Goal: Task Accomplishment & Management: Use online tool/utility

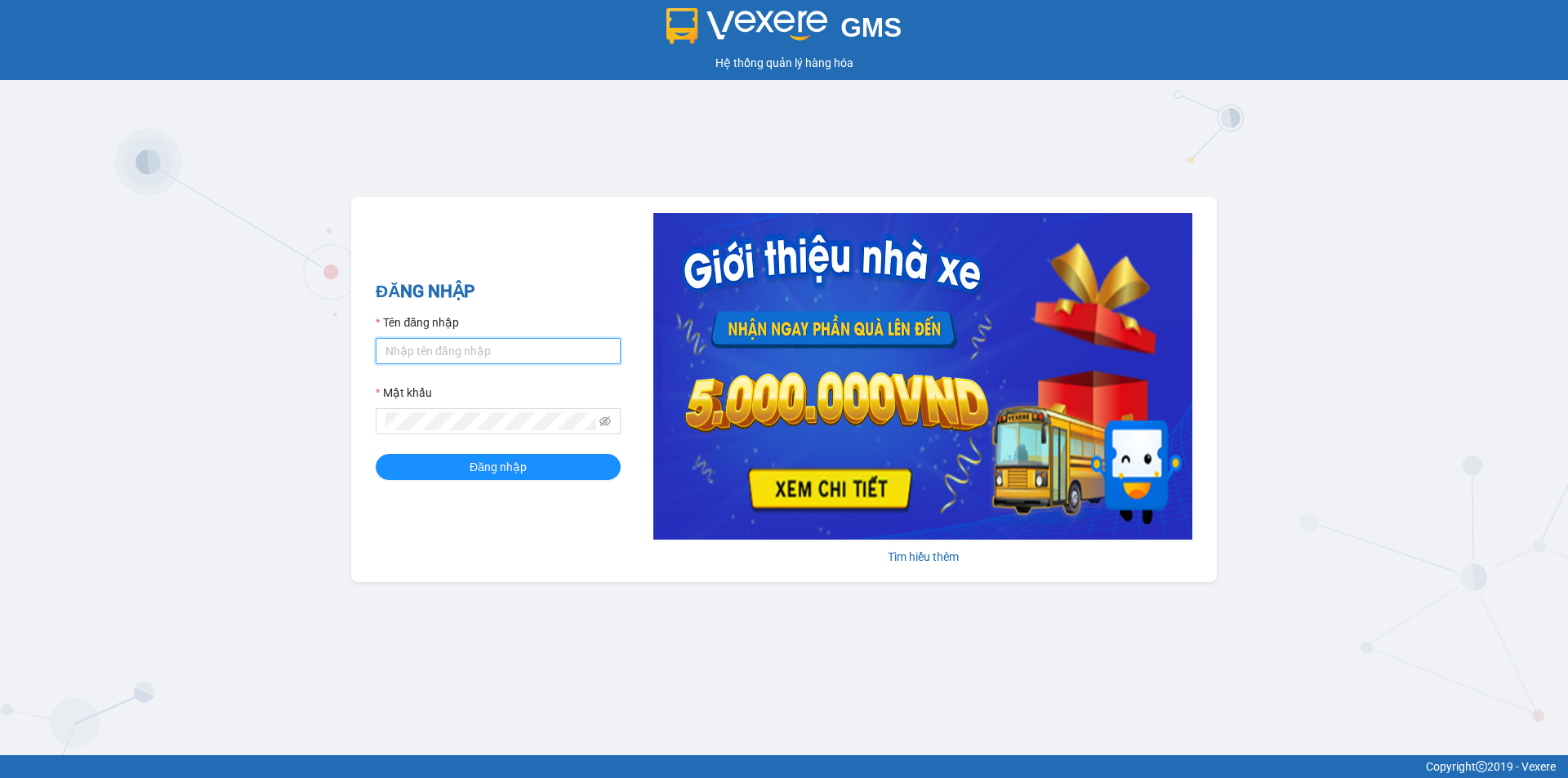
click at [431, 340] on input "Tên đăng nhập" at bounding box center [498, 351] width 245 height 26
type input "baotrung.namhailimo"
click at [376, 454] on button "Đăng nhập" at bounding box center [498, 467] width 245 height 26
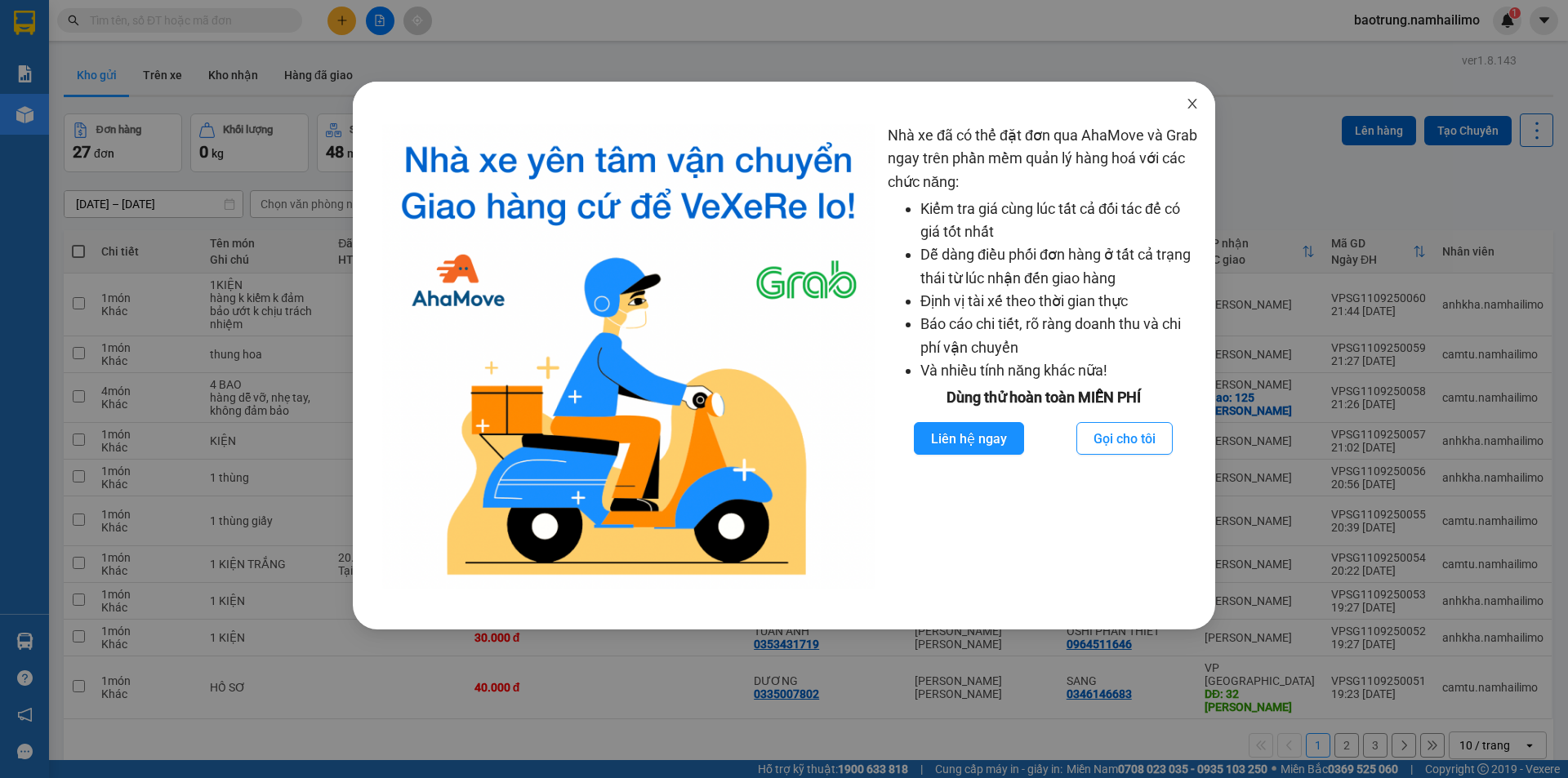
click at [1196, 109] on icon "close" at bounding box center [1192, 103] width 13 height 13
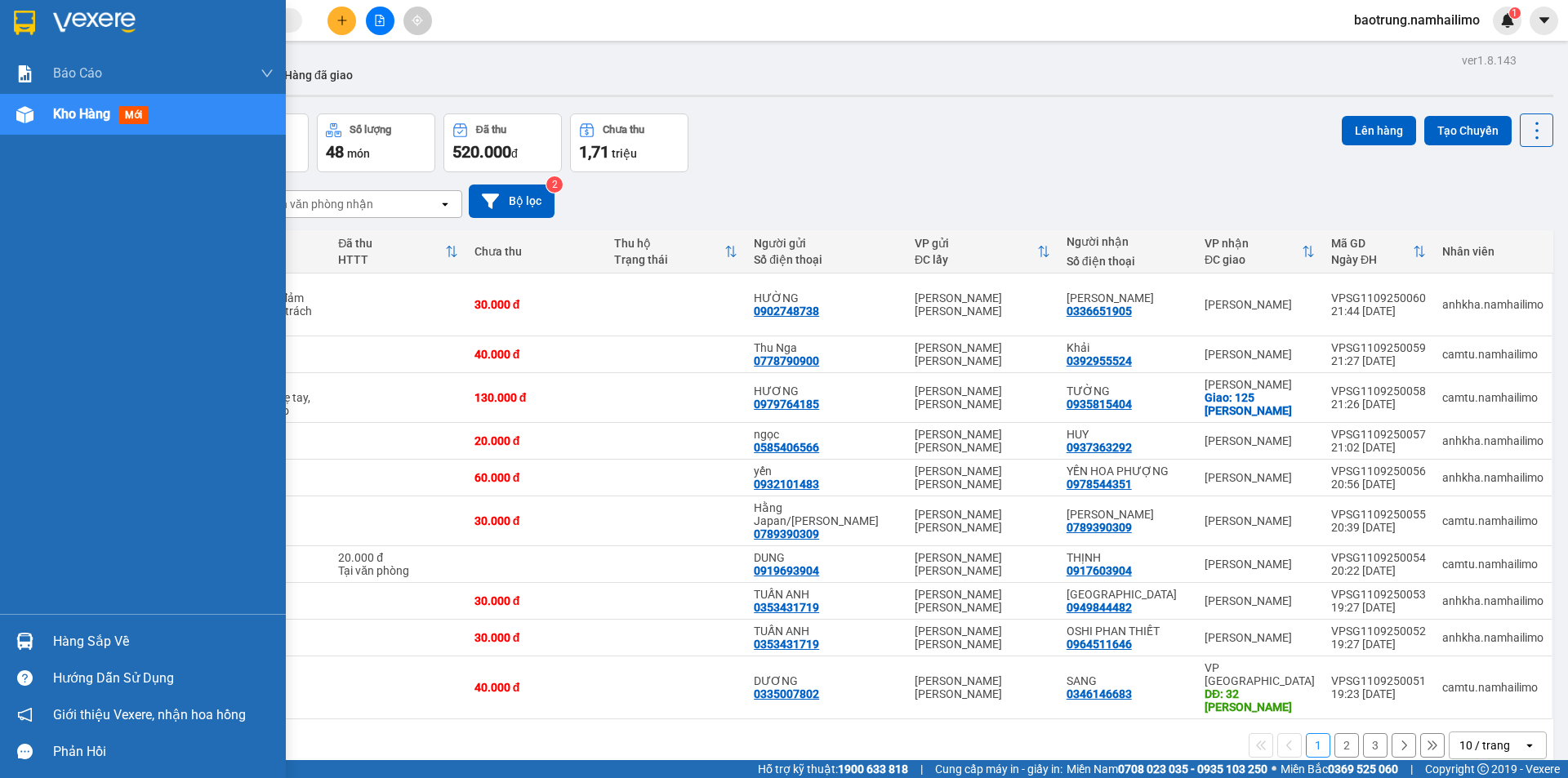
click at [105, 642] on div "Hàng sắp về" at bounding box center [163, 642] width 221 height 25
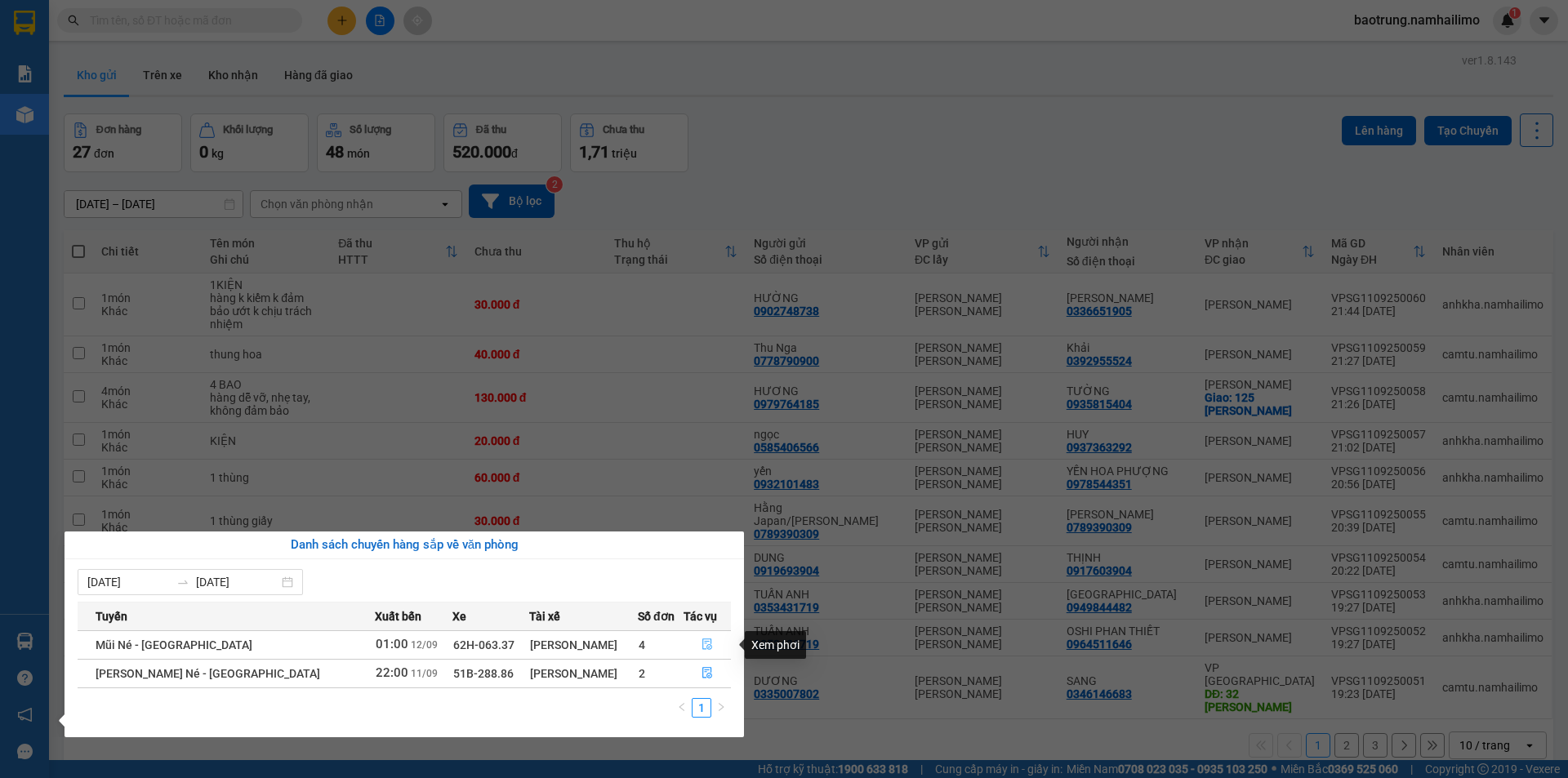
click at [702, 643] on icon "file-done" at bounding box center [707, 644] width 11 height 11
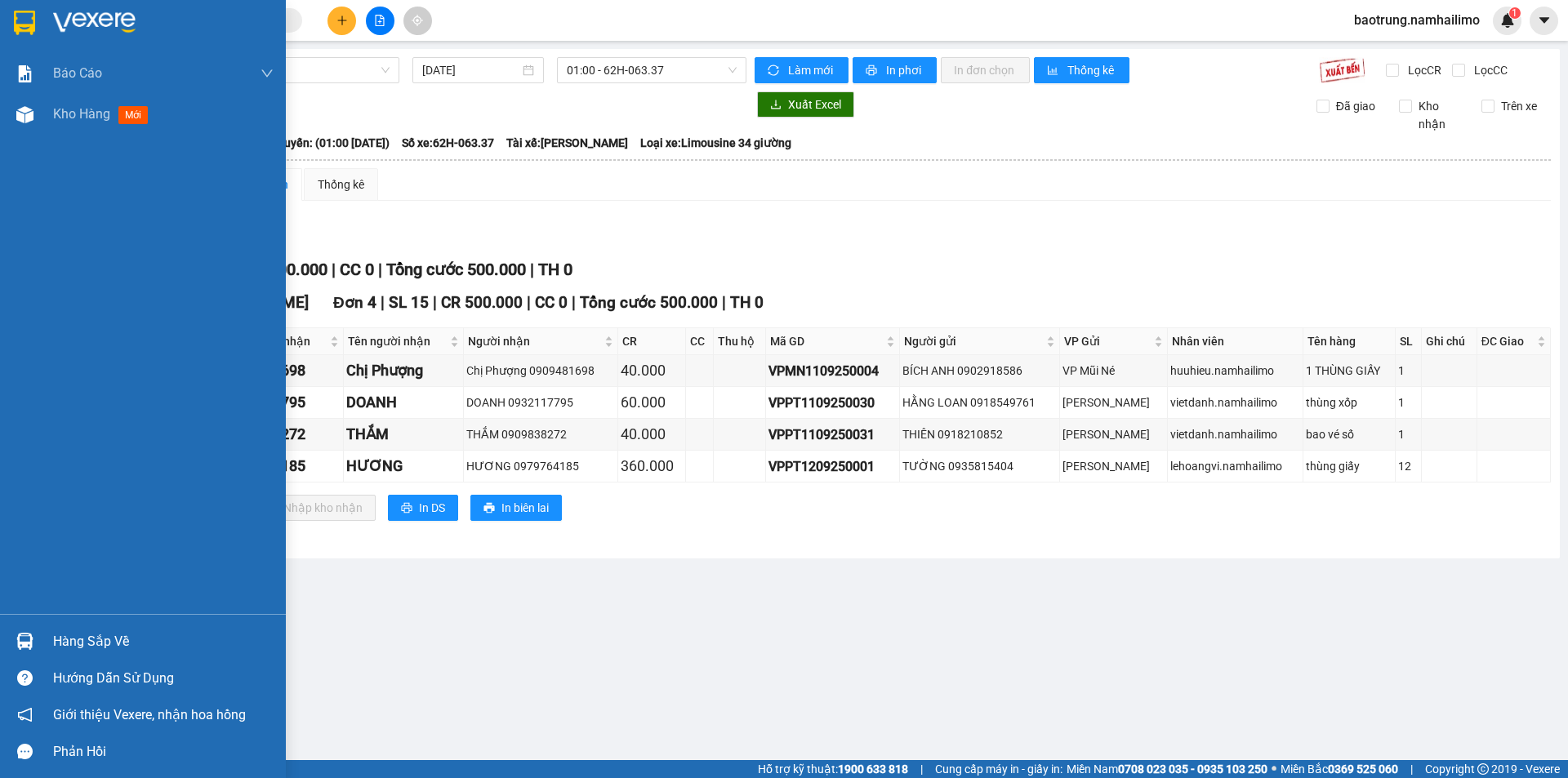
click at [95, 636] on div "Hàng sắp về" at bounding box center [163, 642] width 221 height 25
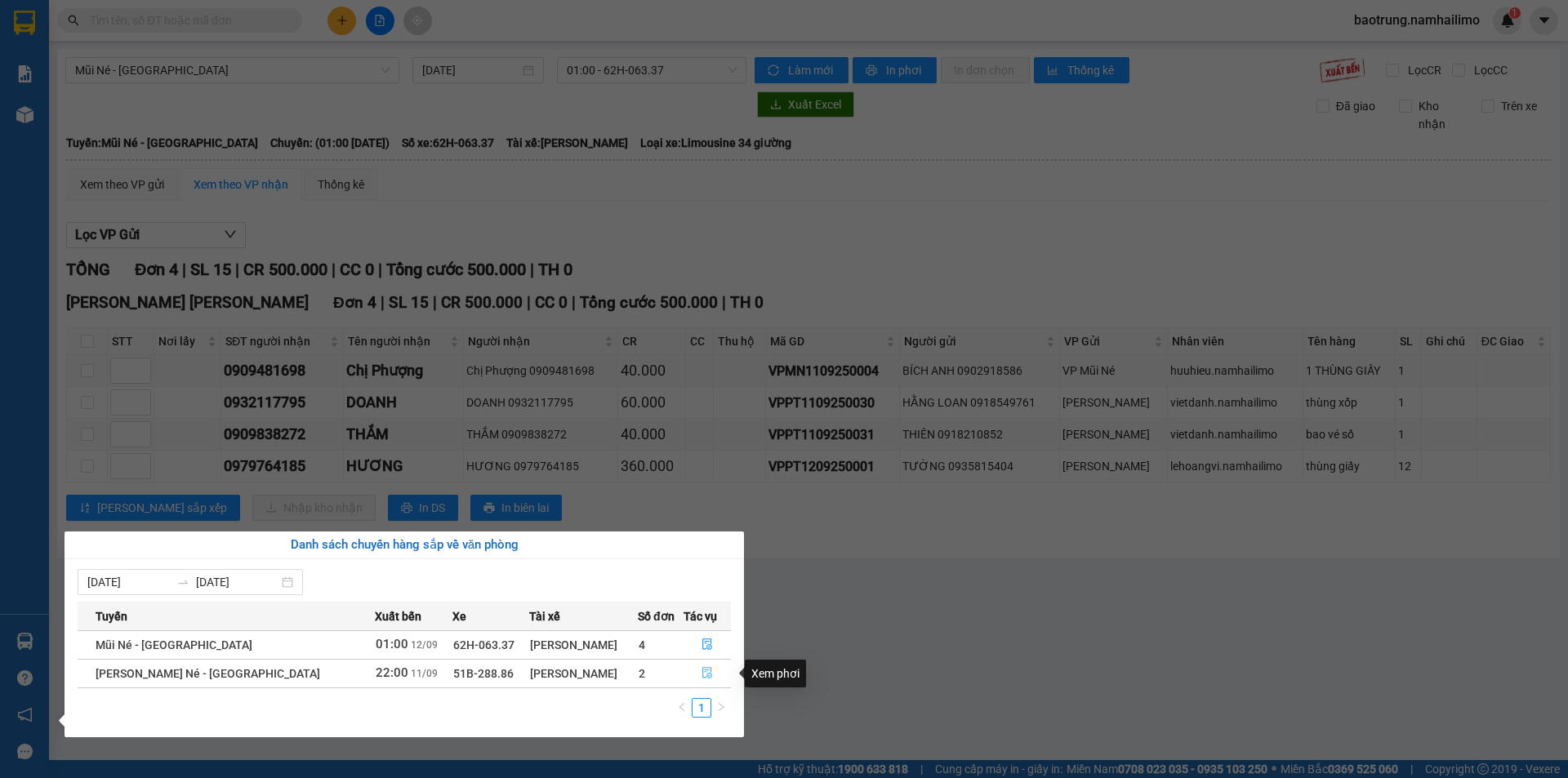
click at [709, 675] on icon "file-done" at bounding box center [707, 672] width 11 height 11
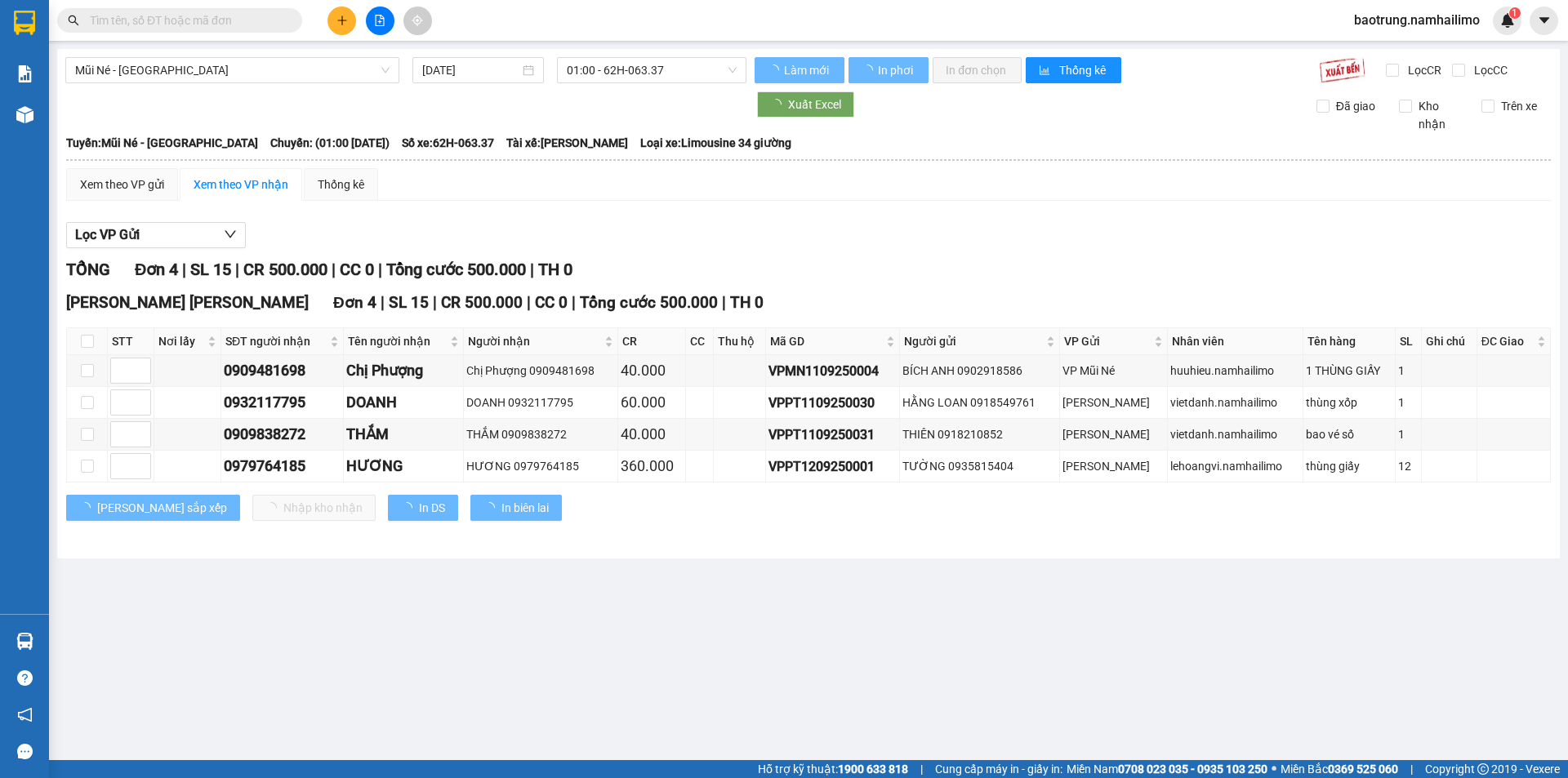
type input "[DATE]"
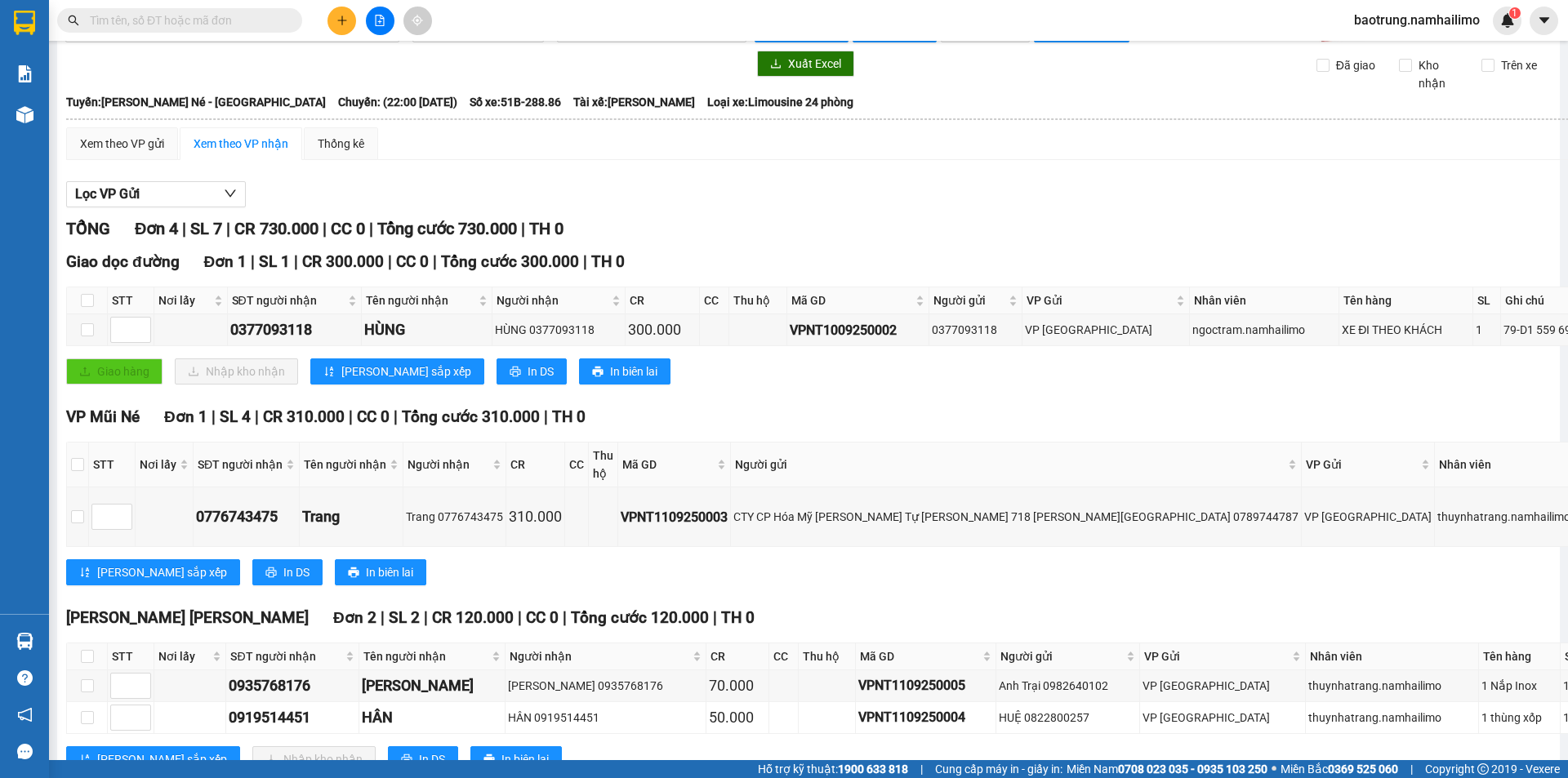
scroll to position [81, 0]
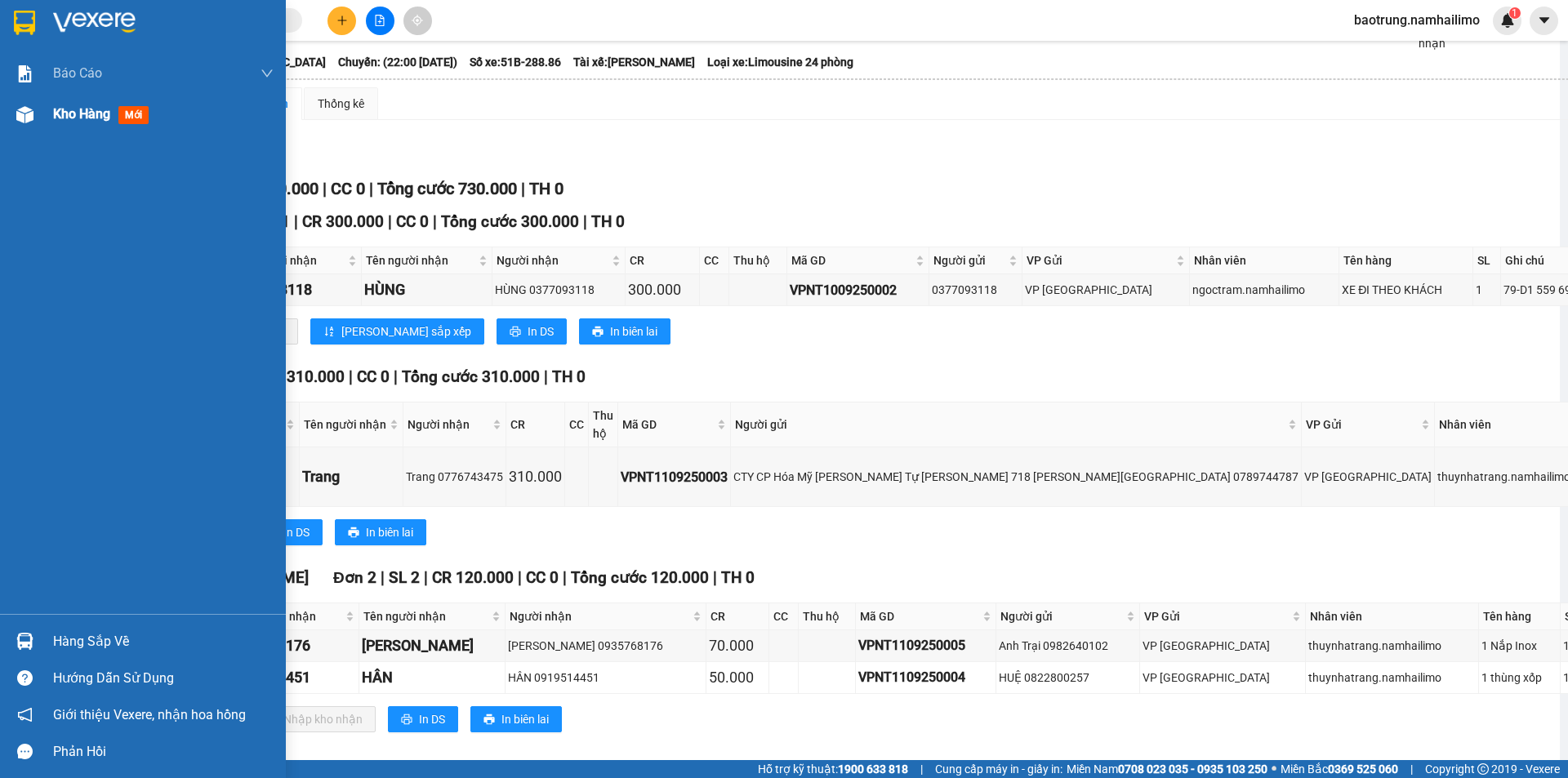
click at [90, 124] on div "Kho hàng mới" at bounding box center [104, 114] width 102 height 20
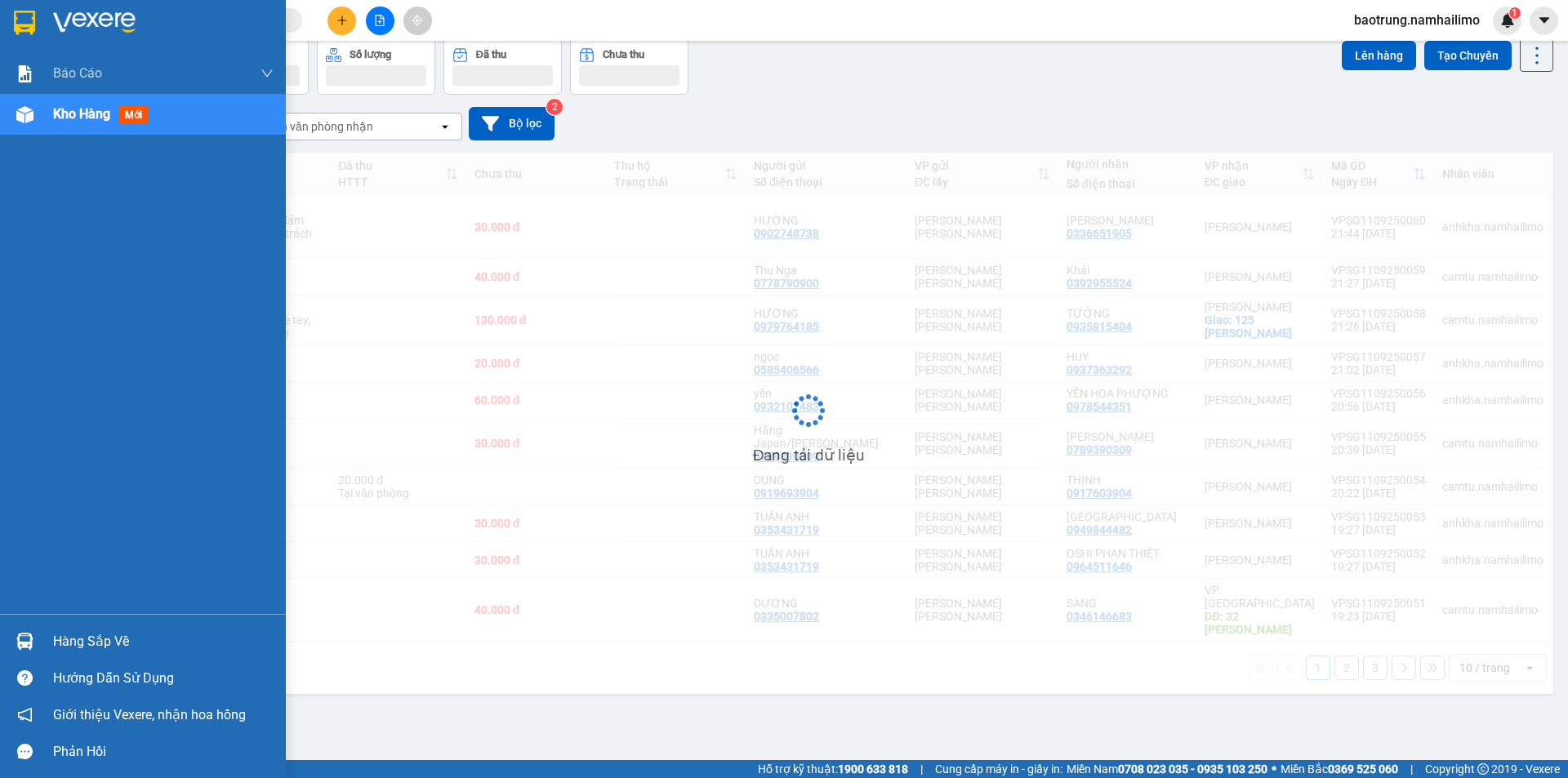
scroll to position [75, 0]
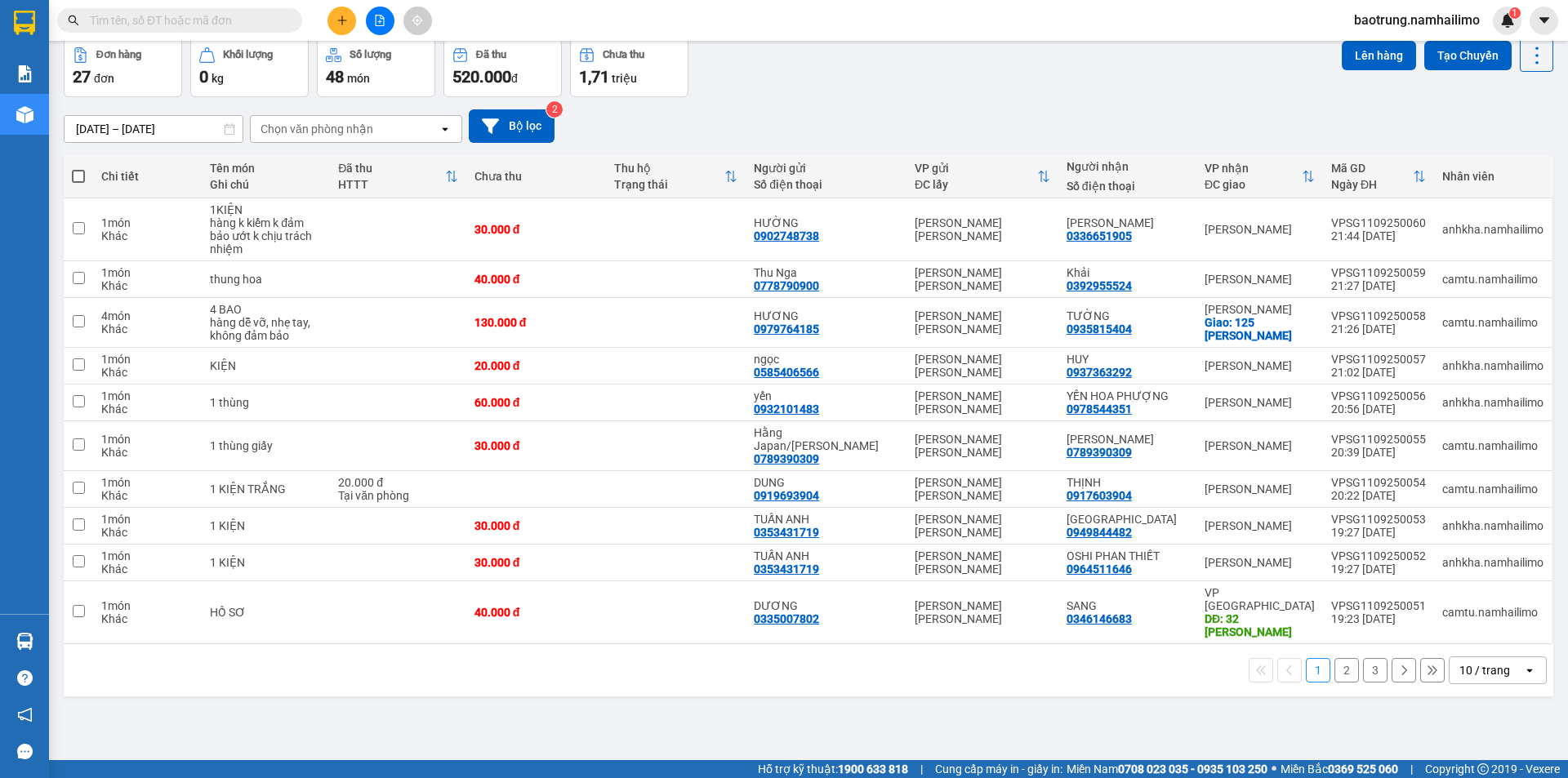
click at [1363, 658] on button "3" at bounding box center [1375, 670] width 25 height 25
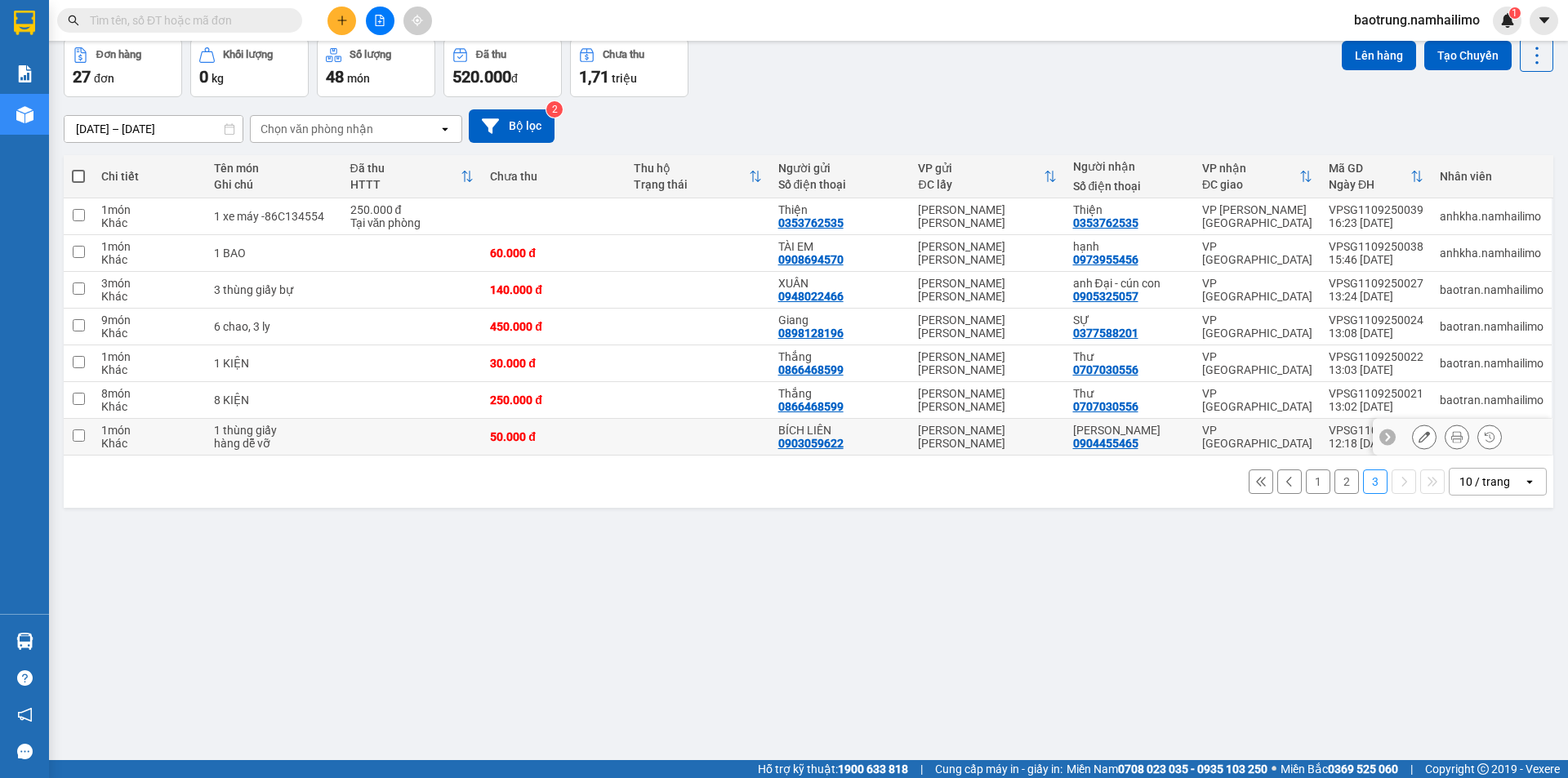
click at [634, 437] on td at bounding box center [698, 437] width 144 height 37
checkbox input "true"
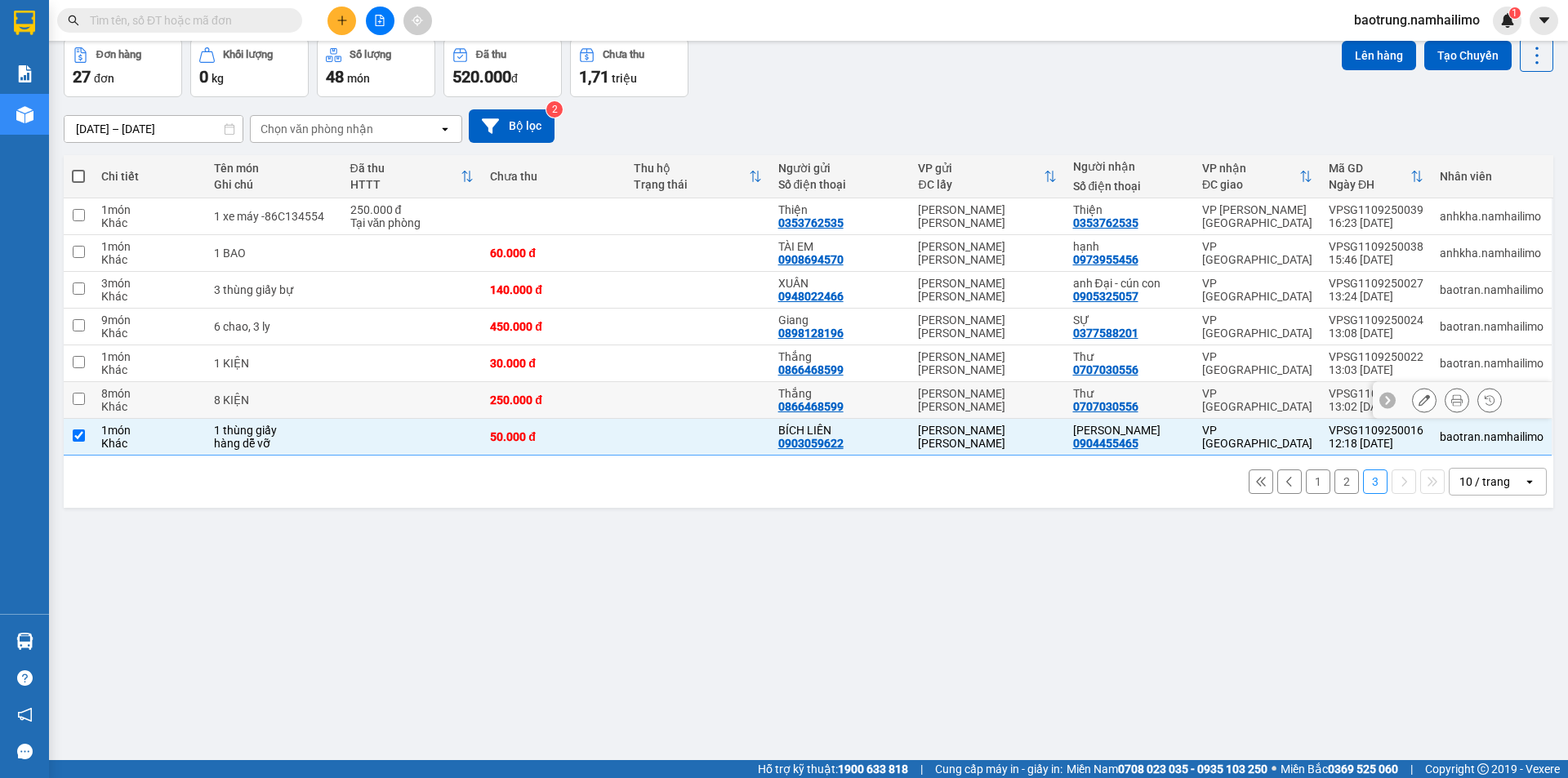
click at [625, 402] on td "250.000 đ" at bounding box center [554, 400] width 144 height 37
checkbox input "true"
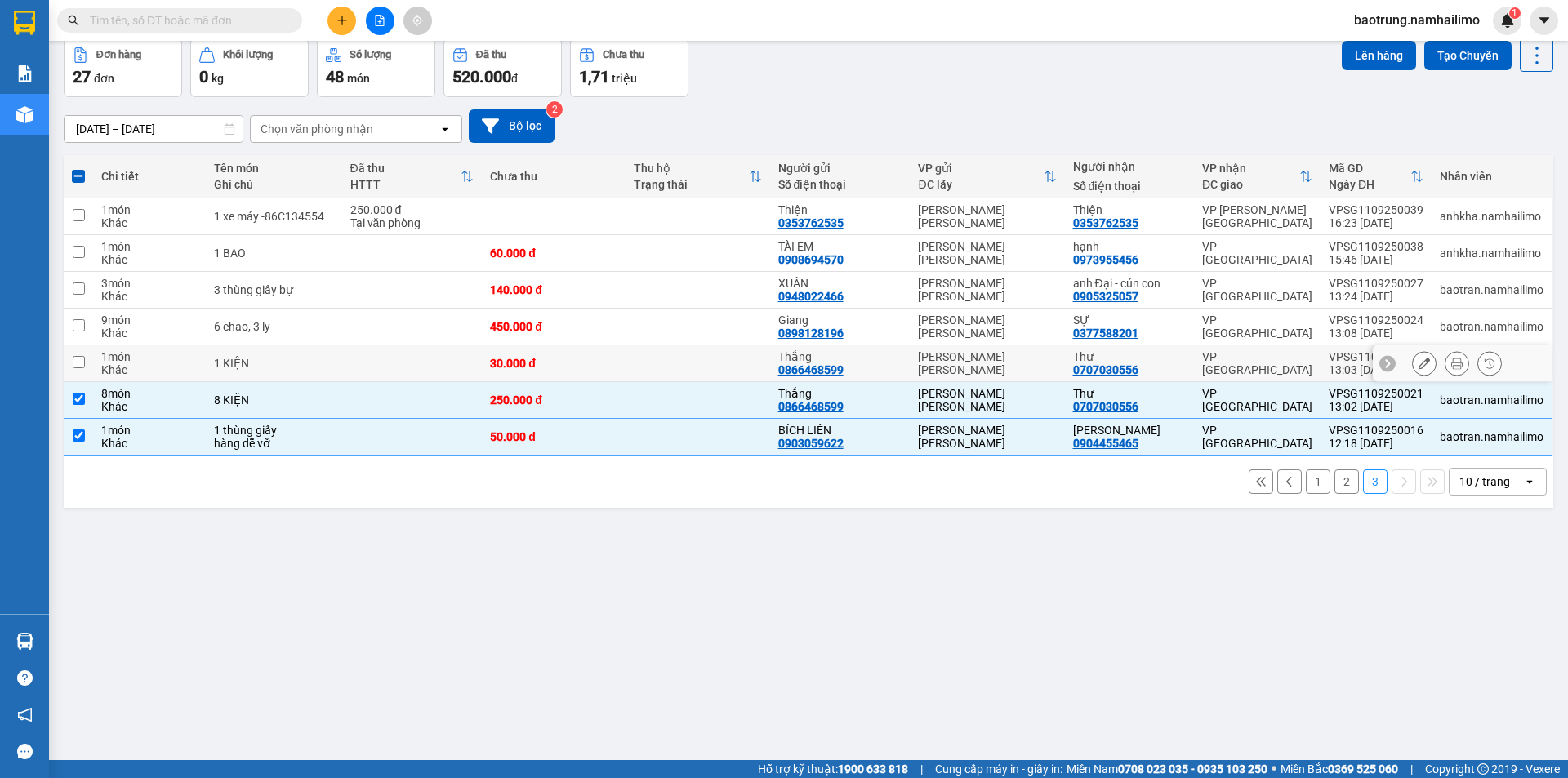
click at [623, 372] on td "30.000 đ" at bounding box center [554, 364] width 144 height 37
checkbox input "true"
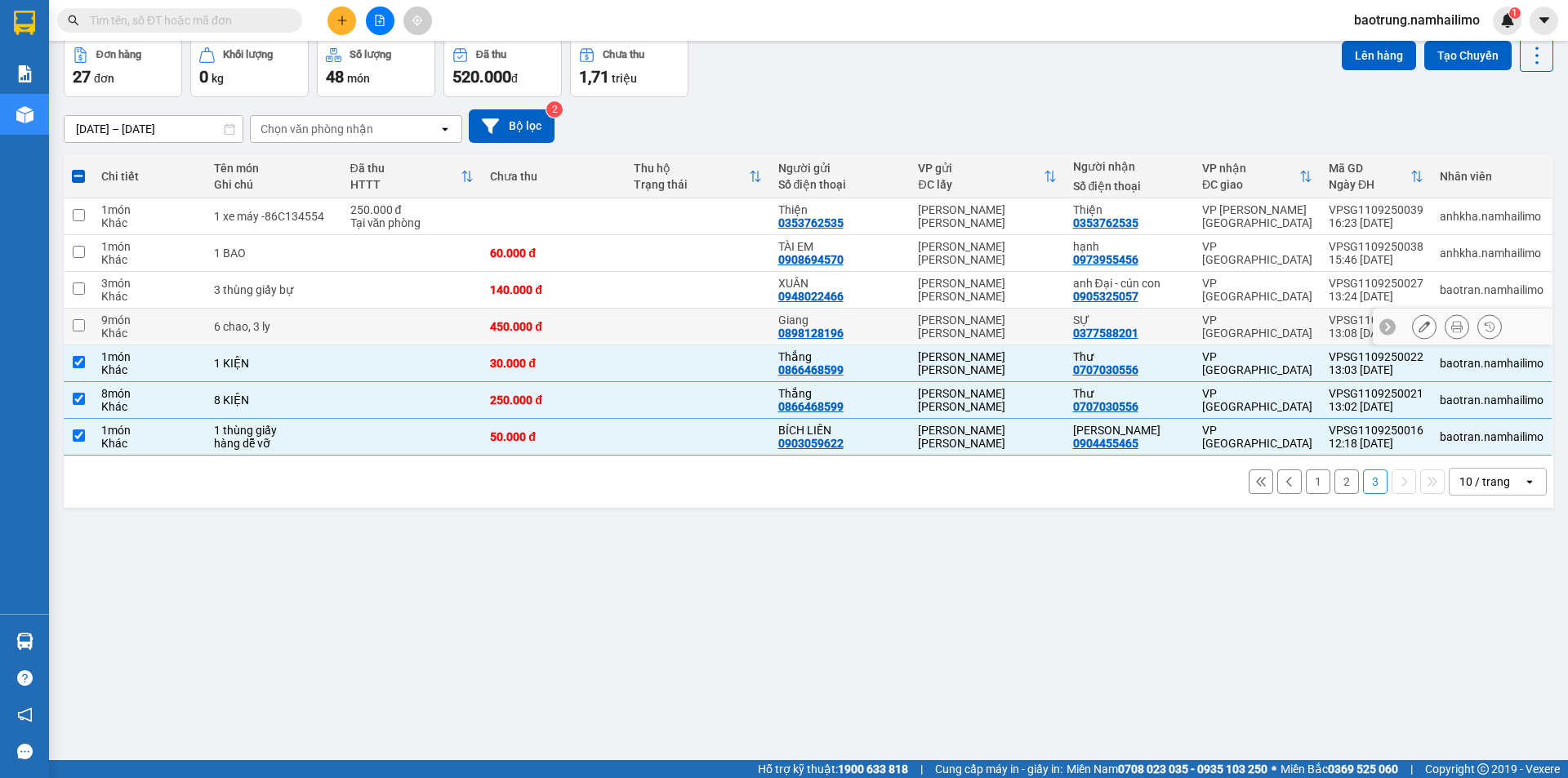
click at [595, 323] on div "450.000 đ" at bounding box center [553, 326] width 127 height 13
checkbox input "true"
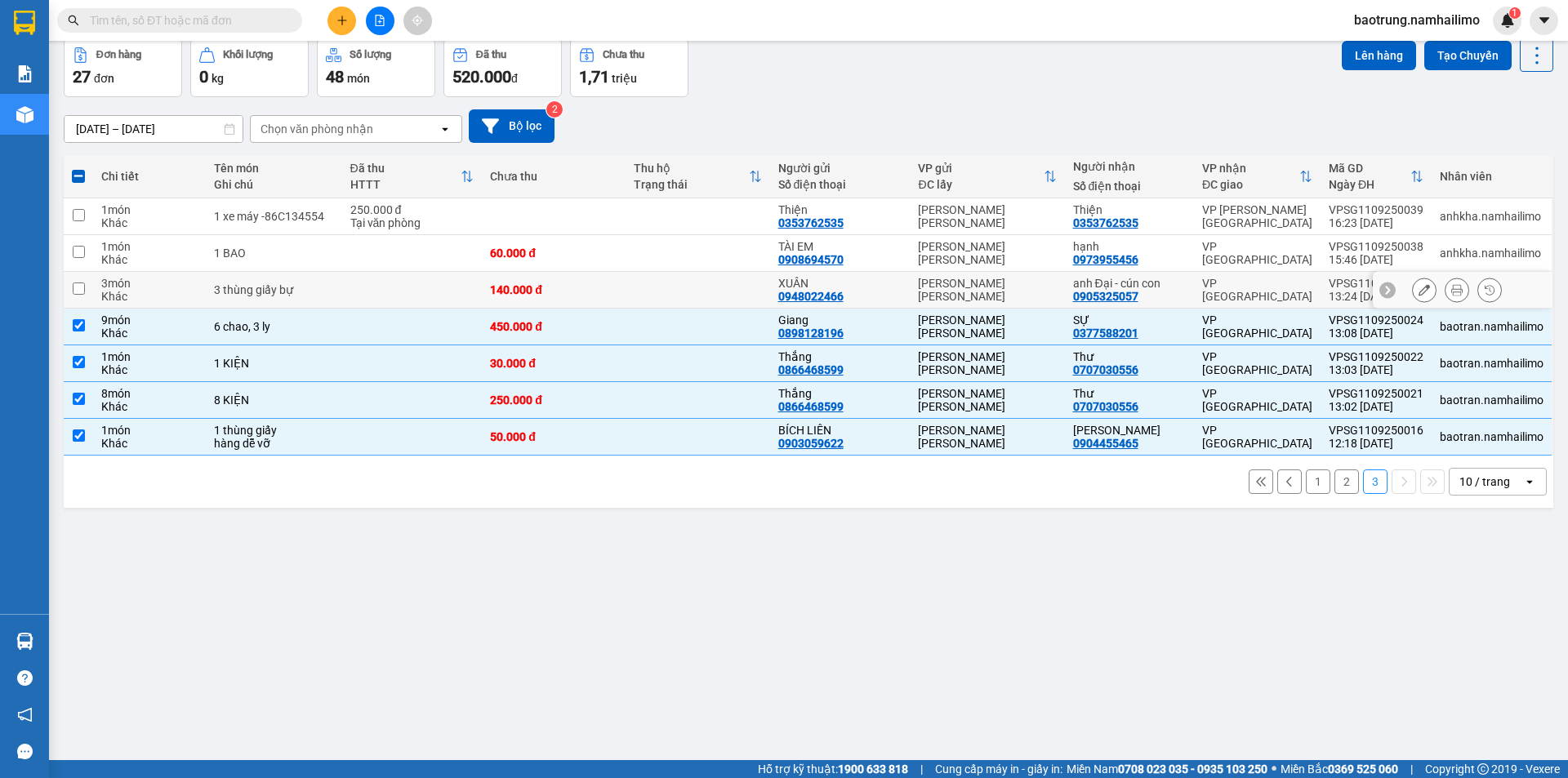
click at [600, 286] on div "140.000 đ" at bounding box center [553, 289] width 127 height 13
checkbox input "true"
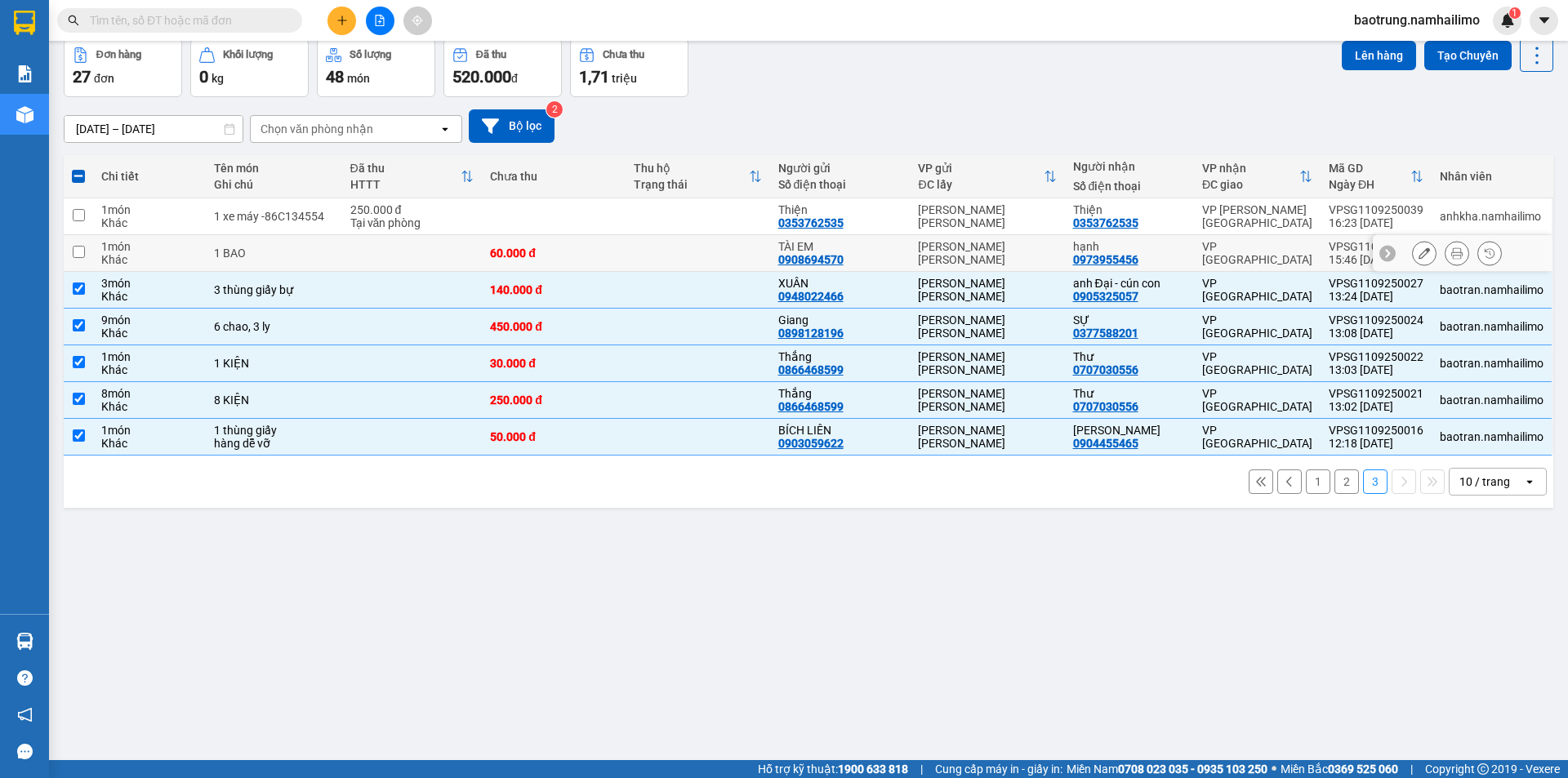
click at [582, 252] on div "60.000 đ" at bounding box center [553, 253] width 127 height 13
checkbox input "true"
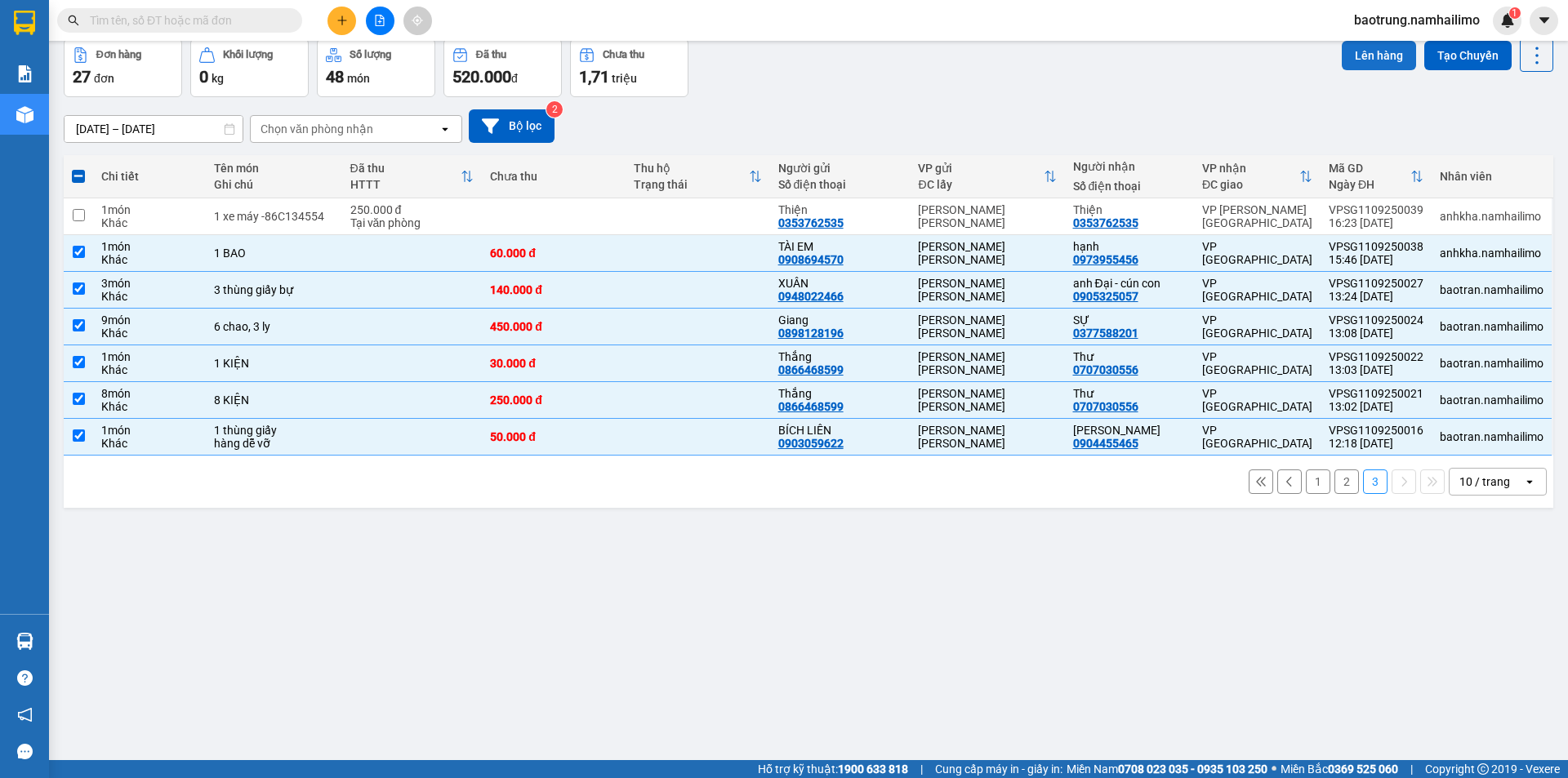
click at [1366, 52] on button "Lên hàng" at bounding box center [1379, 55] width 74 height 29
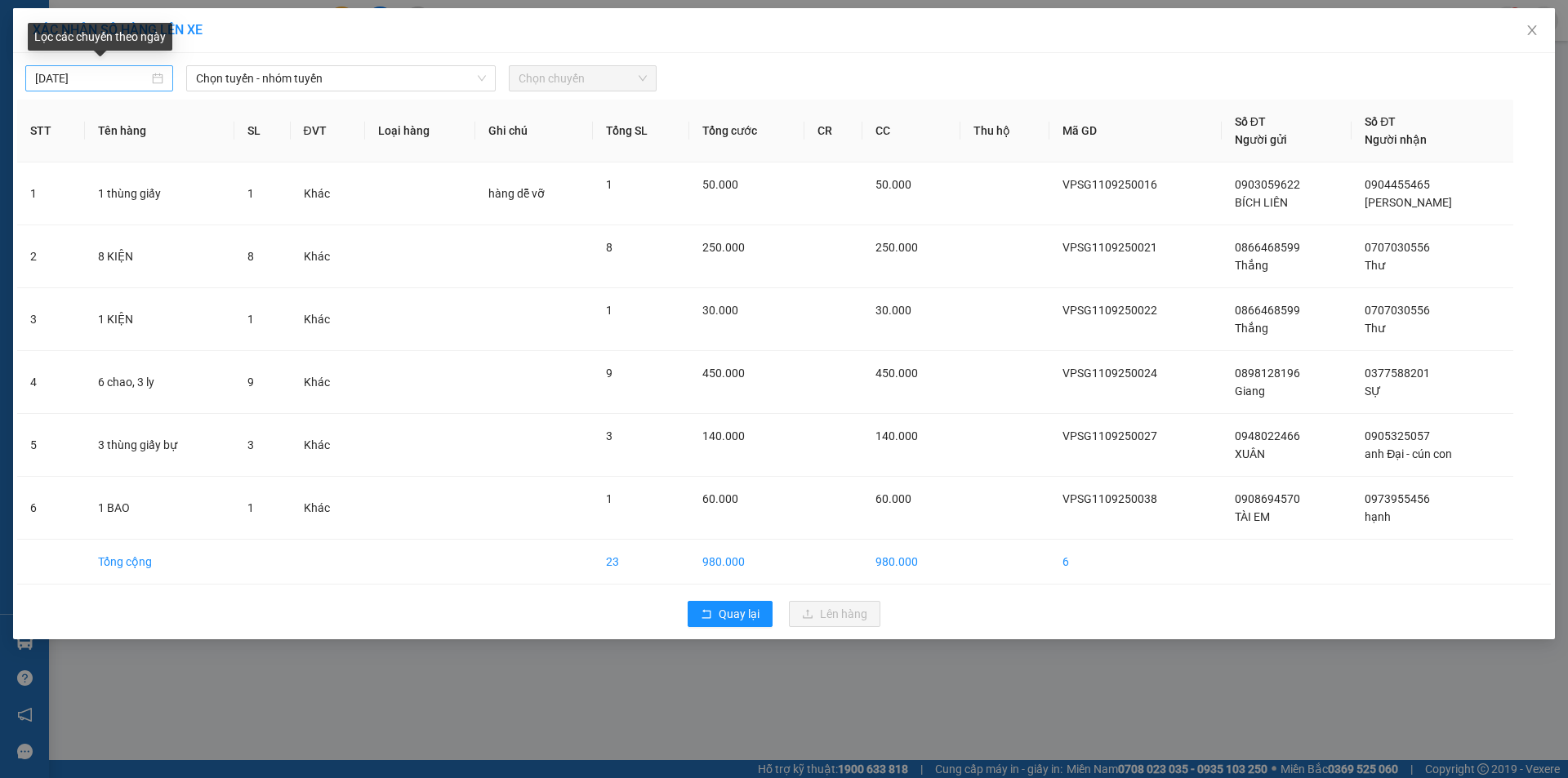
click at [116, 78] on input "[DATE]" at bounding box center [92, 78] width 114 height 18
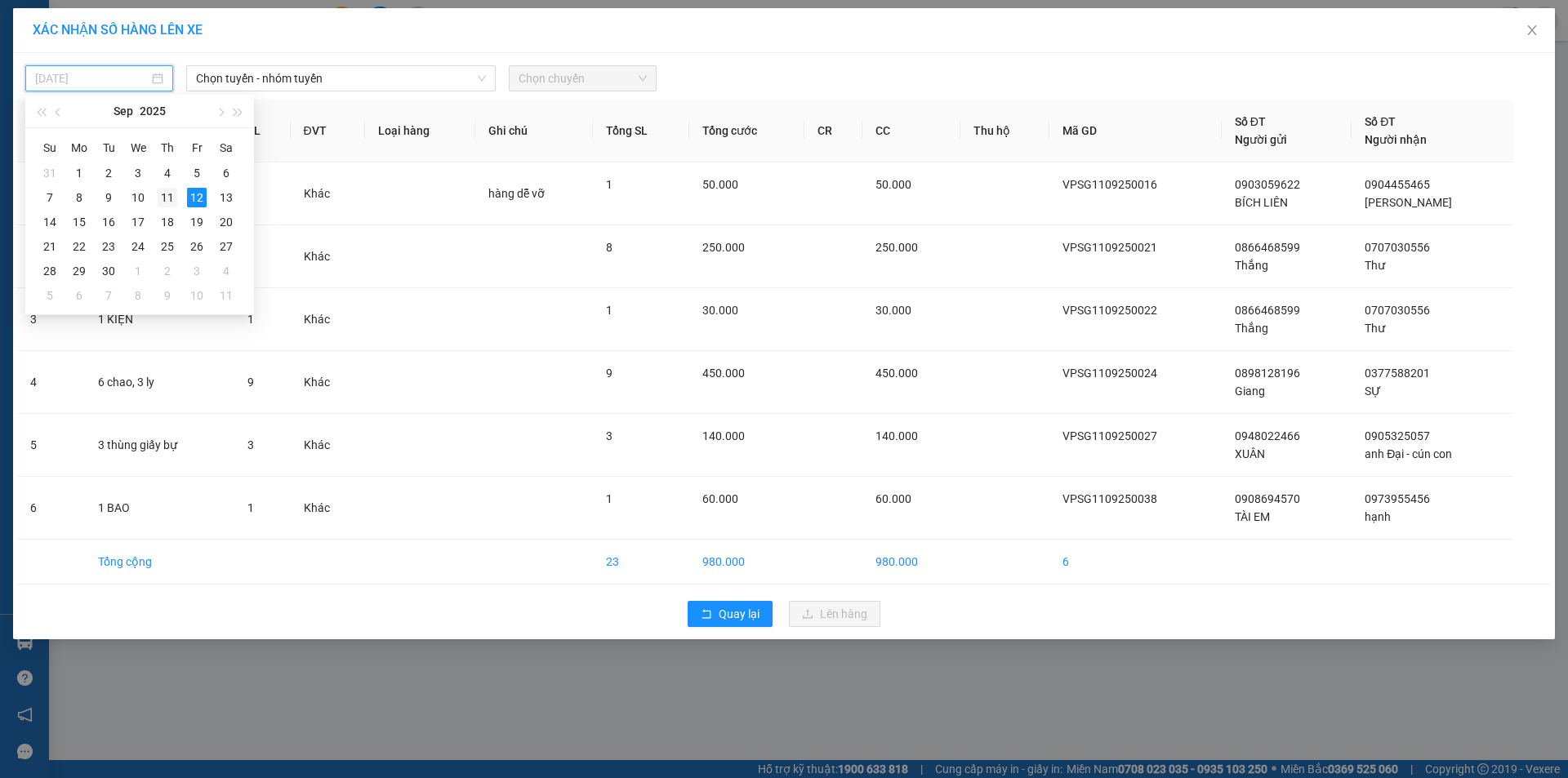
click at [169, 191] on div "11" at bounding box center [168, 198] width 20 height 20
type input "[DATE]"
click at [303, 76] on span "Chọn tuyến - nhóm tuyến" at bounding box center [341, 78] width 290 height 25
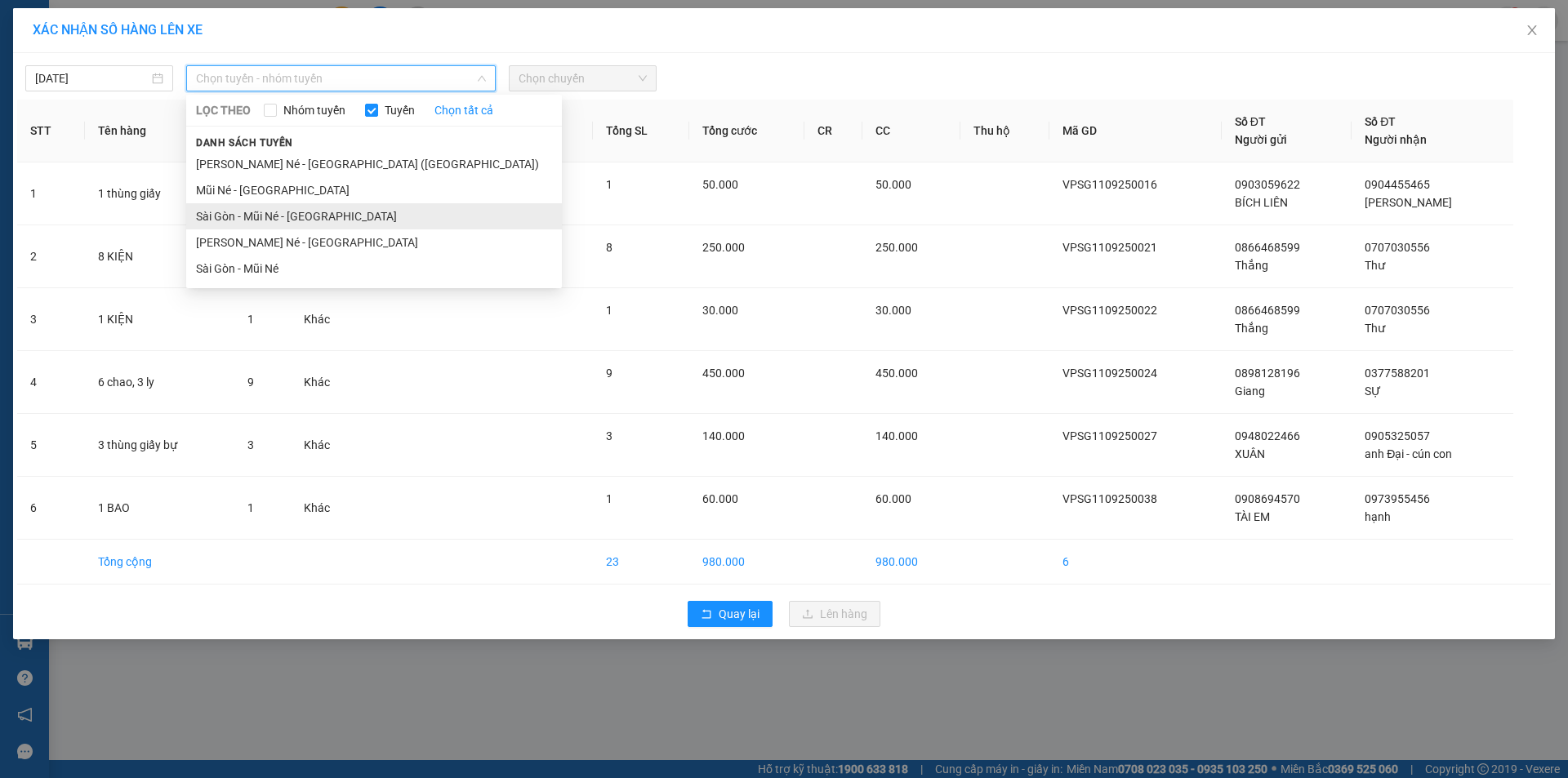
click at [309, 226] on li "Sài Gòn - Mũi Né - [GEOGRAPHIC_DATA]" at bounding box center [374, 216] width 376 height 26
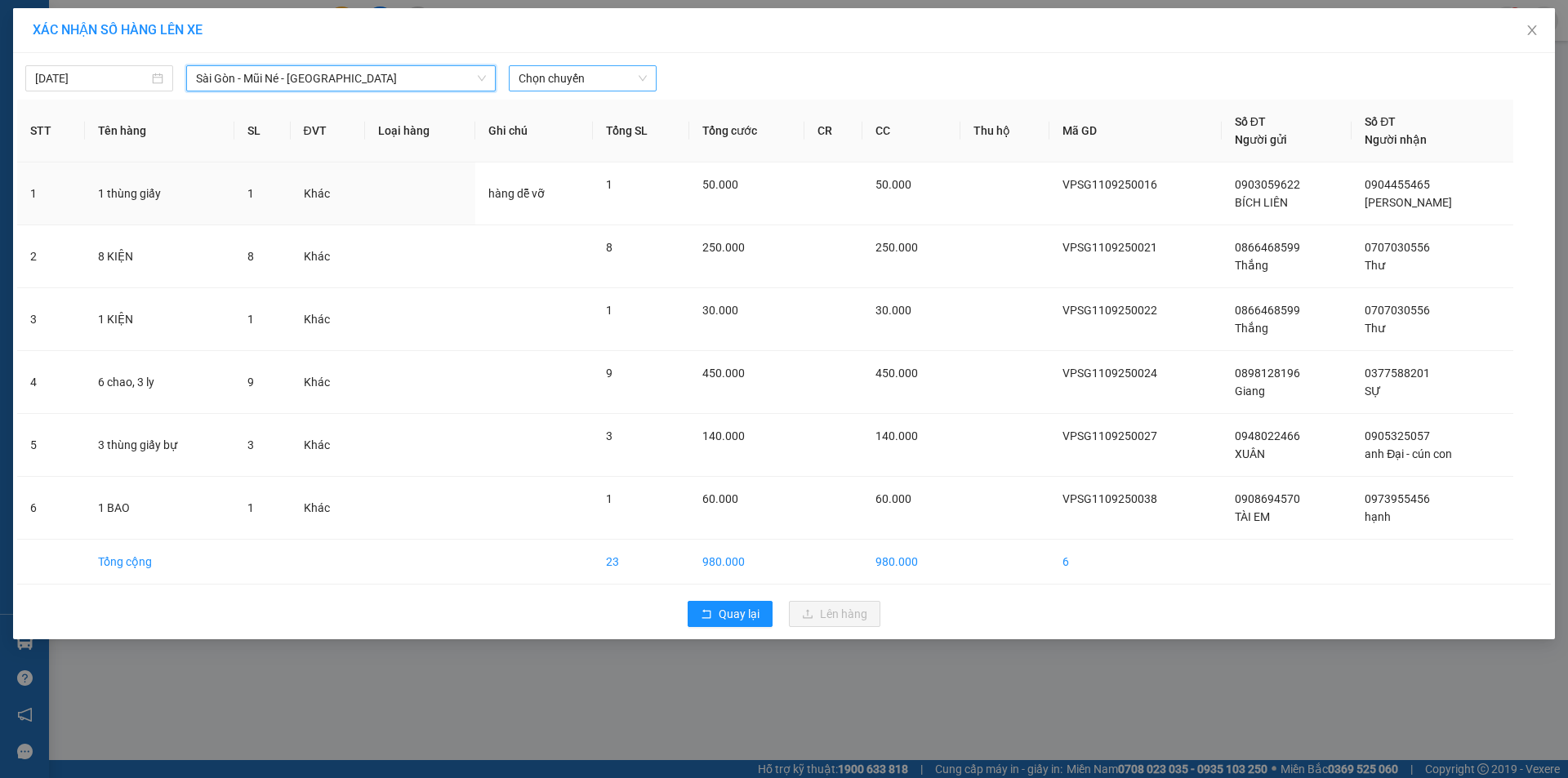
click at [589, 86] on span "Chọn chuyến" at bounding box center [583, 78] width 128 height 25
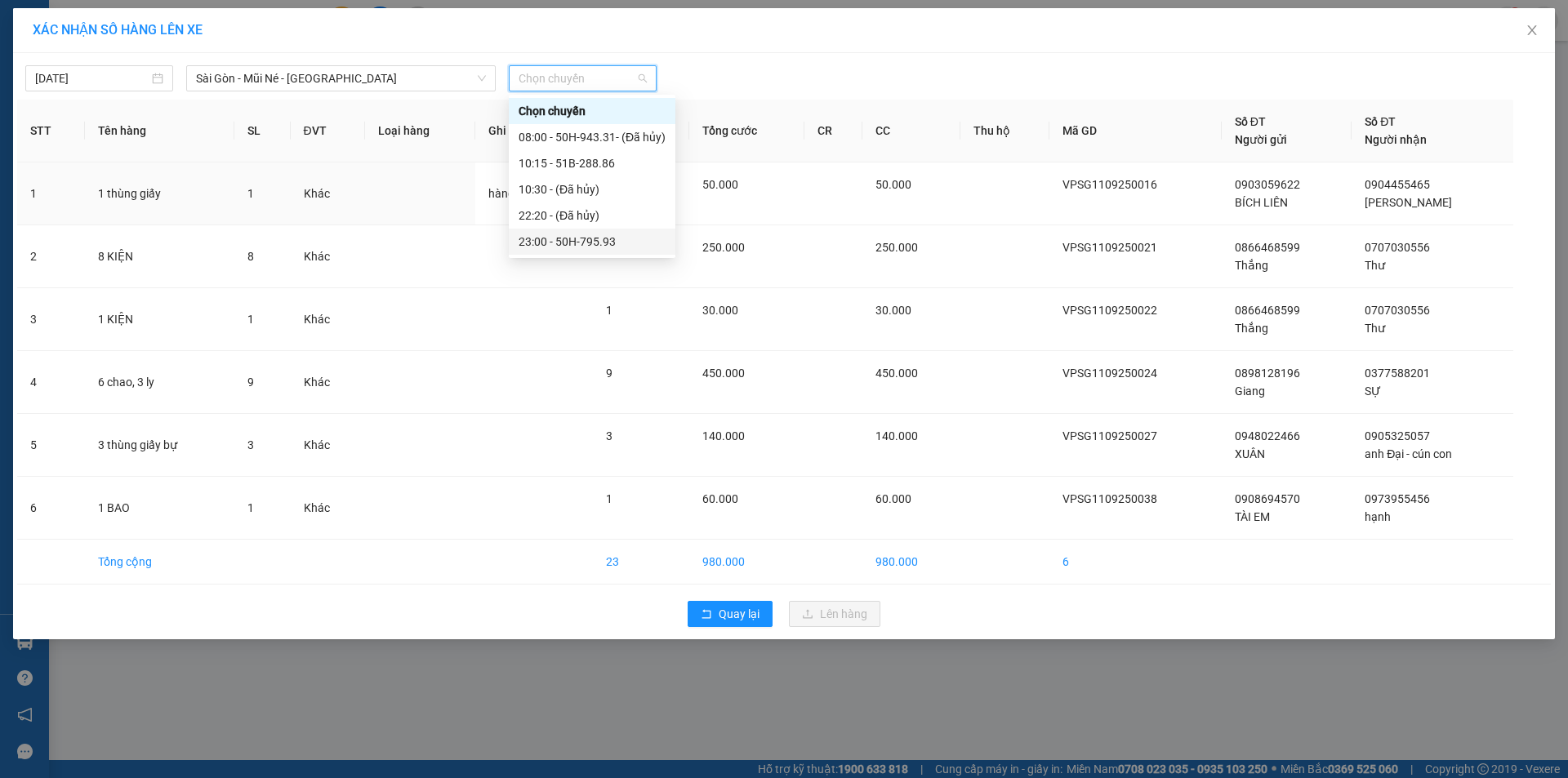
click at [585, 239] on div "23:00 - 50H-795.93" at bounding box center [592, 242] width 147 height 18
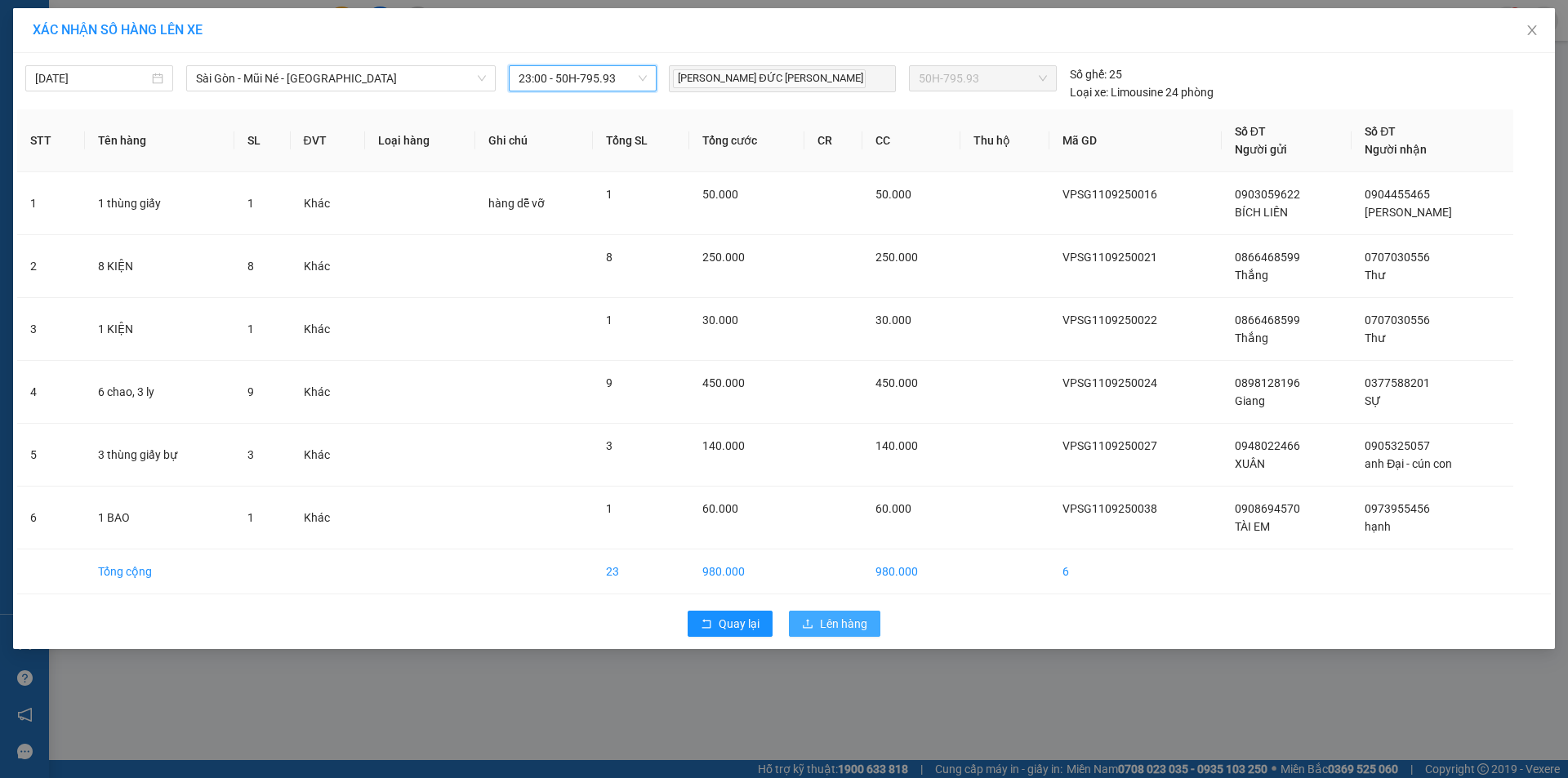
click at [845, 624] on span "Lên hàng" at bounding box center [843, 624] width 47 height 18
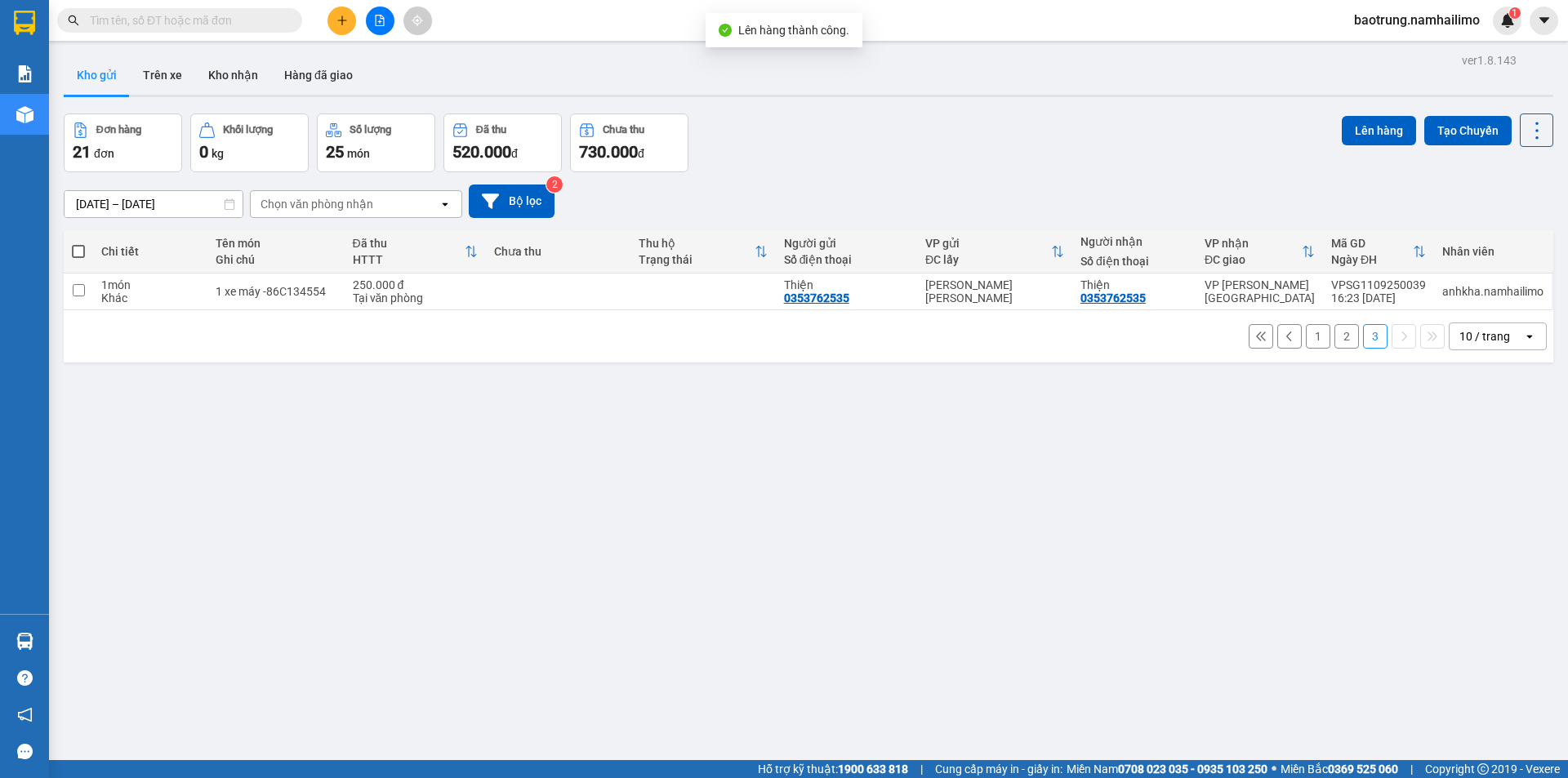
click at [1338, 337] on button "2" at bounding box center [1347, 336] width 25 height 25
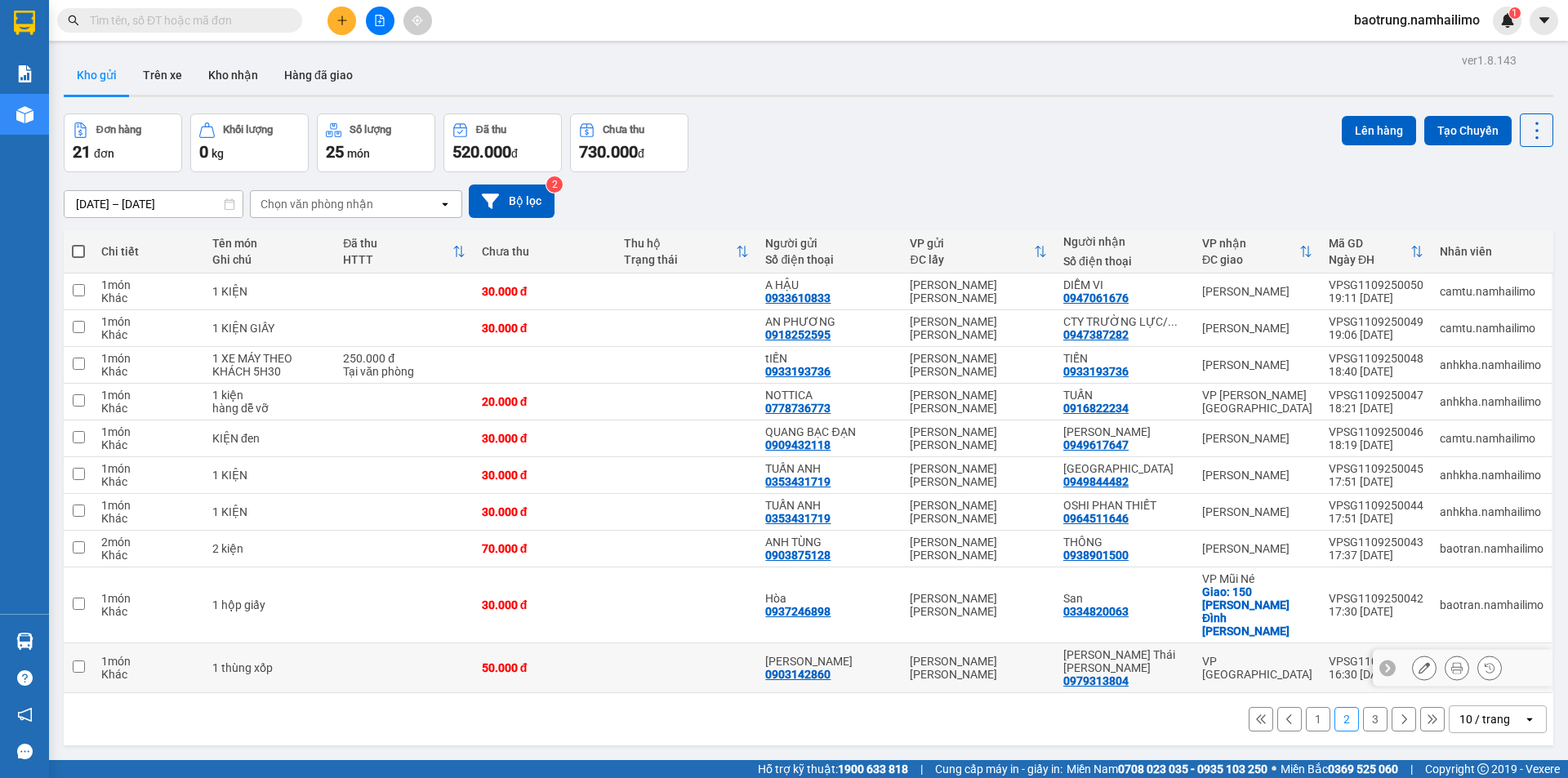
click at [880, 655] on div "[PERSON_NAME] 0903142860" at bounding box center [829, 668] width 128 height 26
checkbox input "true"
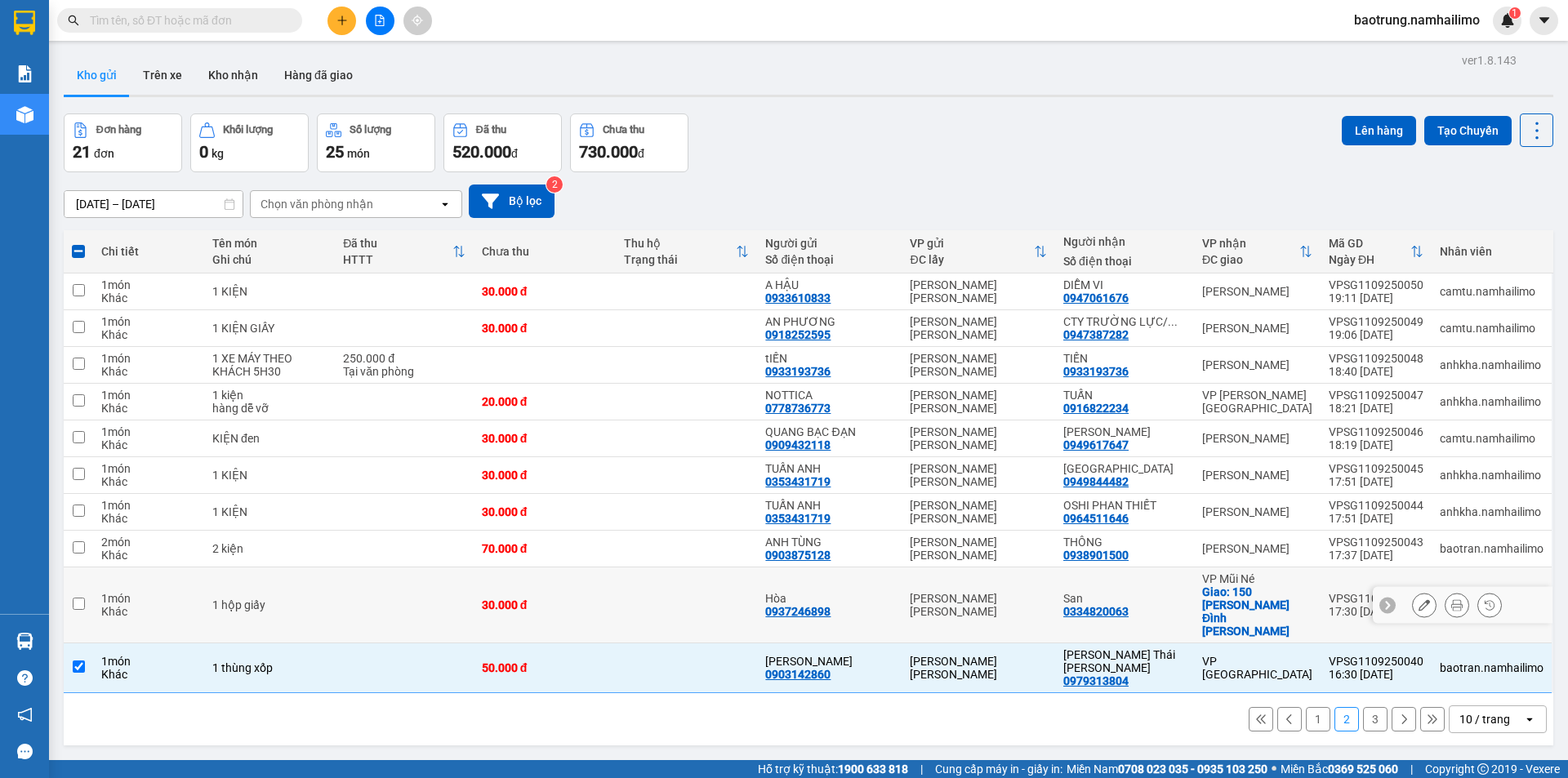
click at [865, 603] on div "Hòa 0937246898" at bounding box center [829, 605] width 128 height 26
checkbox input "true"
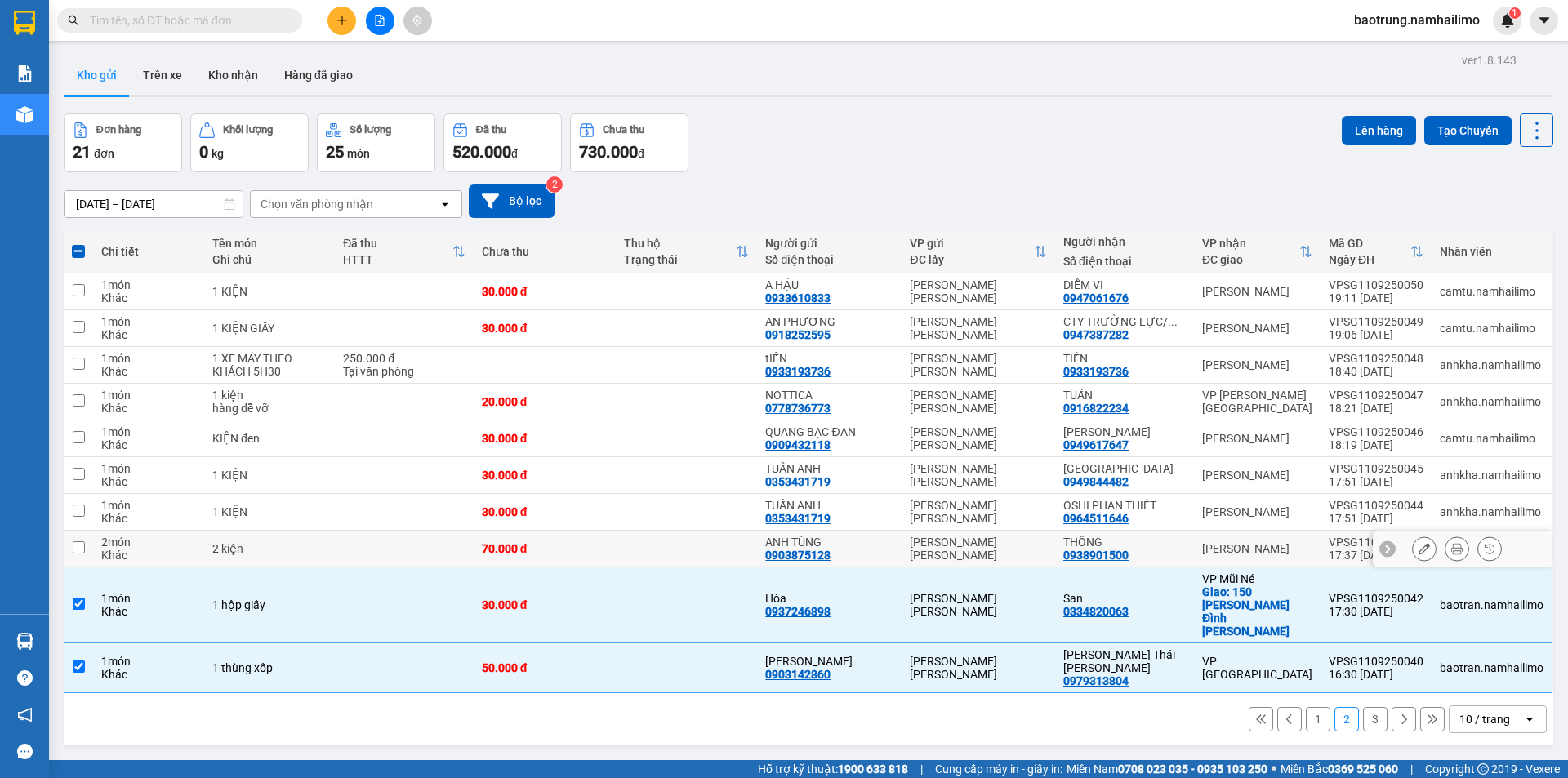
click at [869, 553] on div "ANH TÙNG 0903875128" at bounding box center [829, 549] width 128 height 26
checkbox input "true"
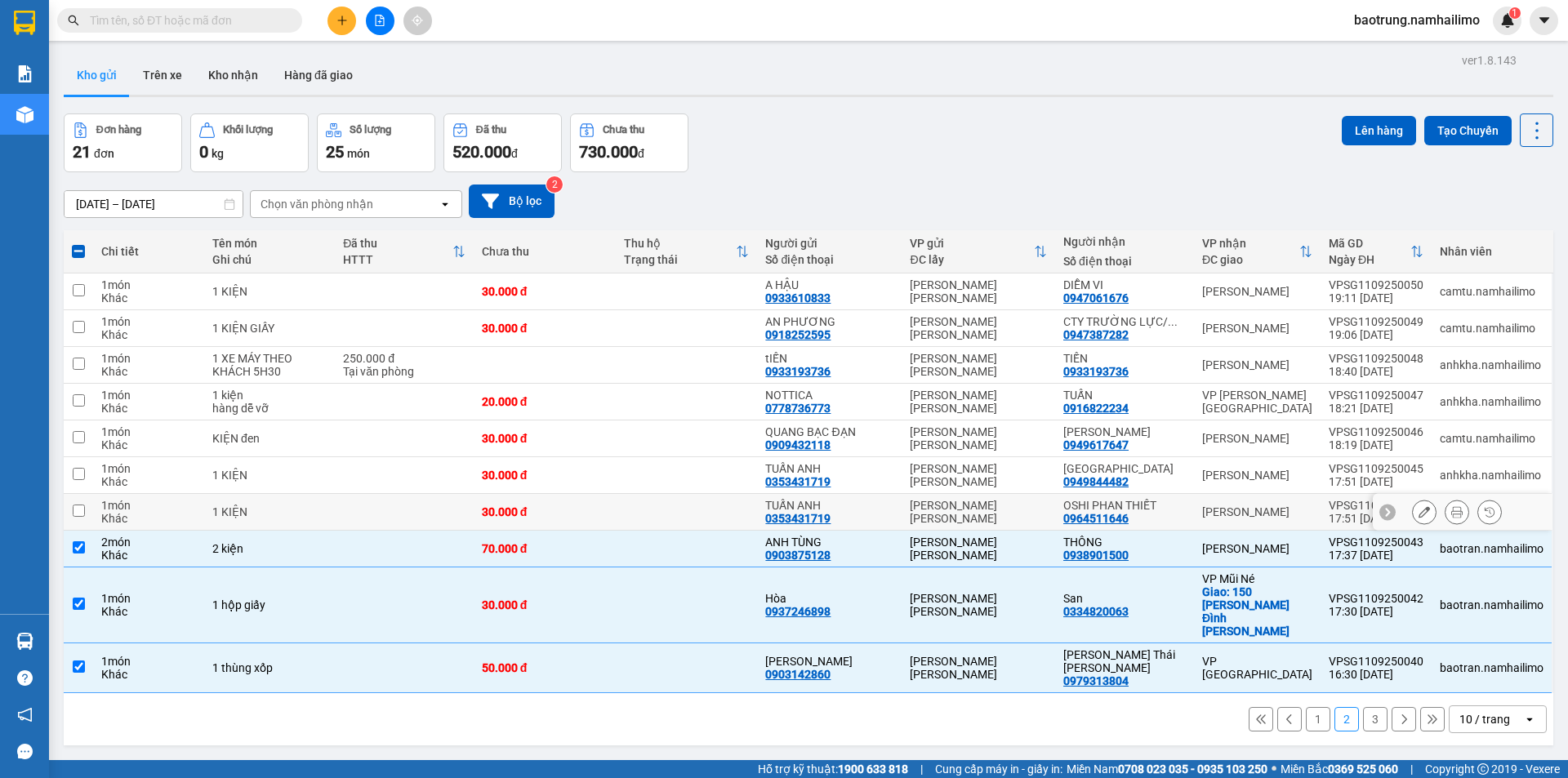
click at [875, 505] on div "TUẤN ANH" at bounding box center [829, 505] width 128 height 13
checkbox input "true"
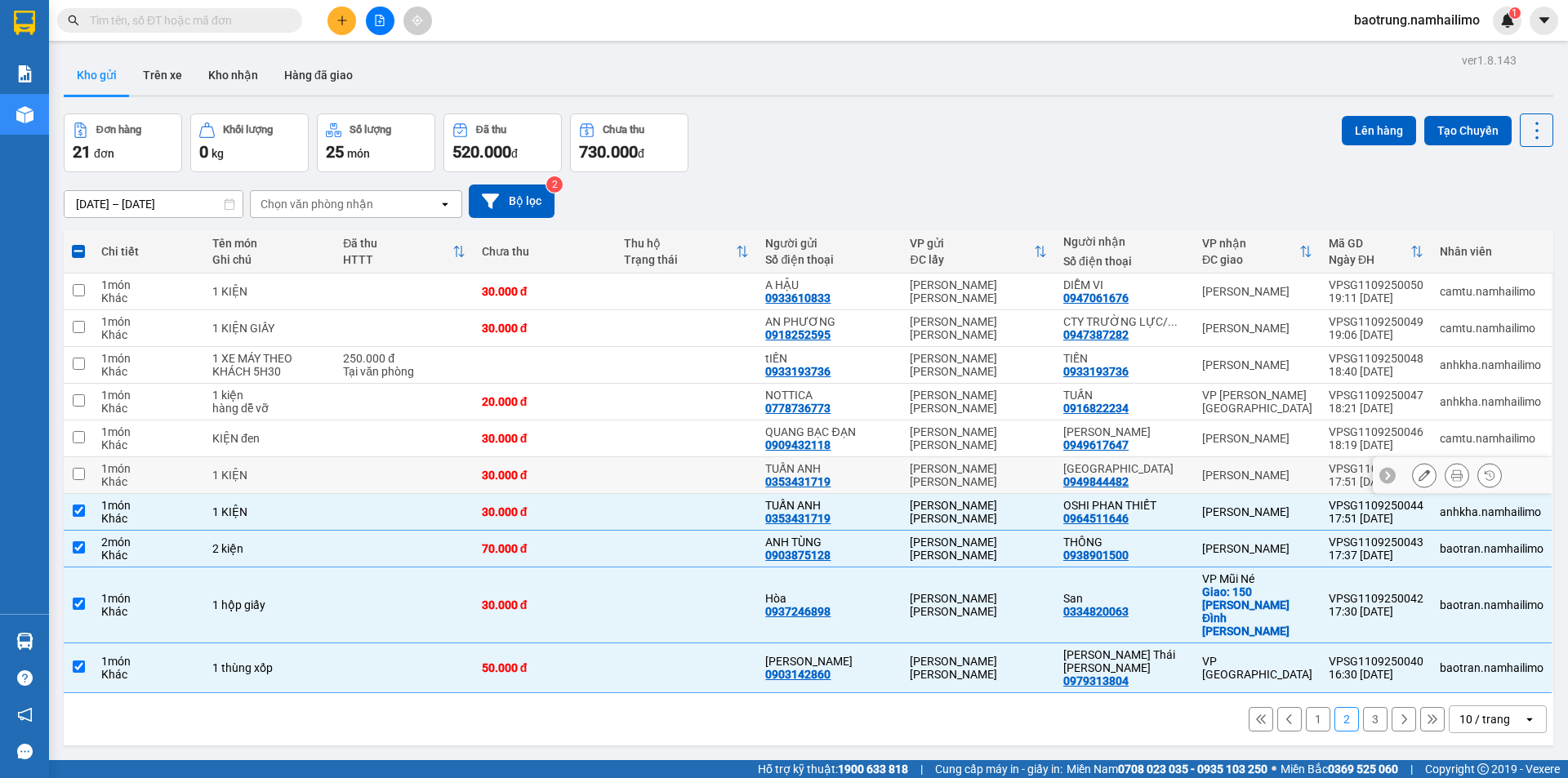
click at [878, 472] on div "TUẤN ANH" at bounding box center [829, 468] width 128 height 13
checkbox input "true"
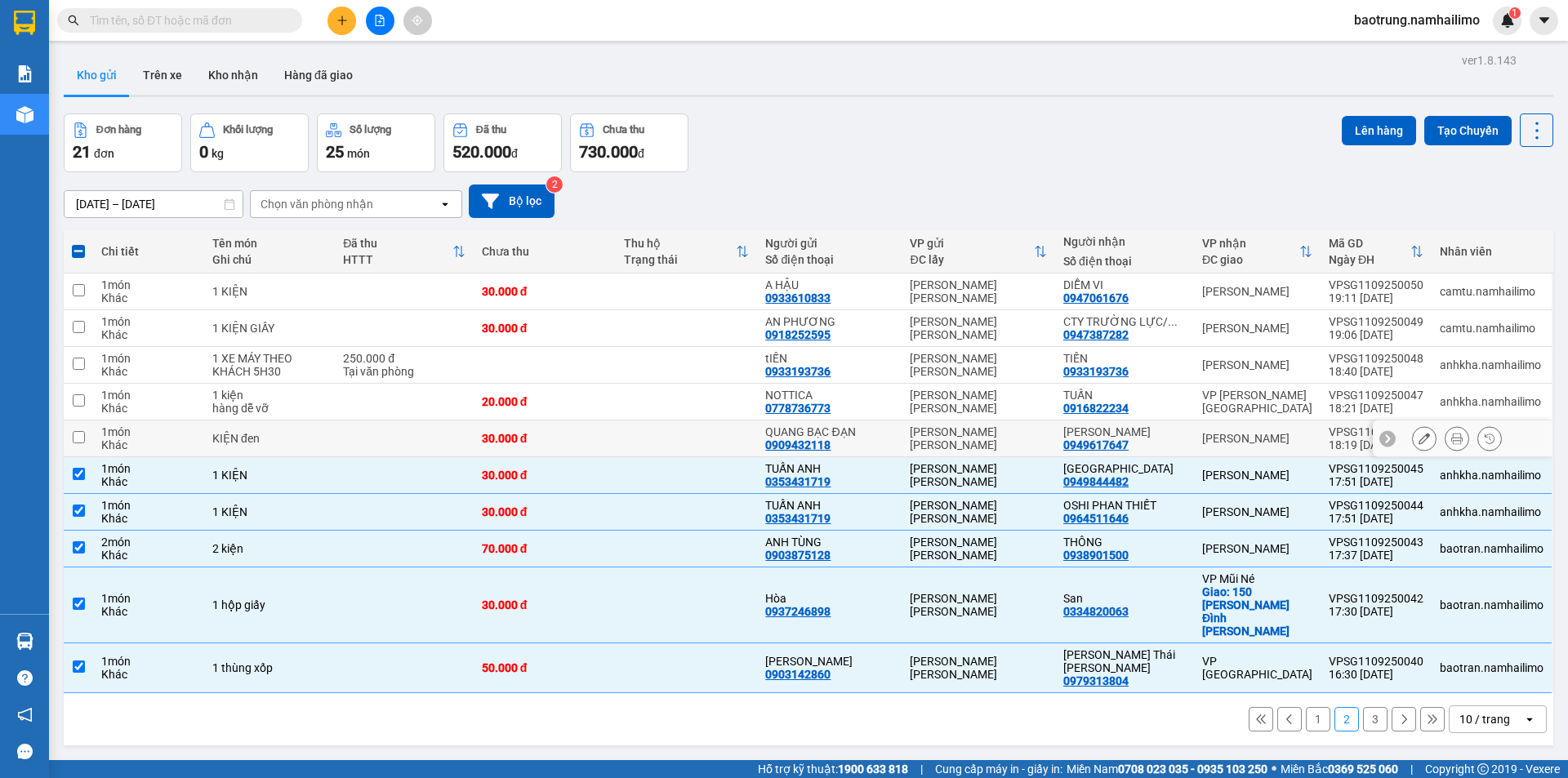
click at [885, 430] on div "QUANG BẠC ĐẠN" at bounding box center [829, 432] width 128 height 13
checkbox input "true"
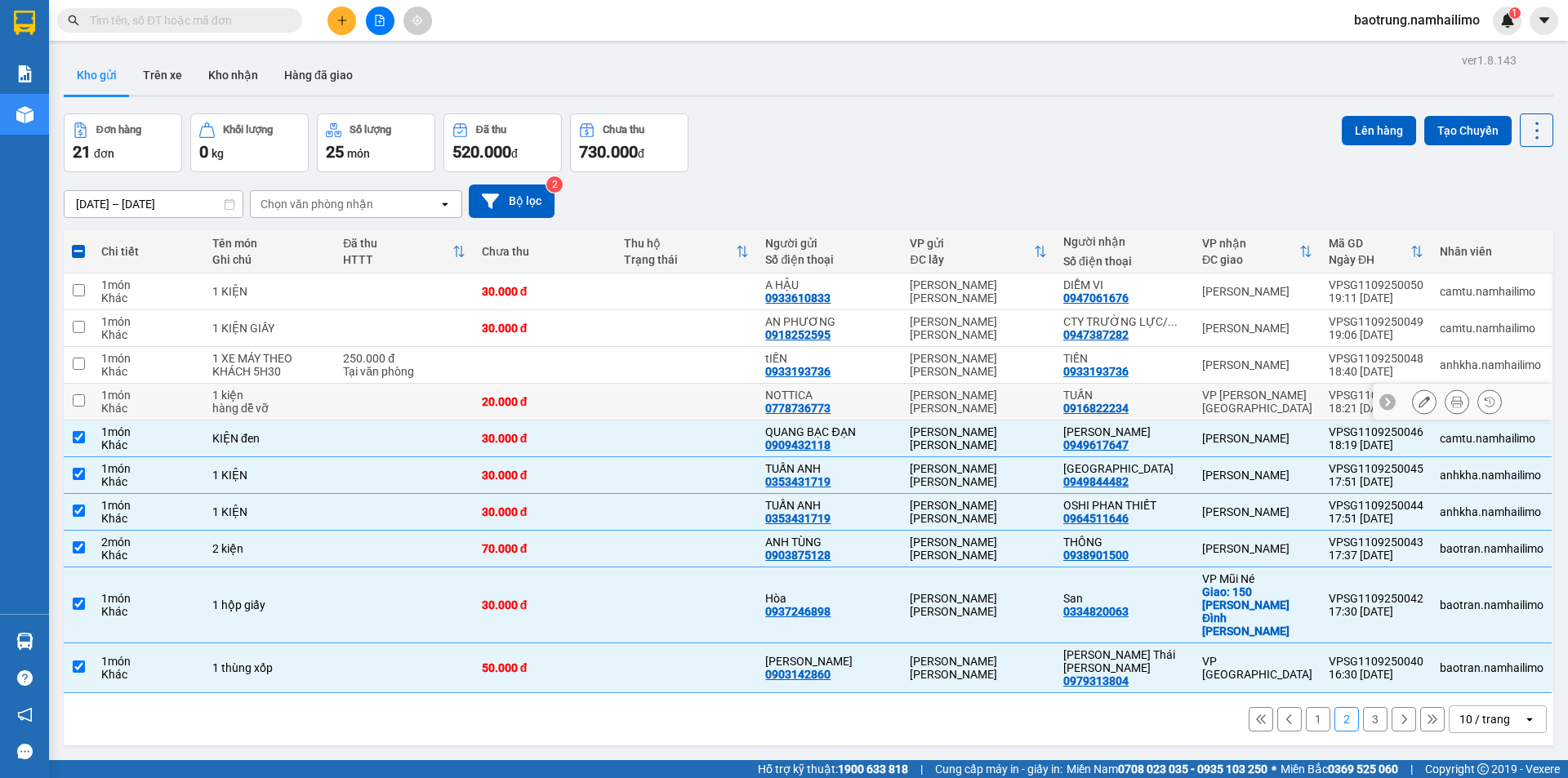
click at [902, 397] on td "NOTTICA 0778736773" at bounding box center [829, 402] width 145 height 37
checkbox input "true"
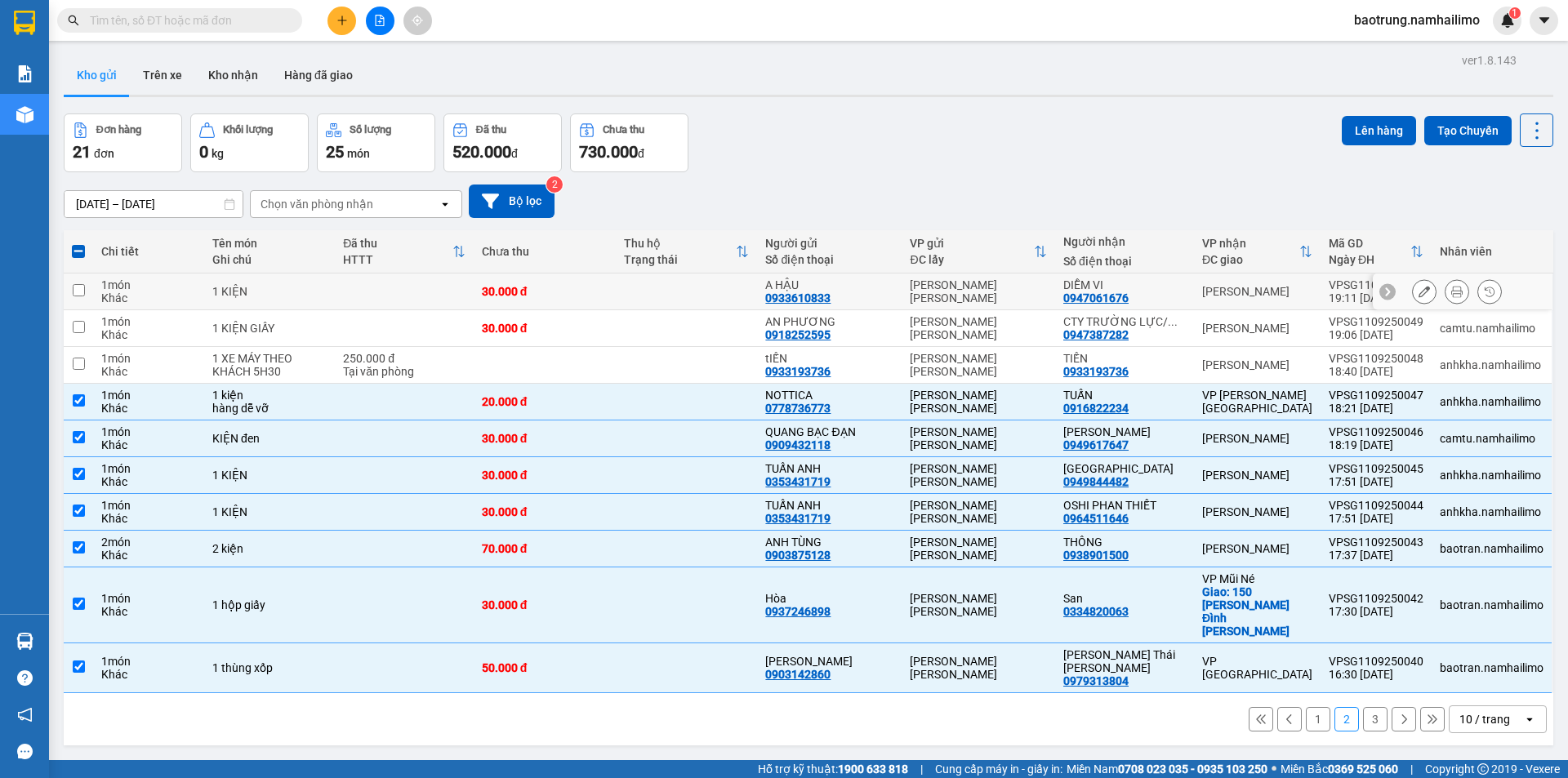
click at [926, 293] on div "[PERSON_NAME] [PERSON_NAME]" at bounding box center [978, 292] width 137 height 26
checkbox input "true"
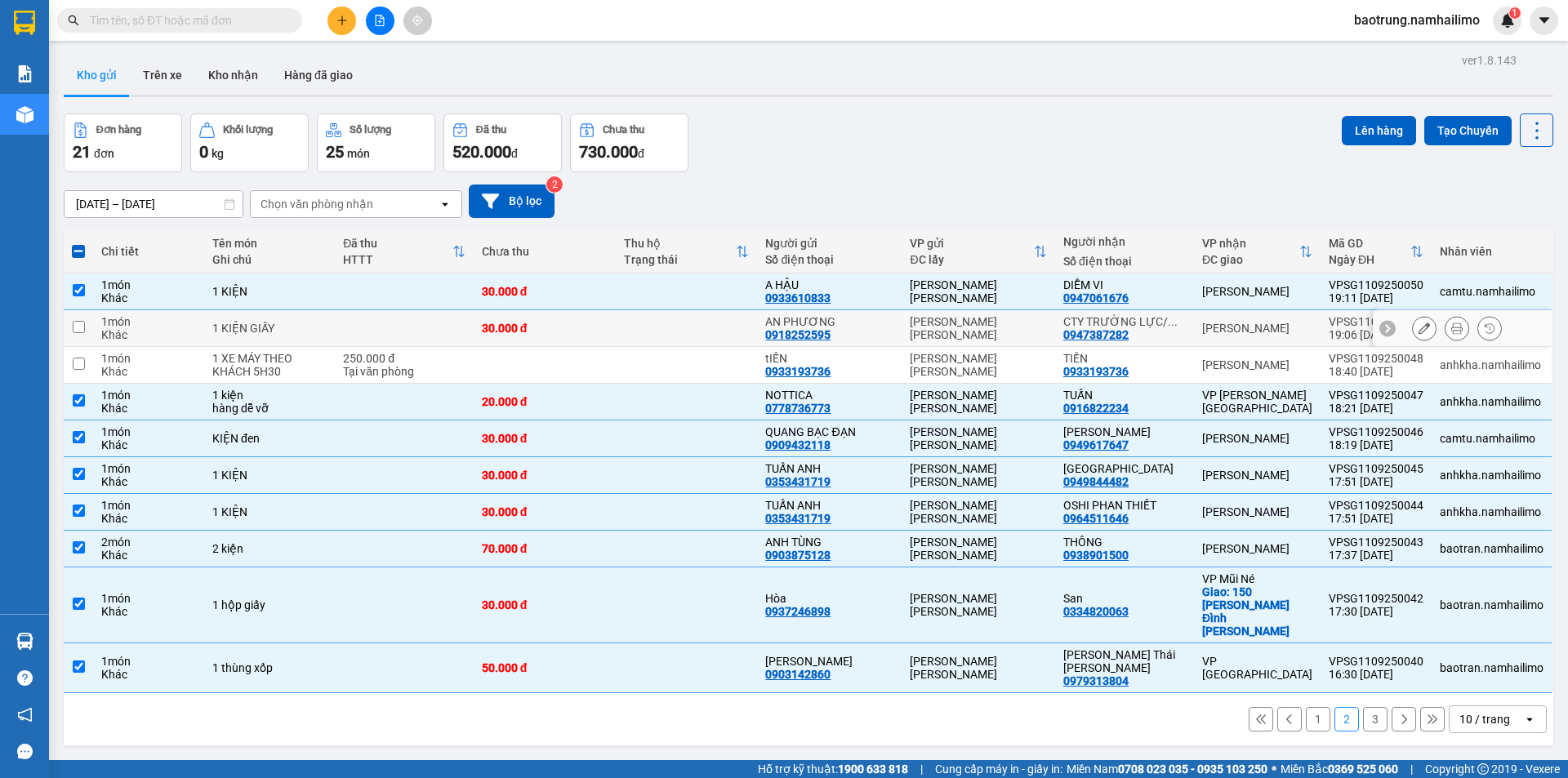
click at [902, 328] on td "AN PHƯƠNG 0918252595" at bounding box center [829, 328] width 145 height 37
checkbox input "true"
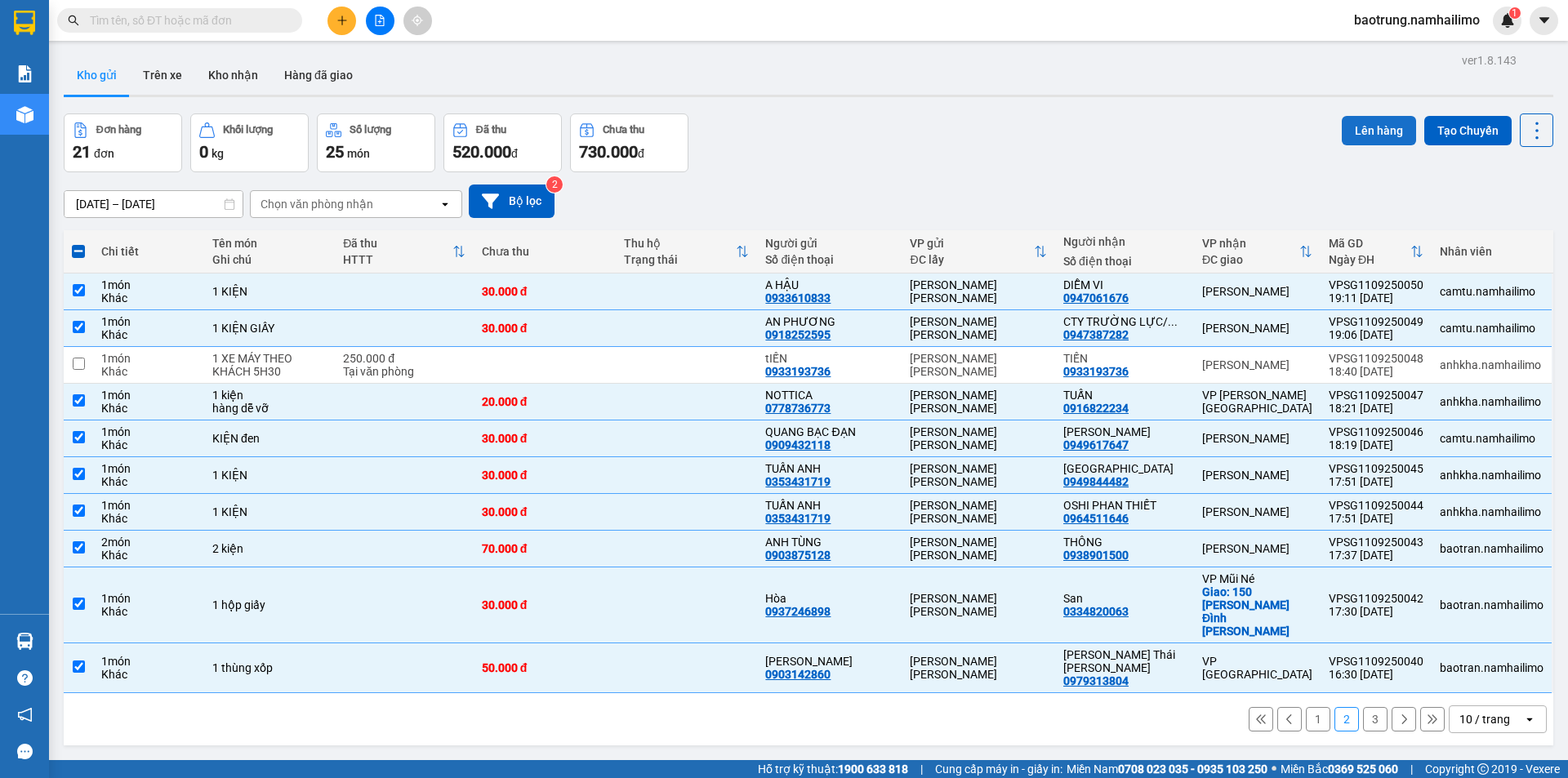
click at [1367, 129] on button "Lên hàng" at bounding box center [1379, 130] width 74 height 29
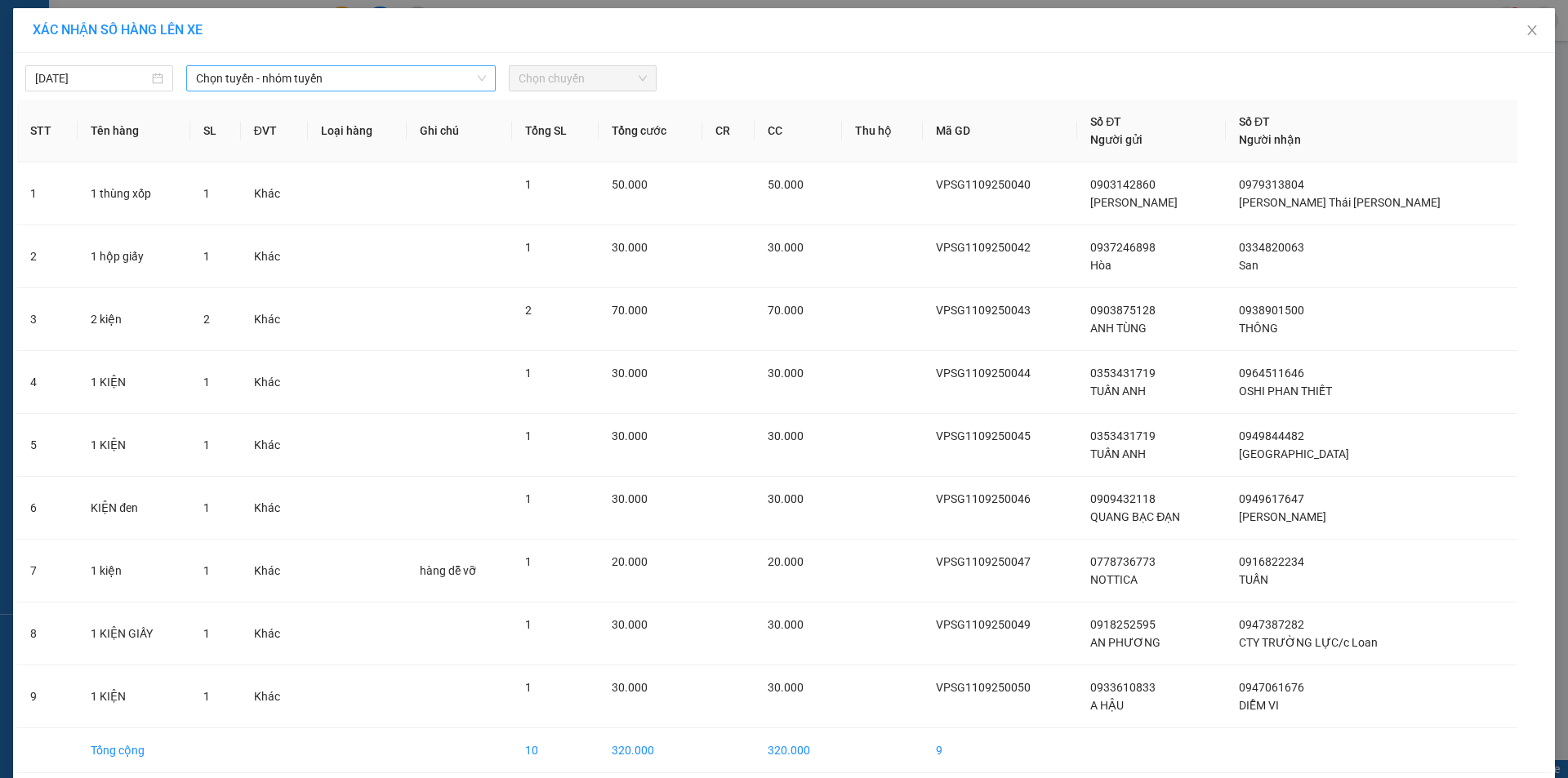
click at [421, 75] on span "Chọn tuyến - nhóm tuyến" at bounding box center [341, 78] width 290 height 25
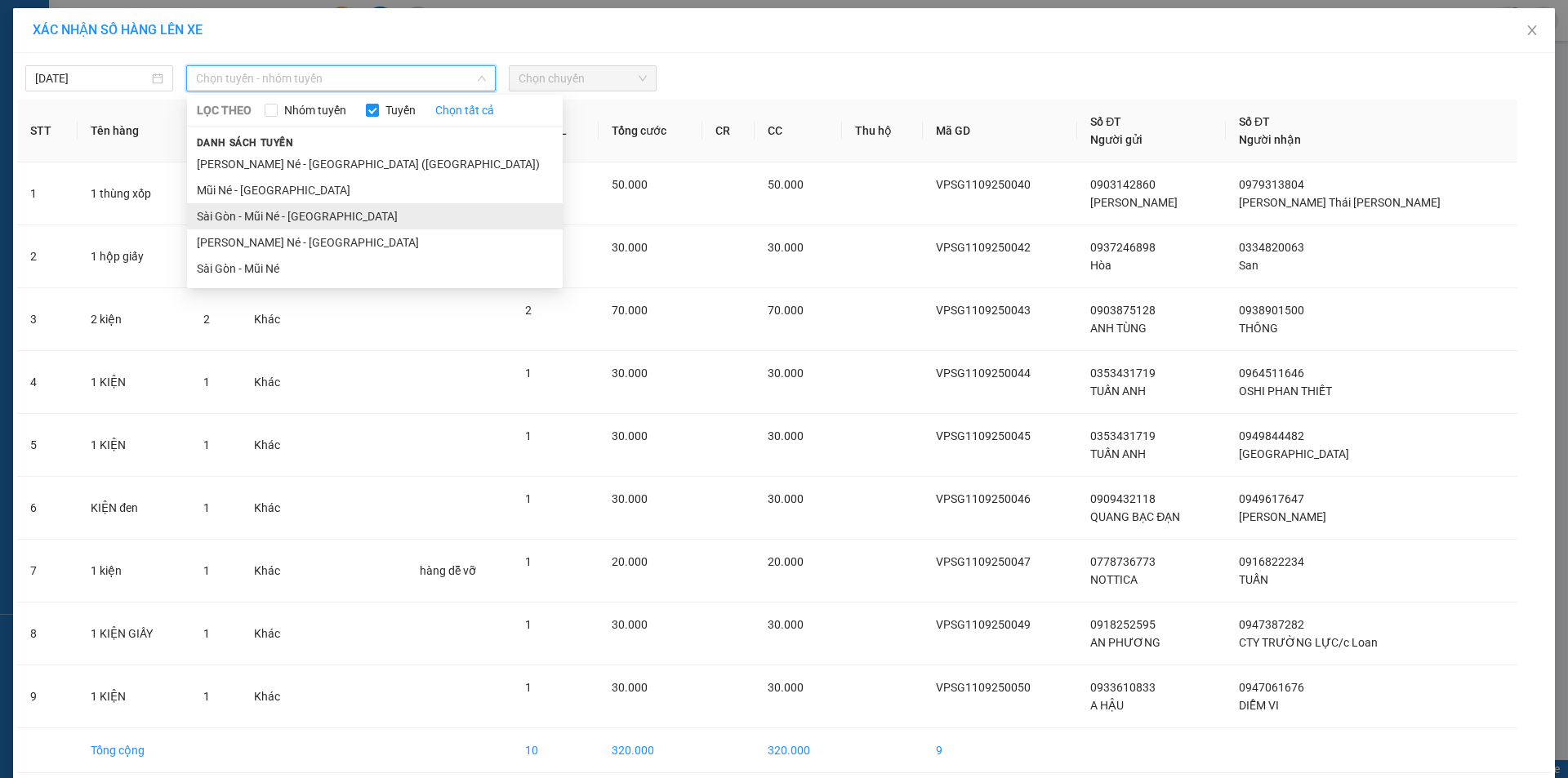
click at [274, 220] on li "Sài Gòn - Mũi Né - [GEOGRAPHIC_DATA]" at bounding box center [375, 216] width 376 height 26
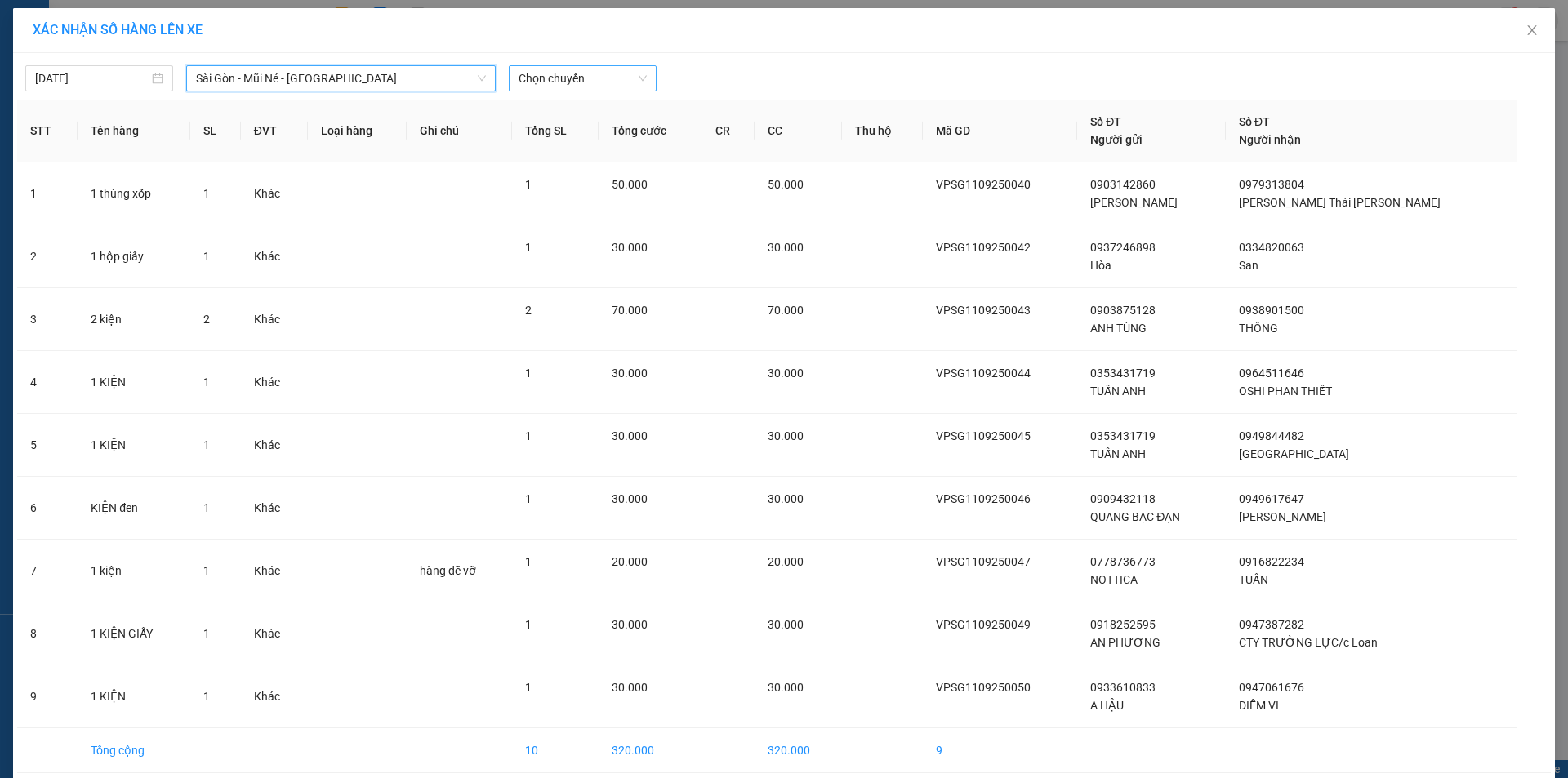
click at [555, 78] on span "Chọn chuyến" at bounding box center [583, 78] width 128 height 25
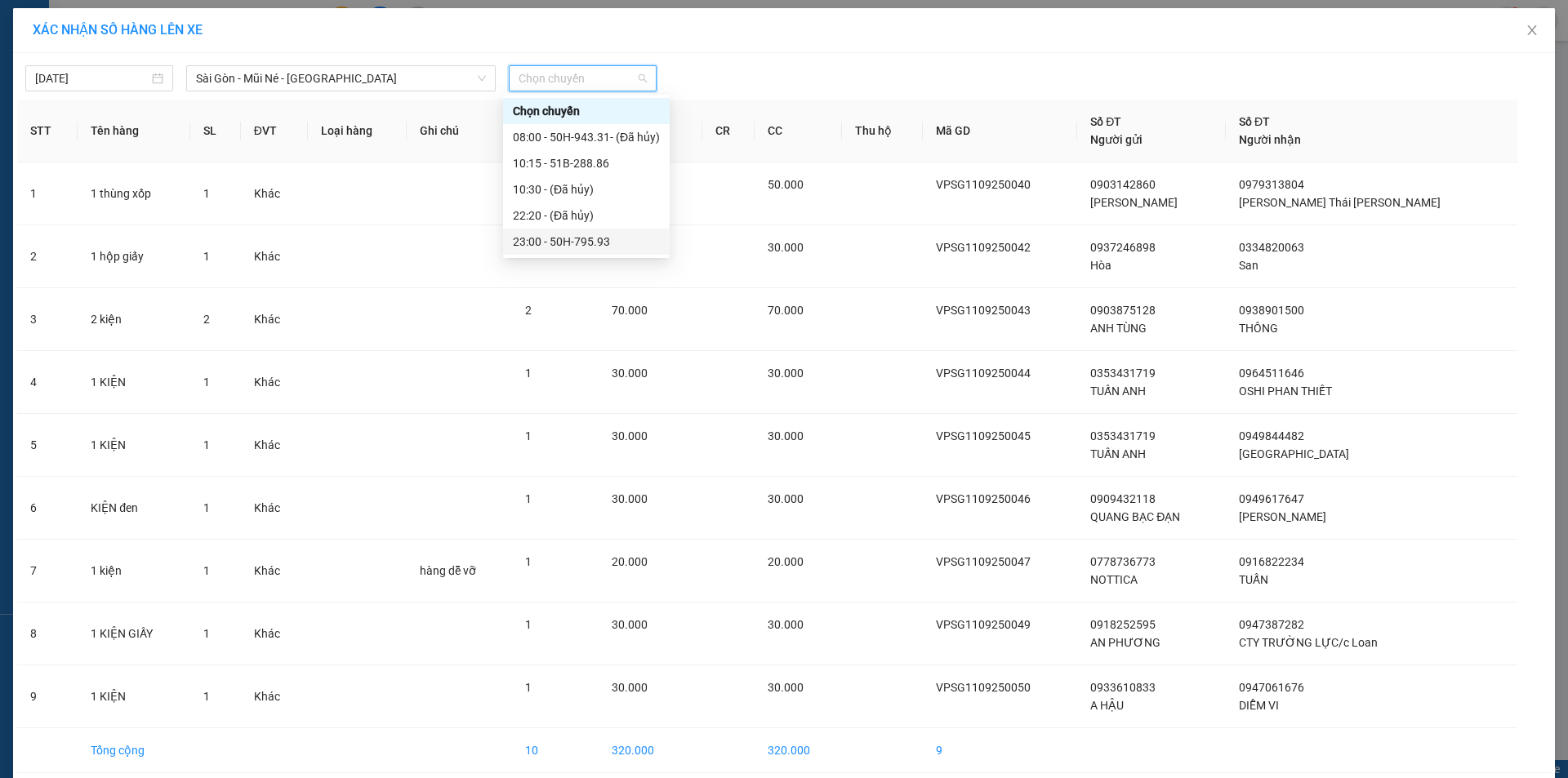
click at [562, 244] on div "23:00 - 50H-795.93" at bounding box center [586, 242] width 147 height 18
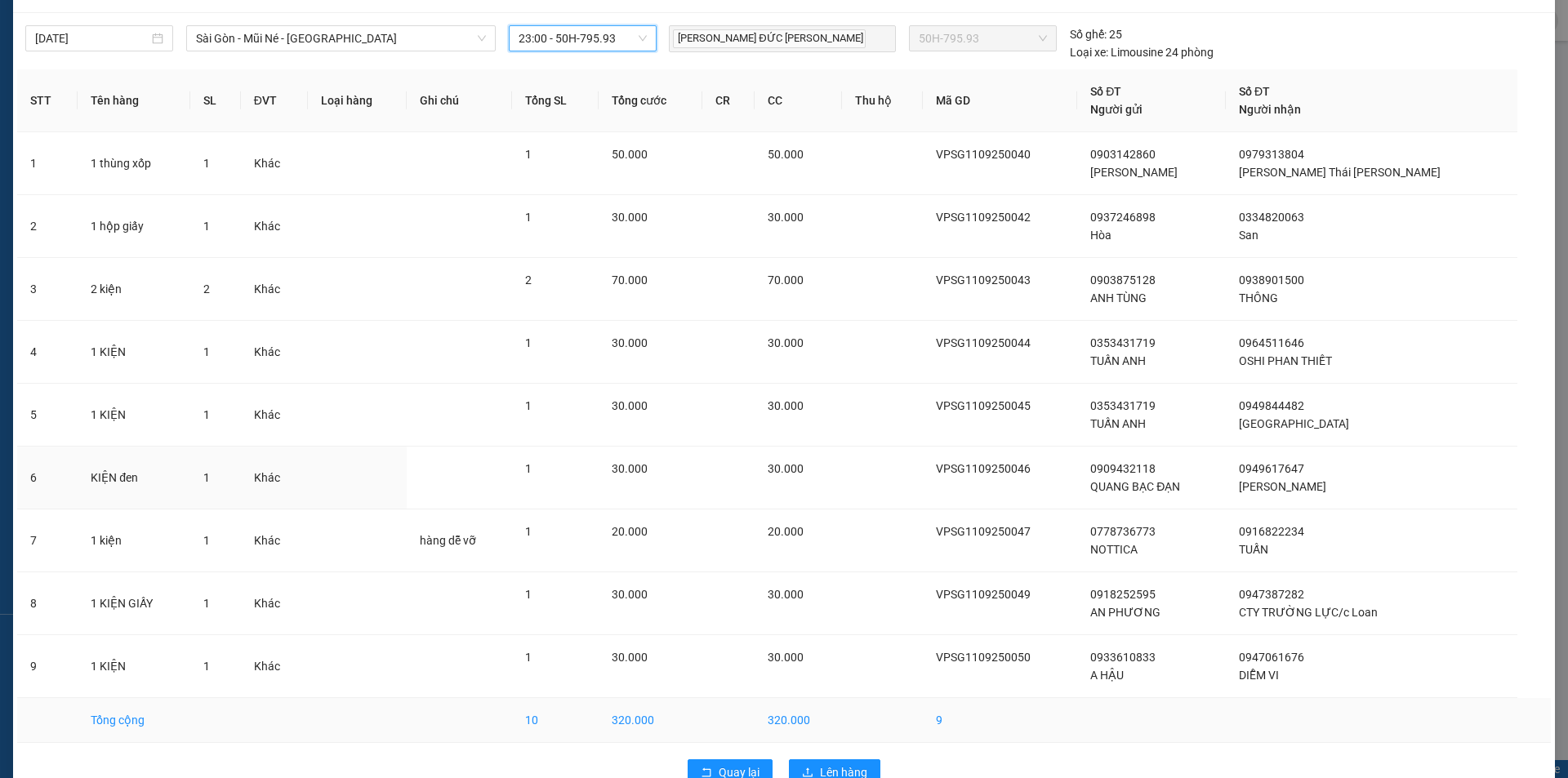
scroll to position [79, 0]
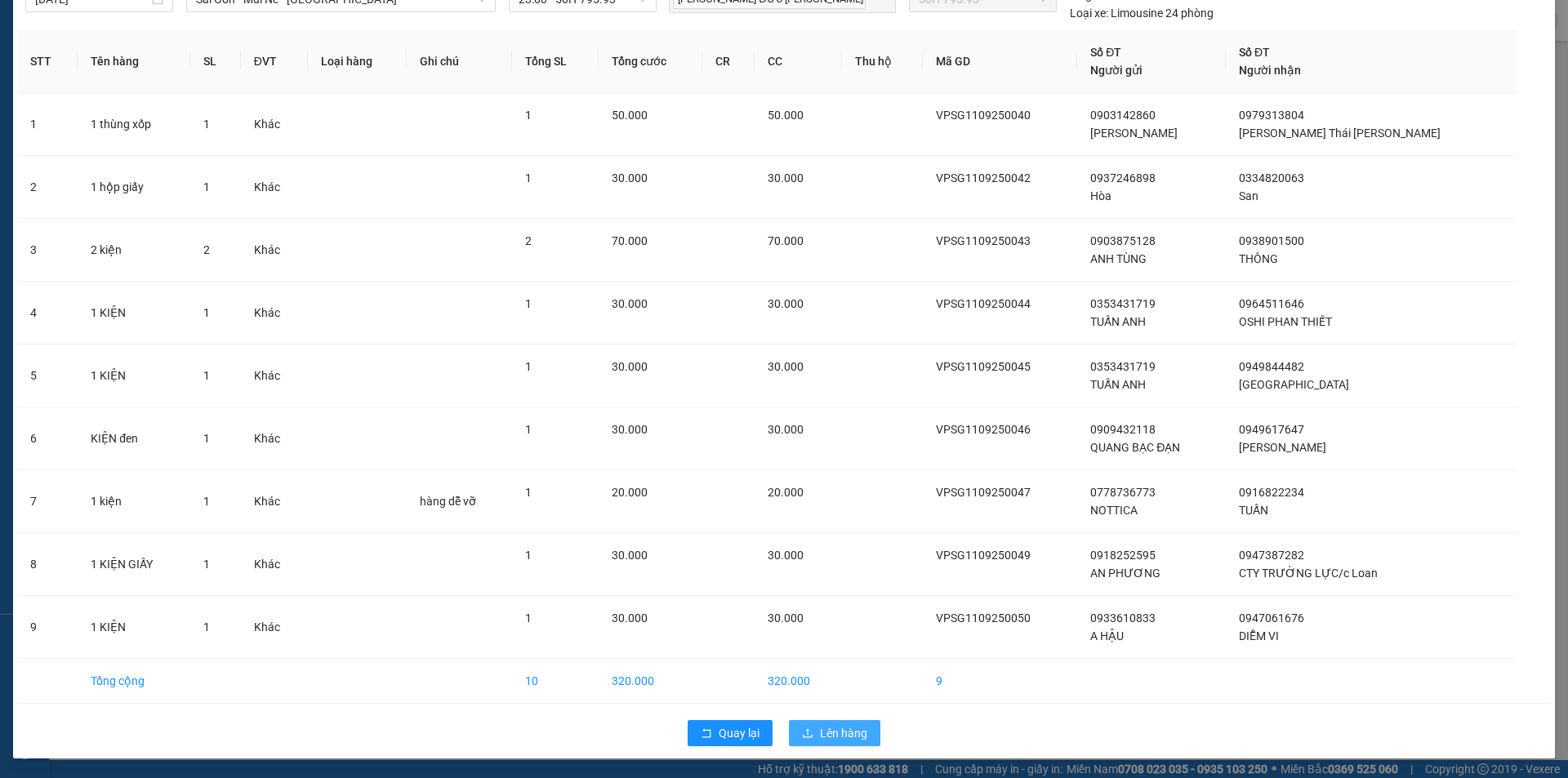
click at [836, 738] on span "Lên hàng" at bounding box center [843, 733] width 47 height 18
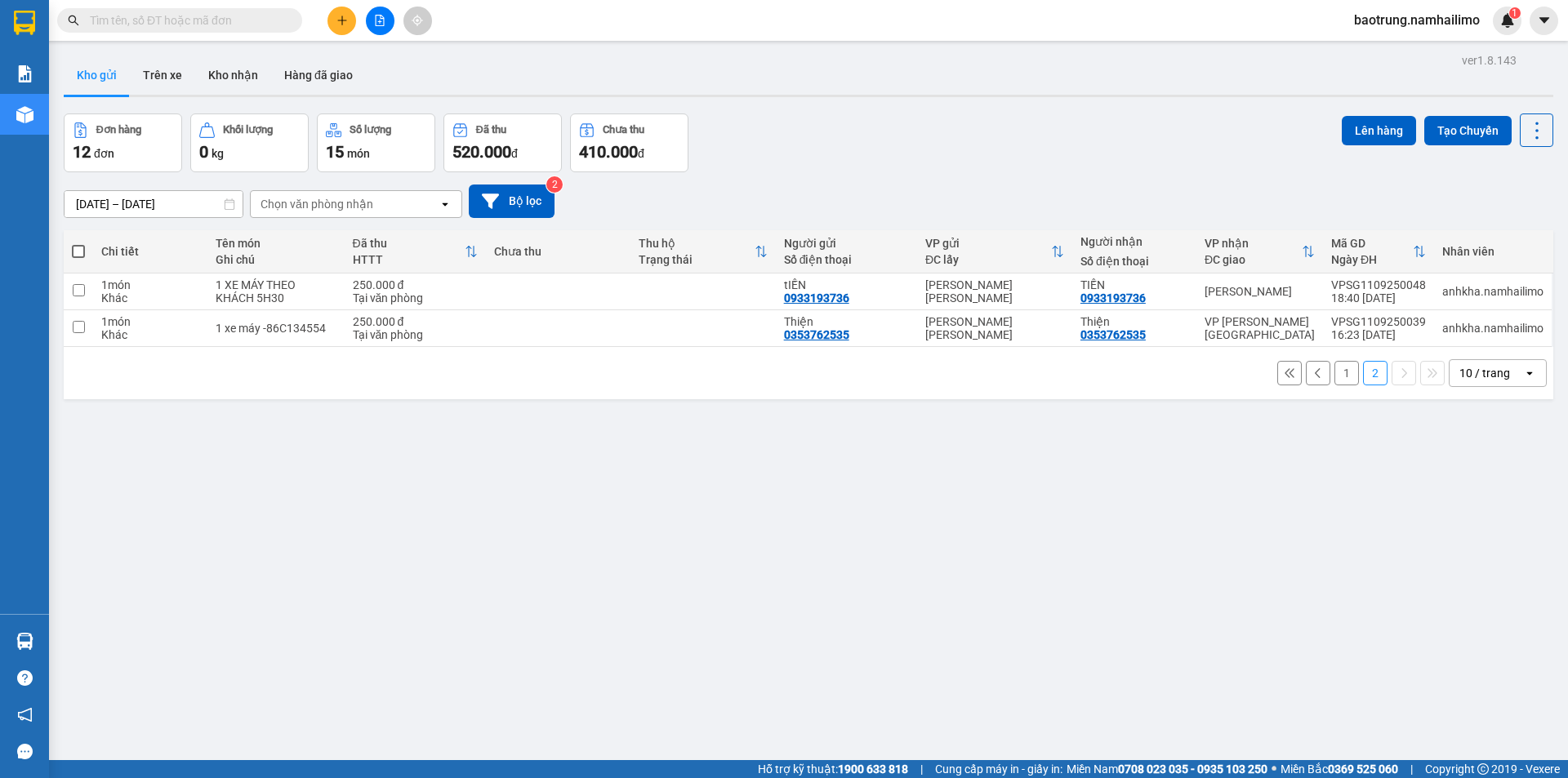
click at [1335, 376] on button "1" at bounding box center [1347, 373] width 25 height 25
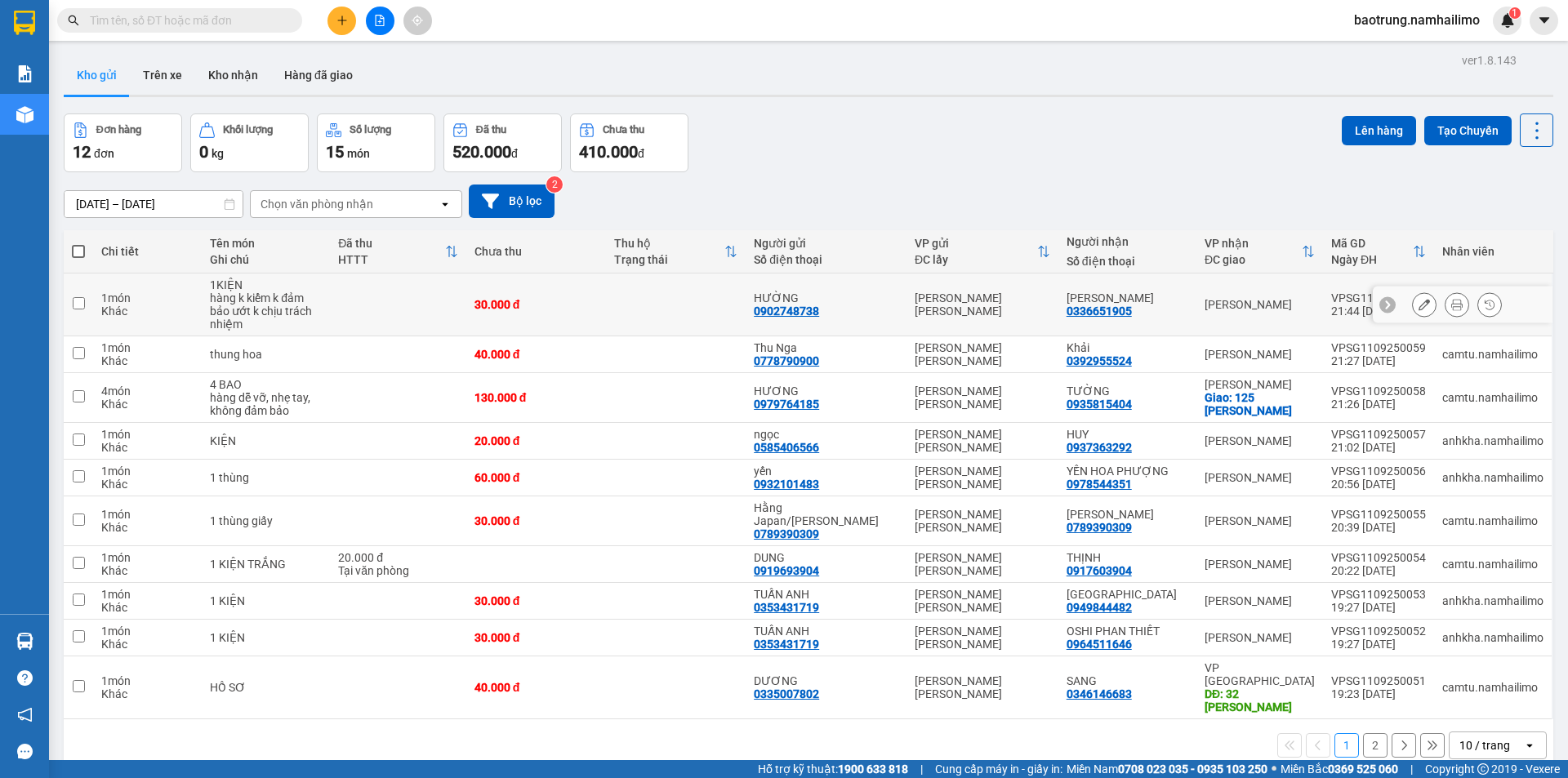
click at [1175, 296] on div "[PERSON_NAME]" at bounding box center [1128, 298] width 122 height 13
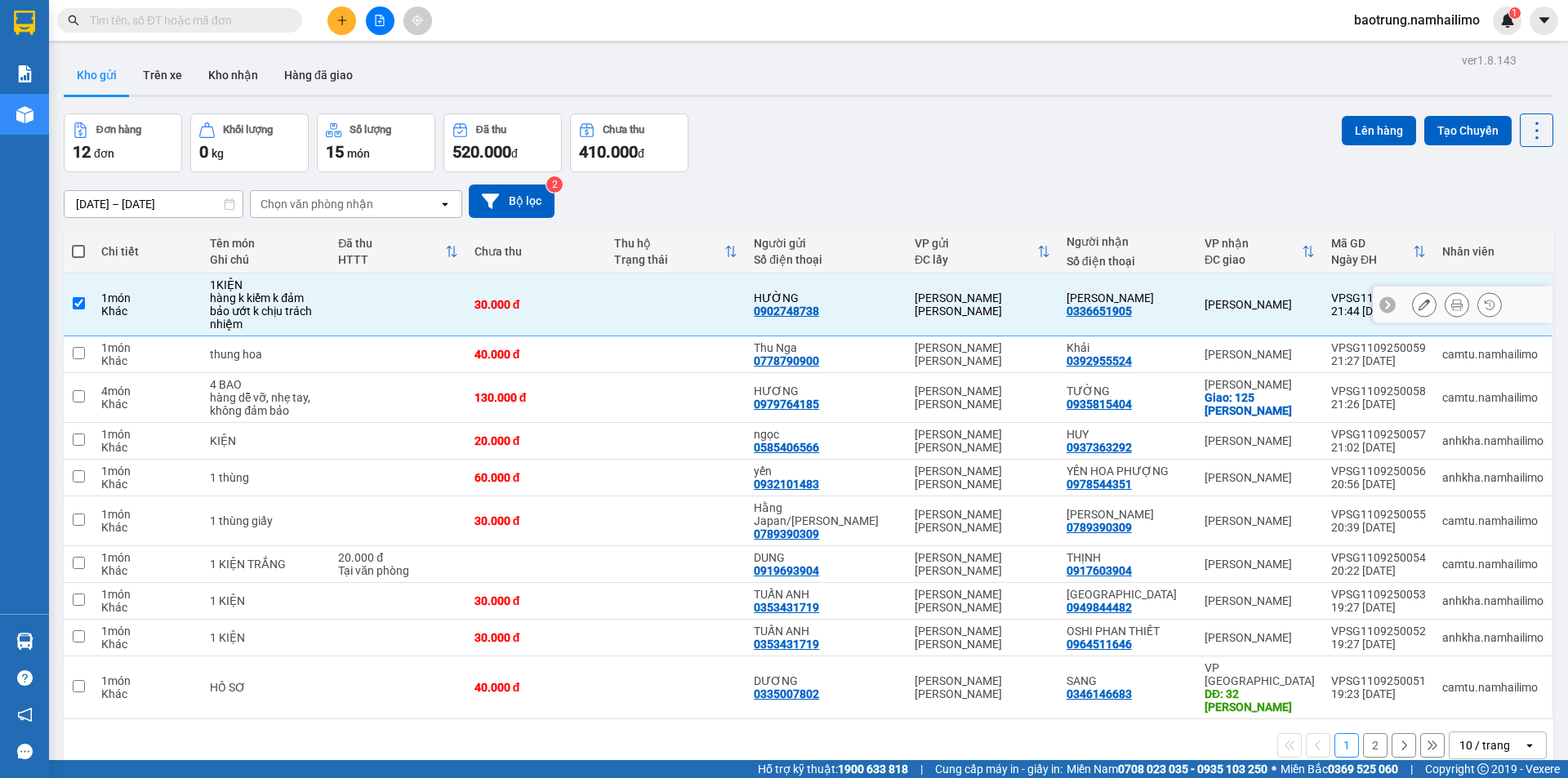
click at [1166, 321] on td "MỸ LINH 0336651905" at bounding box center [1128, 305] width 138 height 63
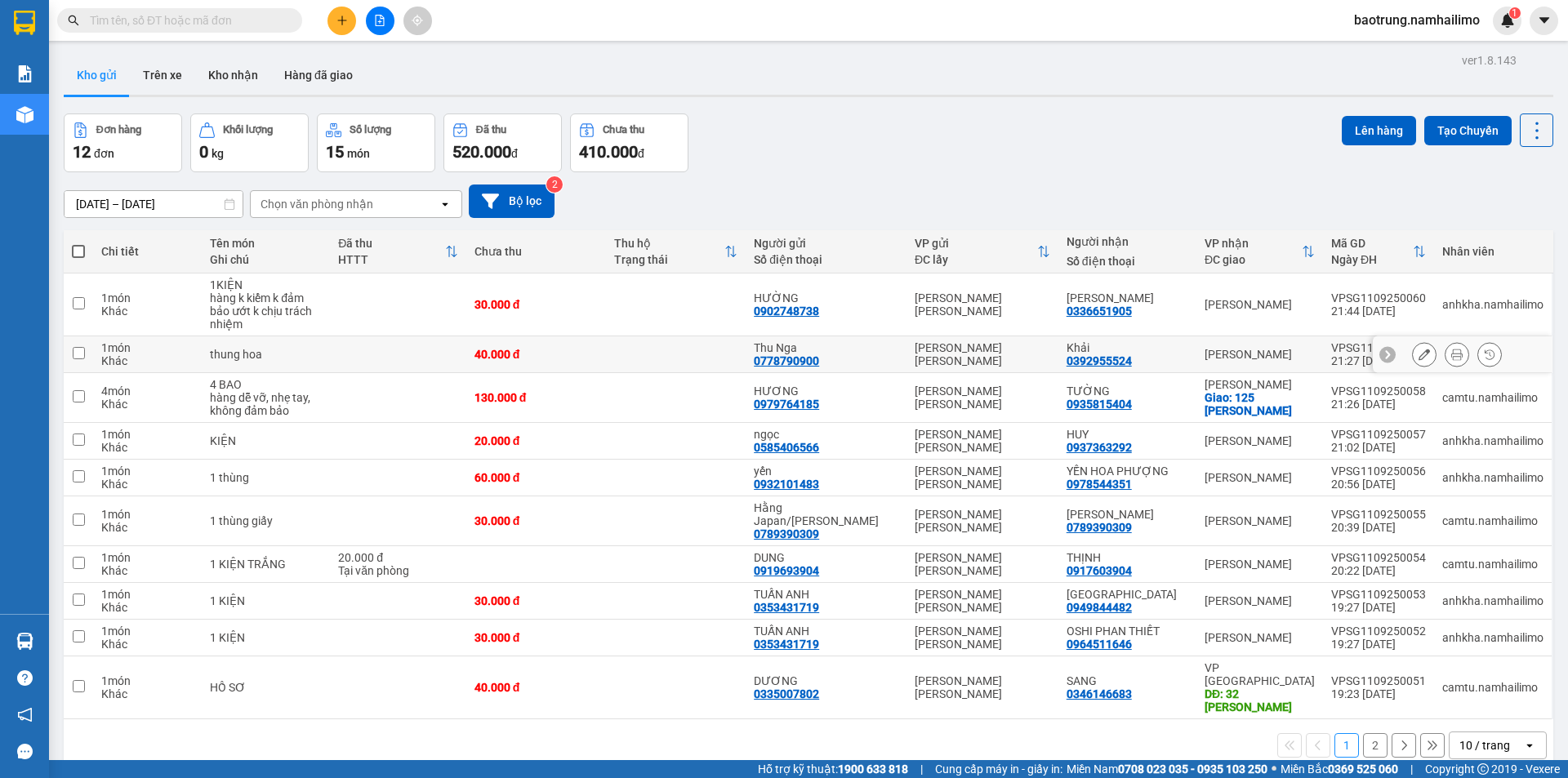
click at [1099, 354] on div "0392955524" at bounding box center [1099, 360] width 65 height 13
click at [1113, 312] on td "MỸ LINH 0336651905" at bounding box center [1128, 305] width 138 height 63
checkbox input "true"
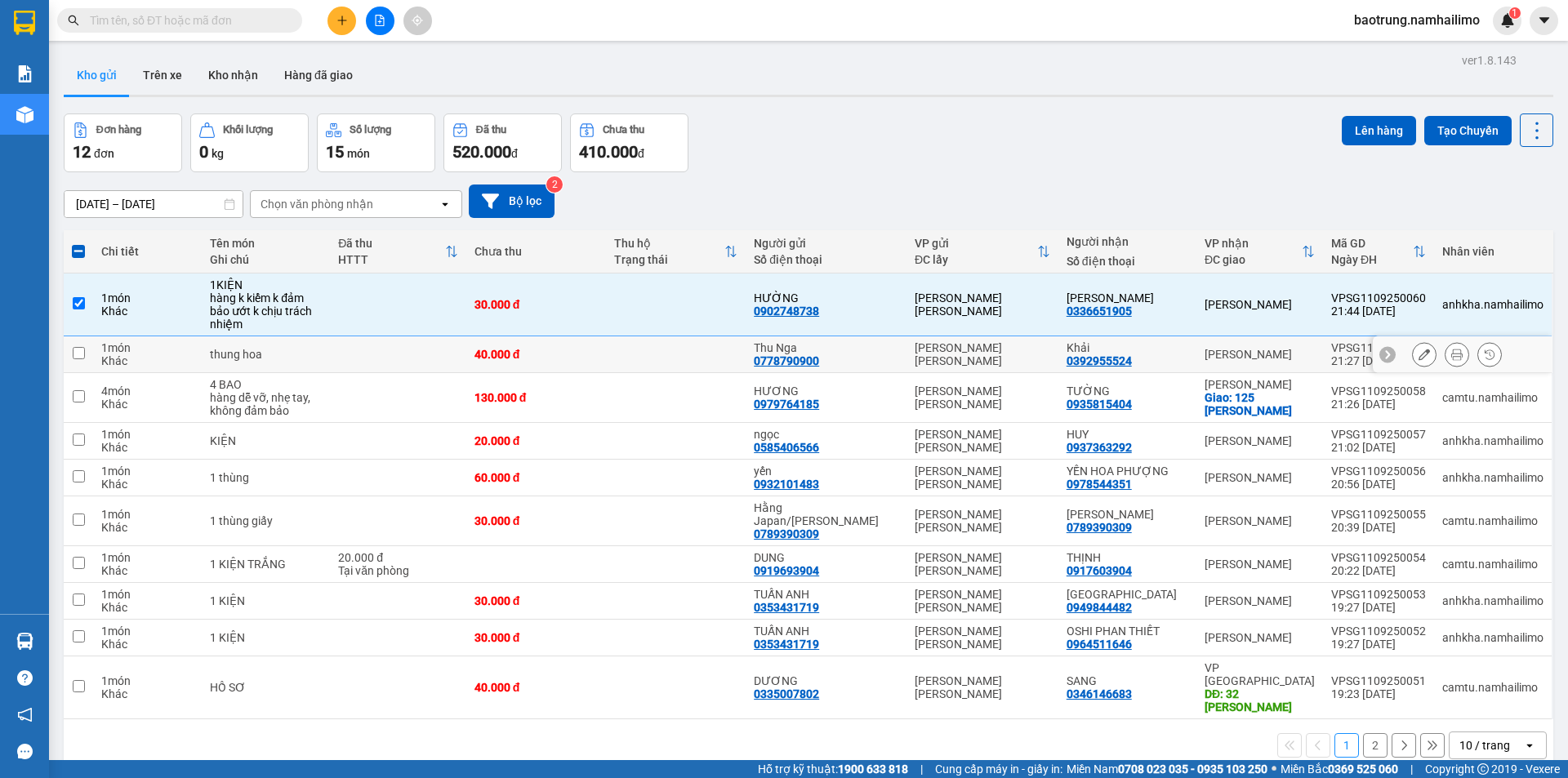
click at [1112, 341] on div "Khải" at bounding box center [1128, 347] width 122 height 13
checkbox input "true"
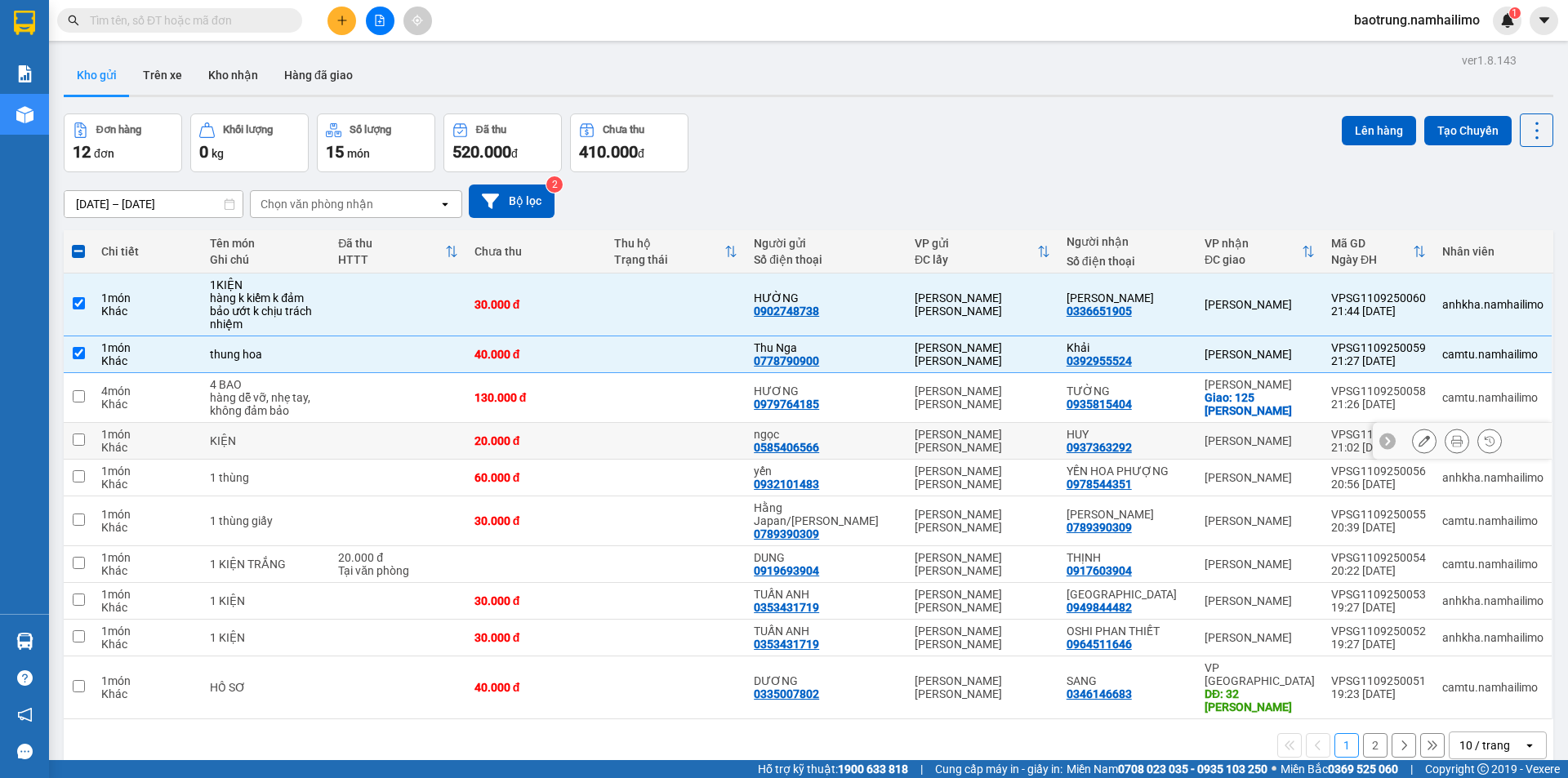
click at [1152, 439] on div "HUY 0937363292" at bounding box center [1128, 441] width 122 height 26
checkbox input "true"
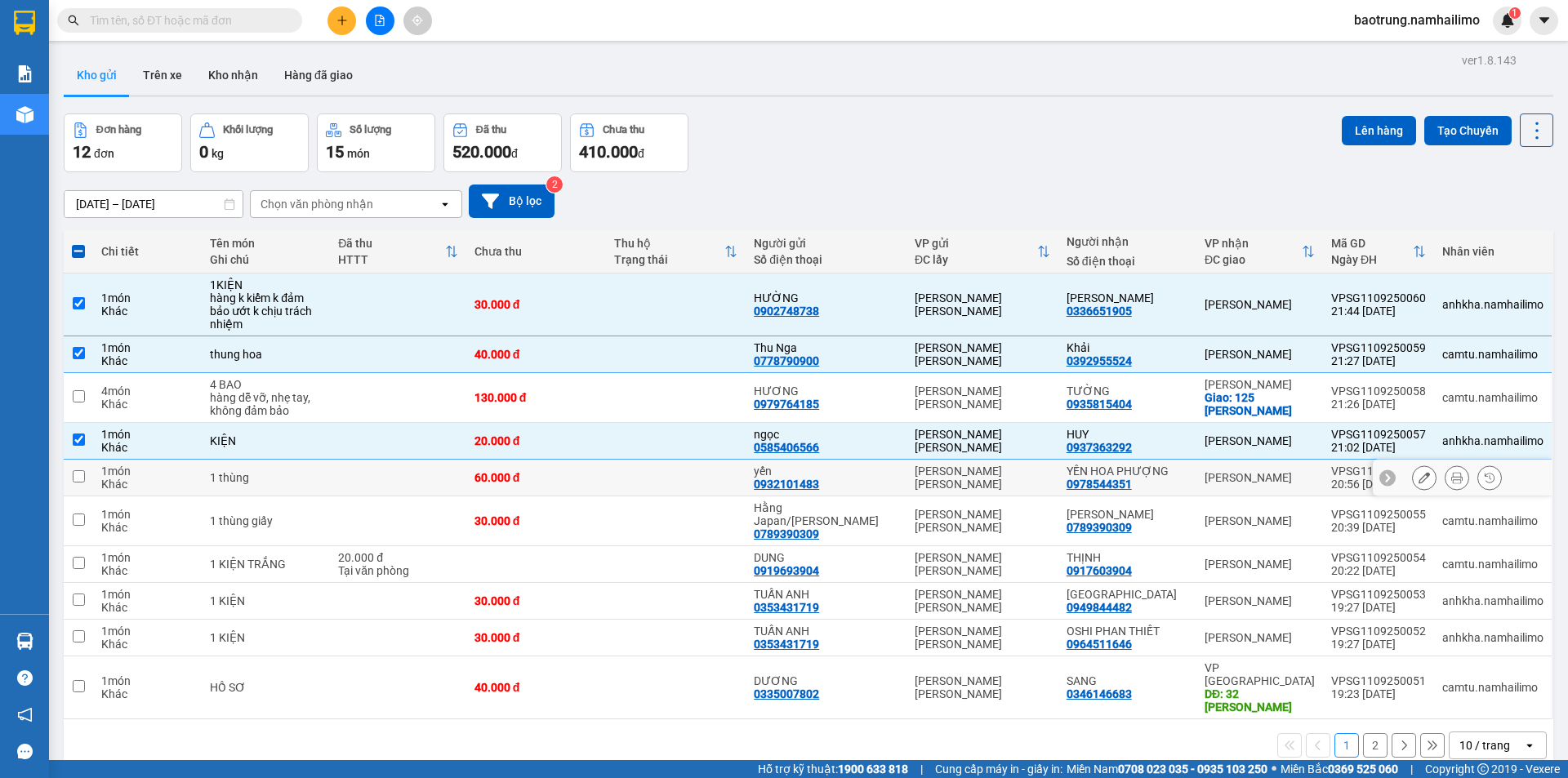
click at [1161, 465] on div "YẾN HOA PHƯỢNG" at bounding box center [1128, 471] width 122 height 13
checkbox input "true"
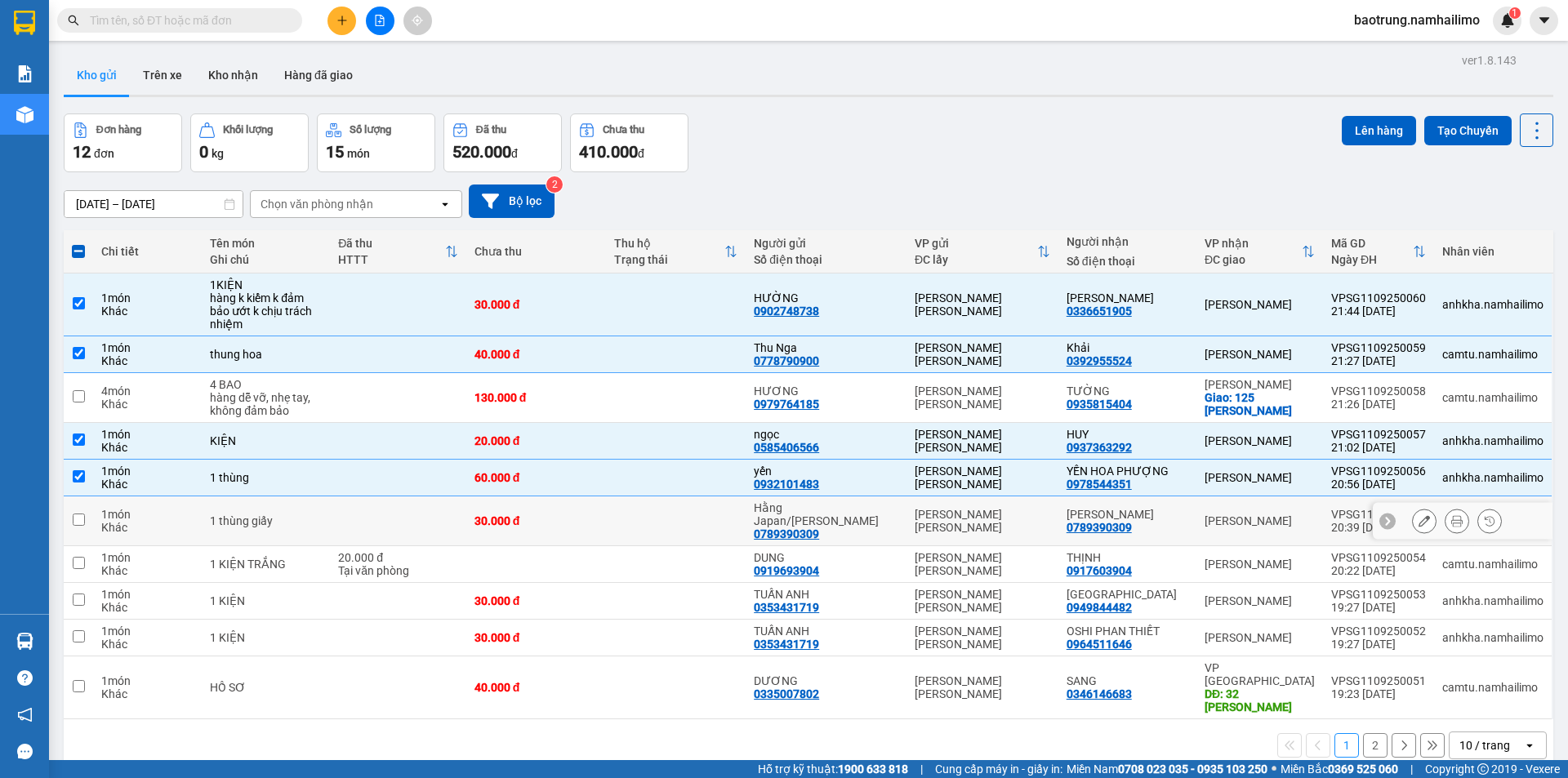
click at [1149, 510] on div "[PERSON_NAME] 0789390309" at bounding box center [1128, 521] width 122 height 26
checkbox input "true"
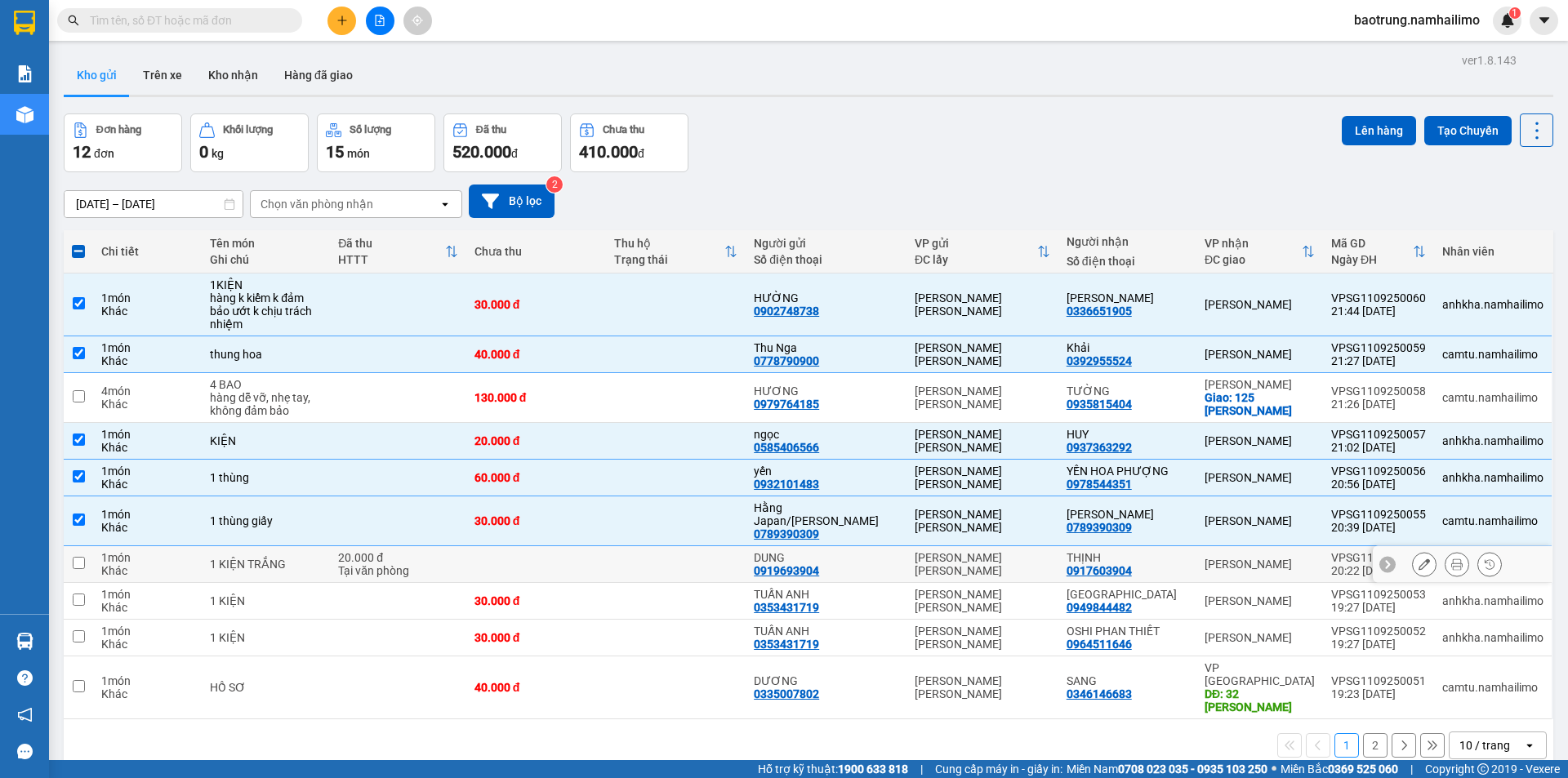
click at [1156, 551] on div "THỊNH 0917603904" at bounding box center [1128, 564] width 122 height 26
checkbox input "true"
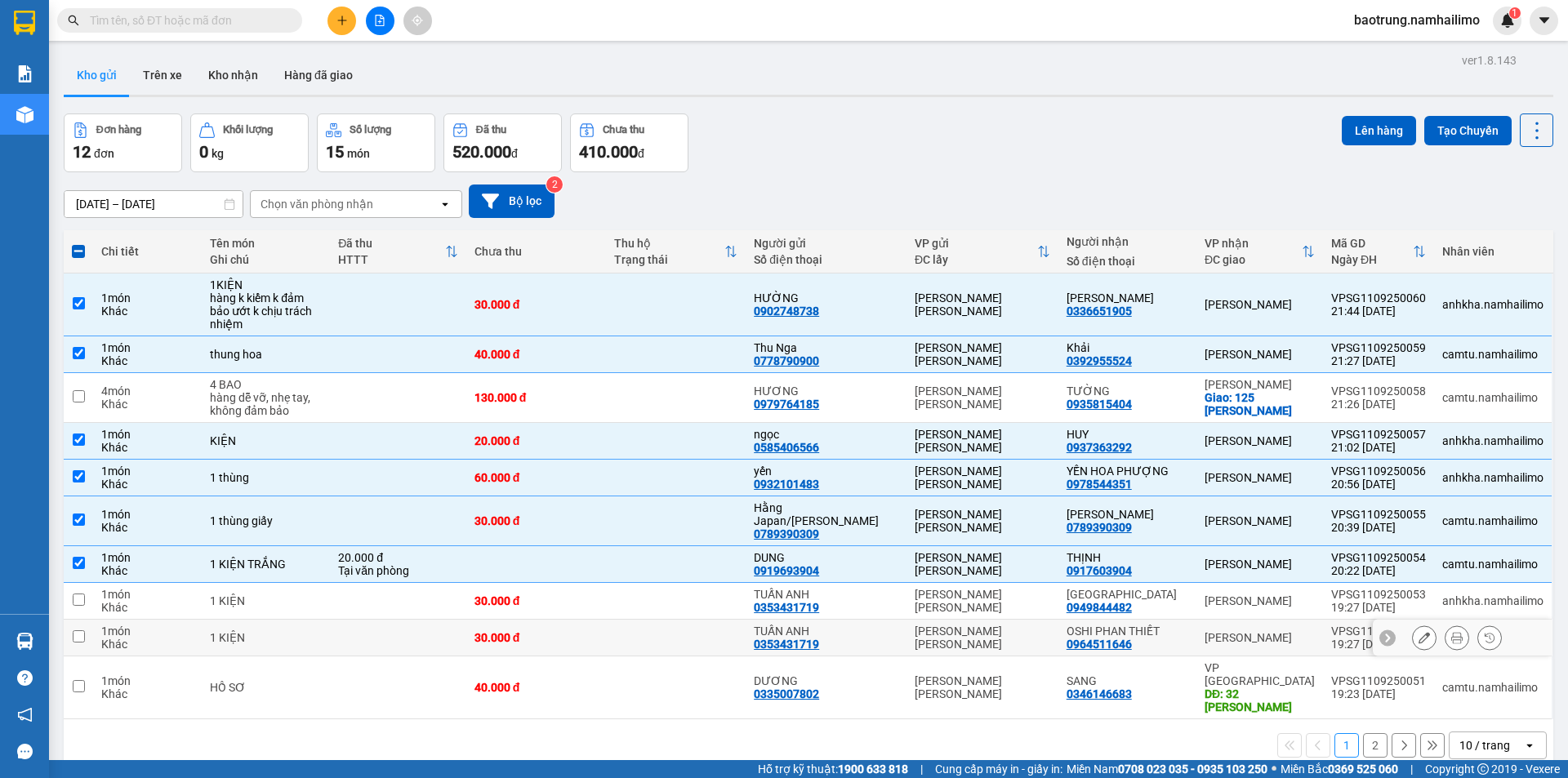
click at [1157, 625] on div "OSHI PHAN THIẾT" at bounding box center [1128, 631] width 122 height 13
checkbox input "true"
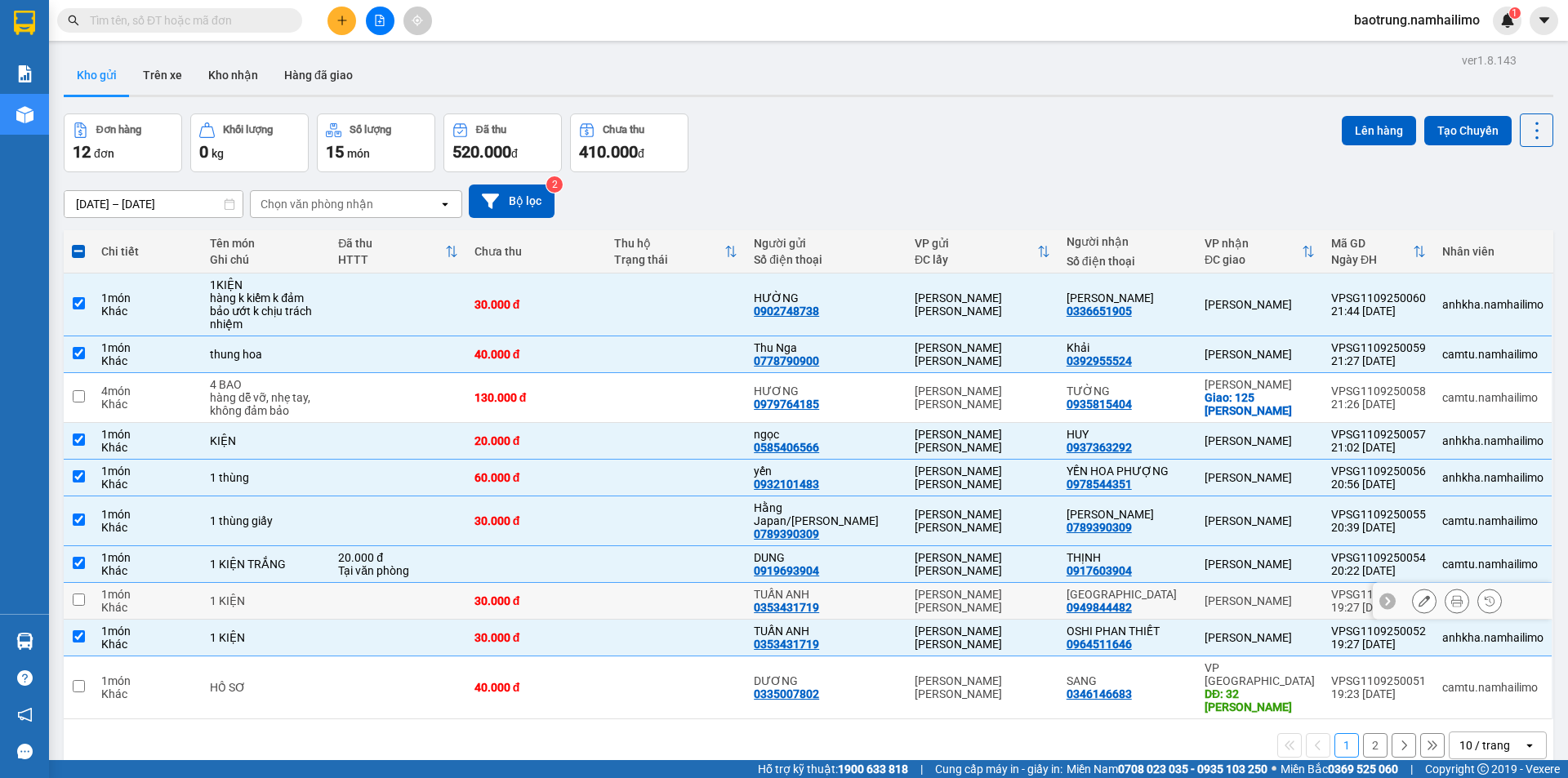
drag, startPoint x: 1148, startPoint y: 589, endPoint x: 1149, endPoint y: 606, distance: 17.2
click at [1148, 589] on div "[GEOGRAPHIC_DATA] 0949844482" at bounding box center [1128, 601] width 122 height 26
checkbox input "true"
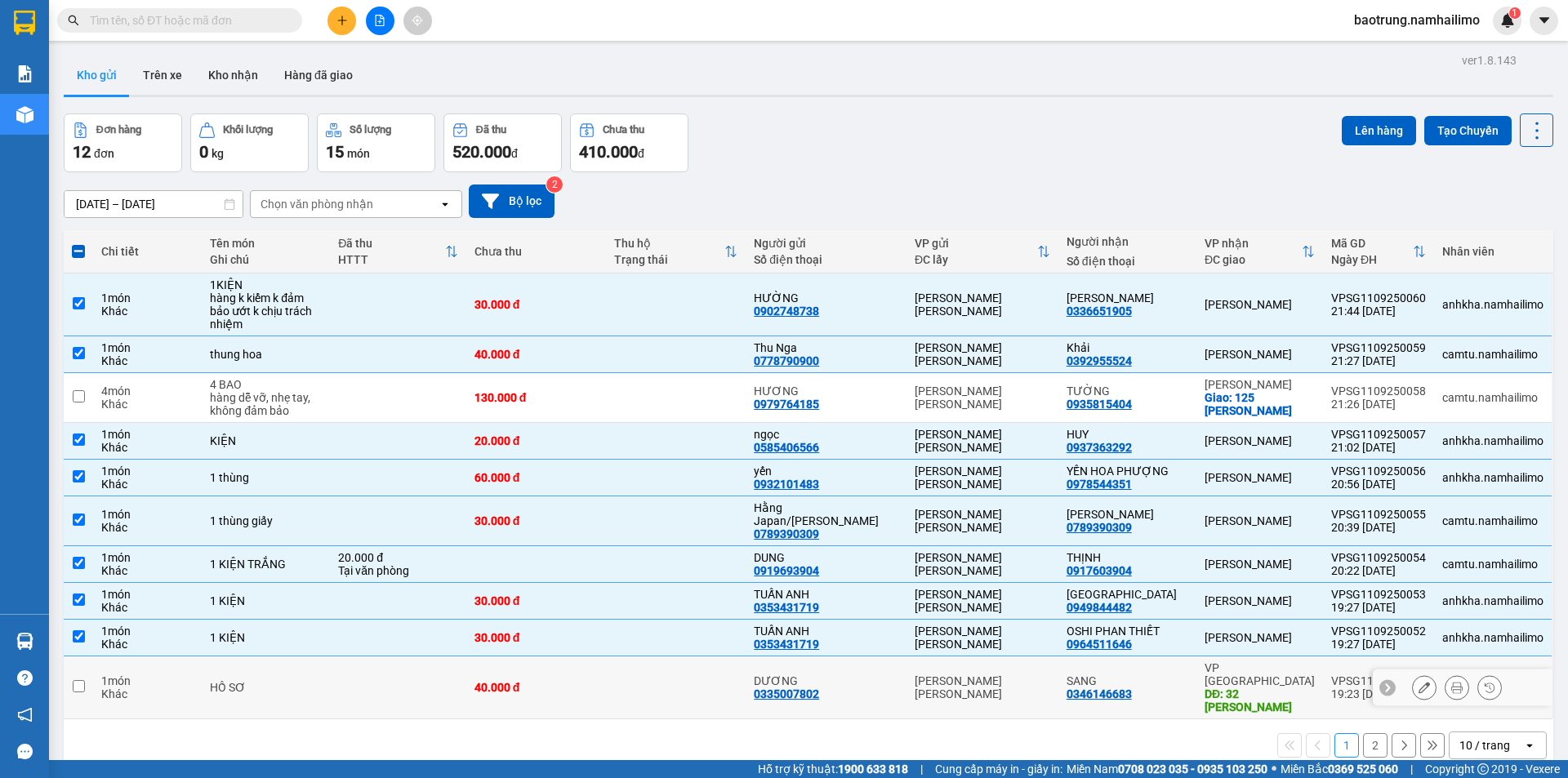
click at [1144, 675] on div "SANG 0346146683" at bounding box center [1128, 688] width 122 height 26
checkbox input "true"
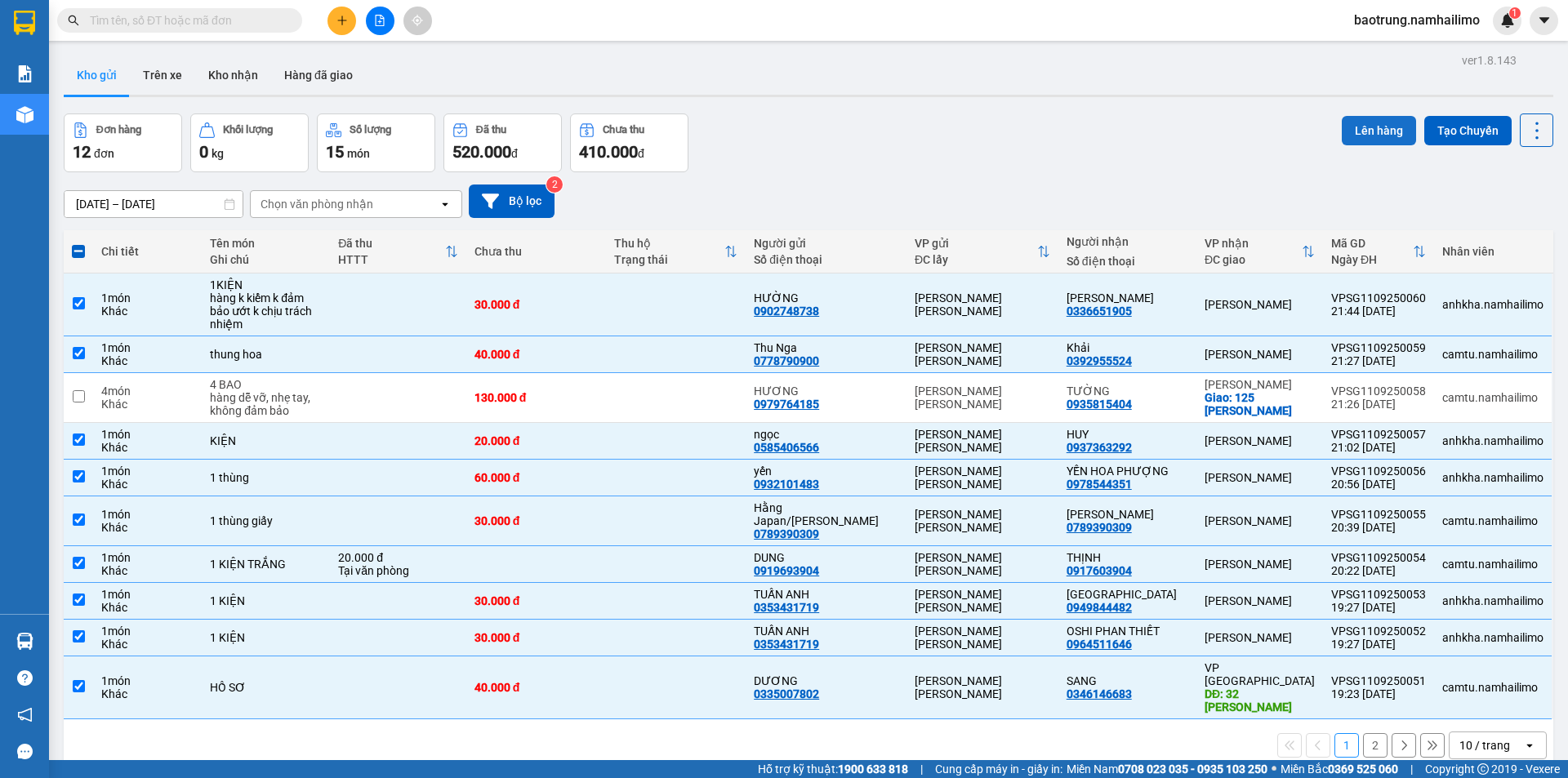
click at [1344, 137] on button "Lên hàng" at bounding box center [1379, 130] width 74 height 29
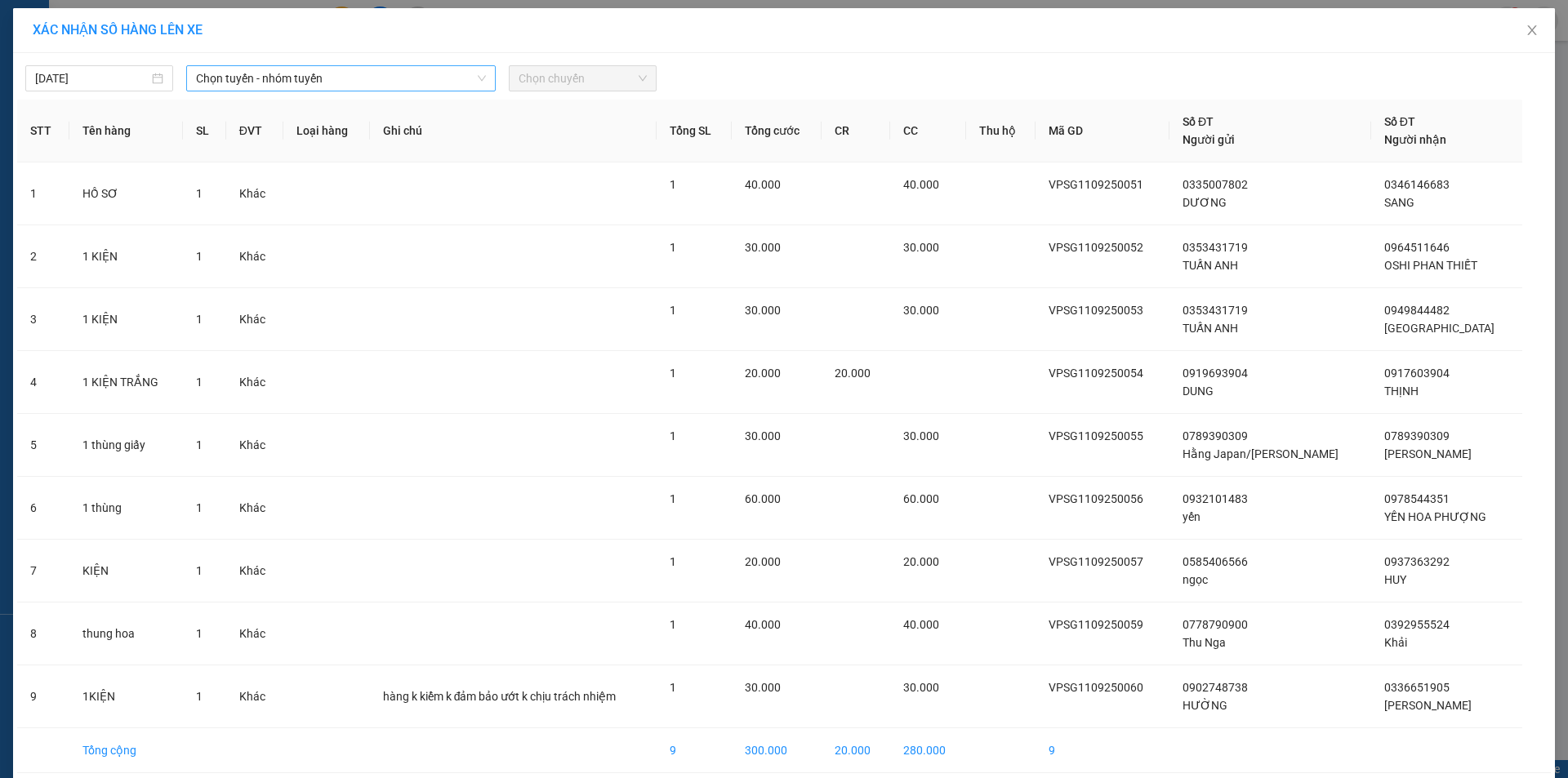
click at [290, 75] on span "Chọn tuyến - nhóm tuyến" at bounding box center [341, 78] width 290 height 25
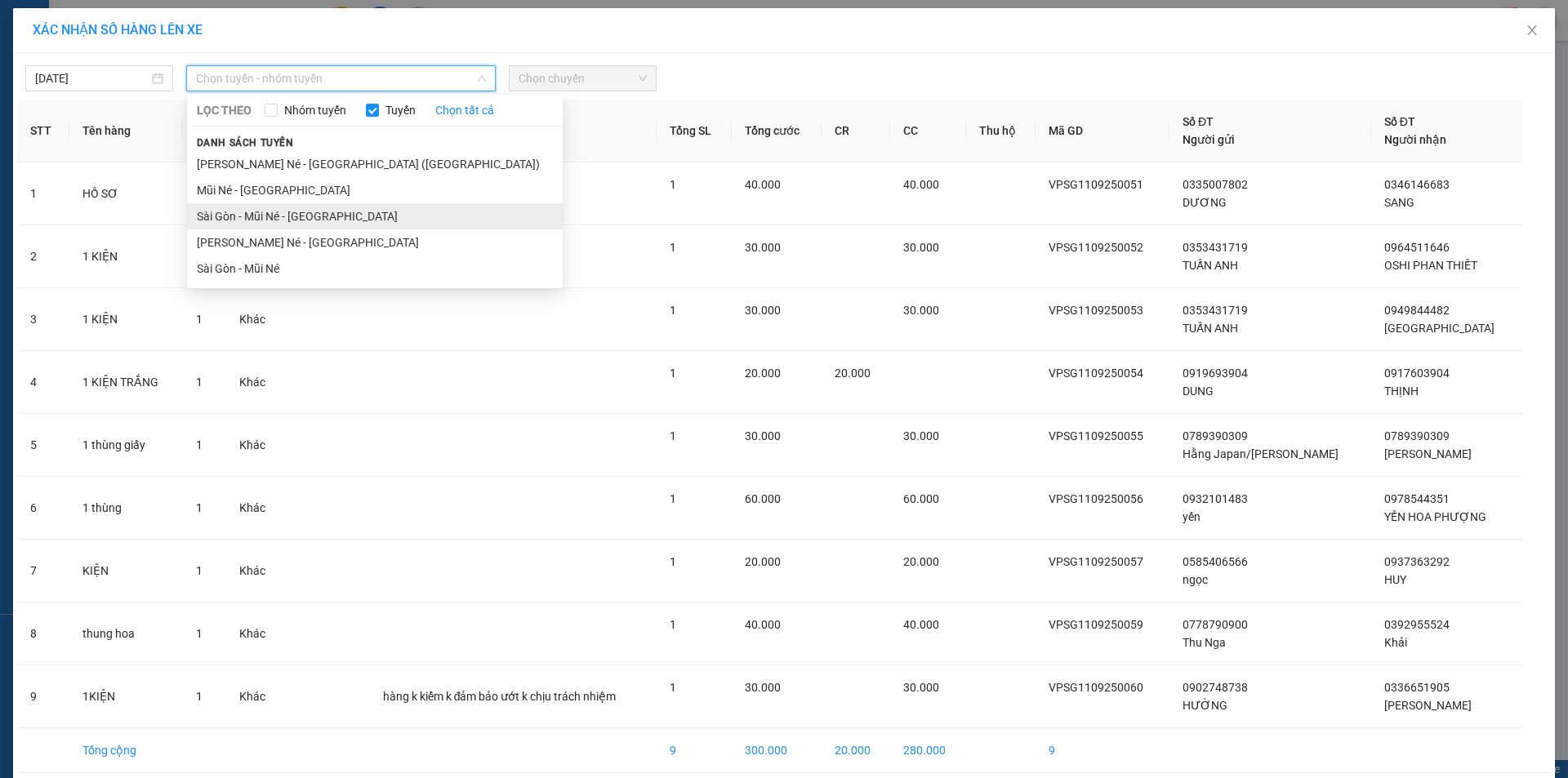
click at [257, 221] on li "Sài Gòn - Mũi Né - [GEOGRAPHIC_DATA]" at bounding box center [375, 216] width 376 height 26
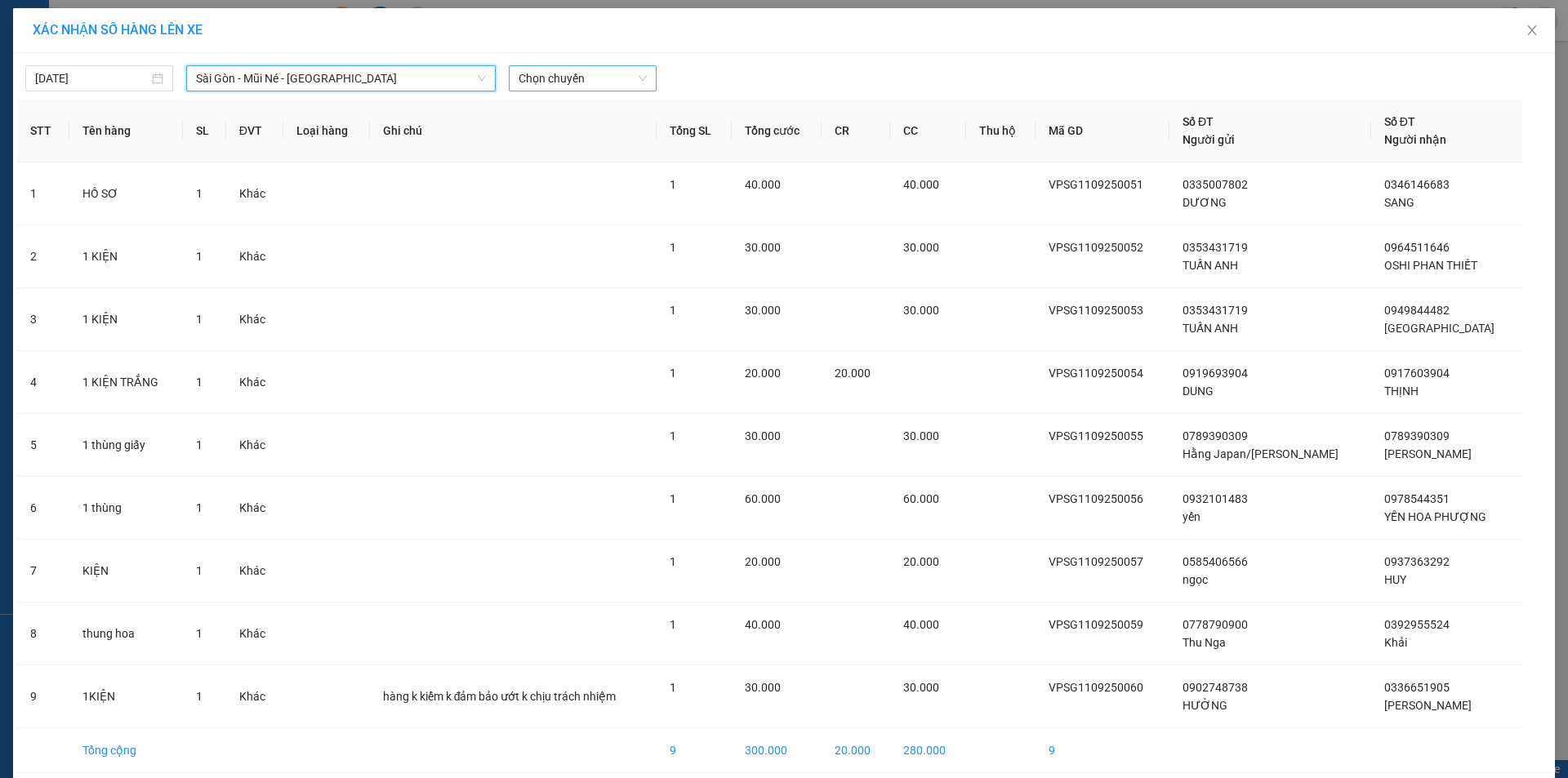
click at [529, 74] on span "Chọn chuyến" at bounding box center [583, 78] width 128 height 25
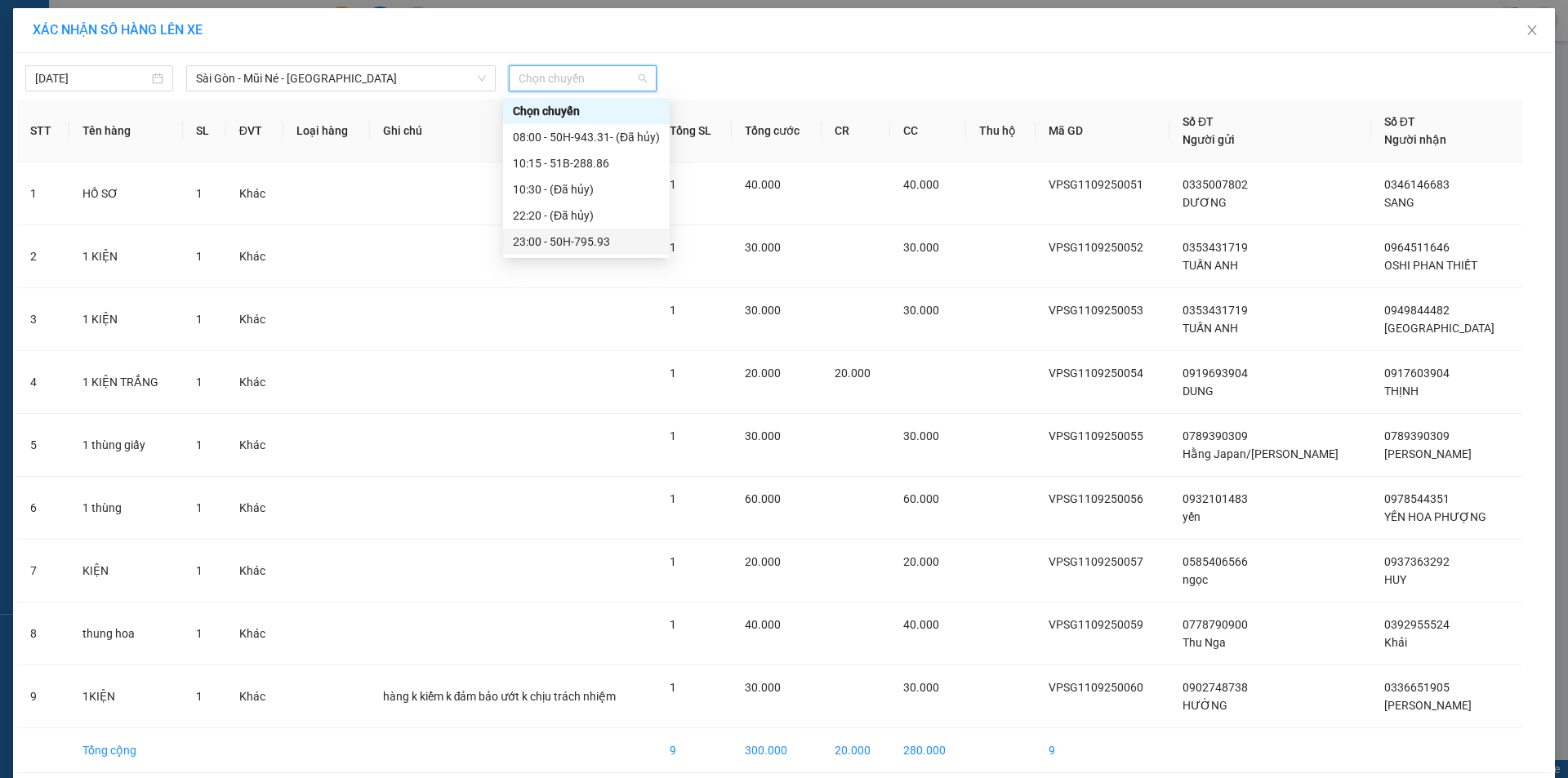
click at [555, 233] on div "23:00 - 50H-795.93" at bounding box center [586, 242] width 147 height 18
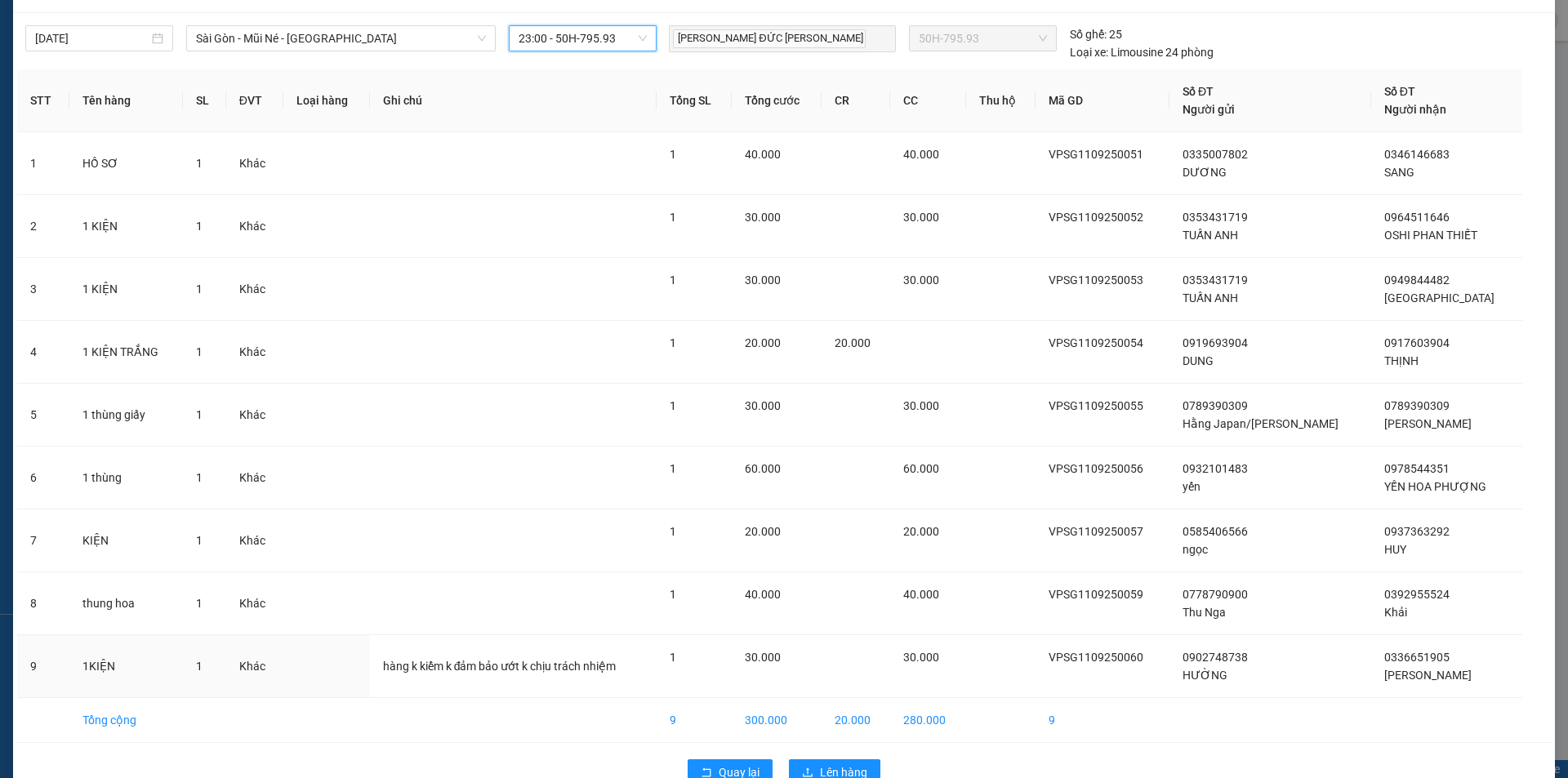
scroll to position [79, 0]
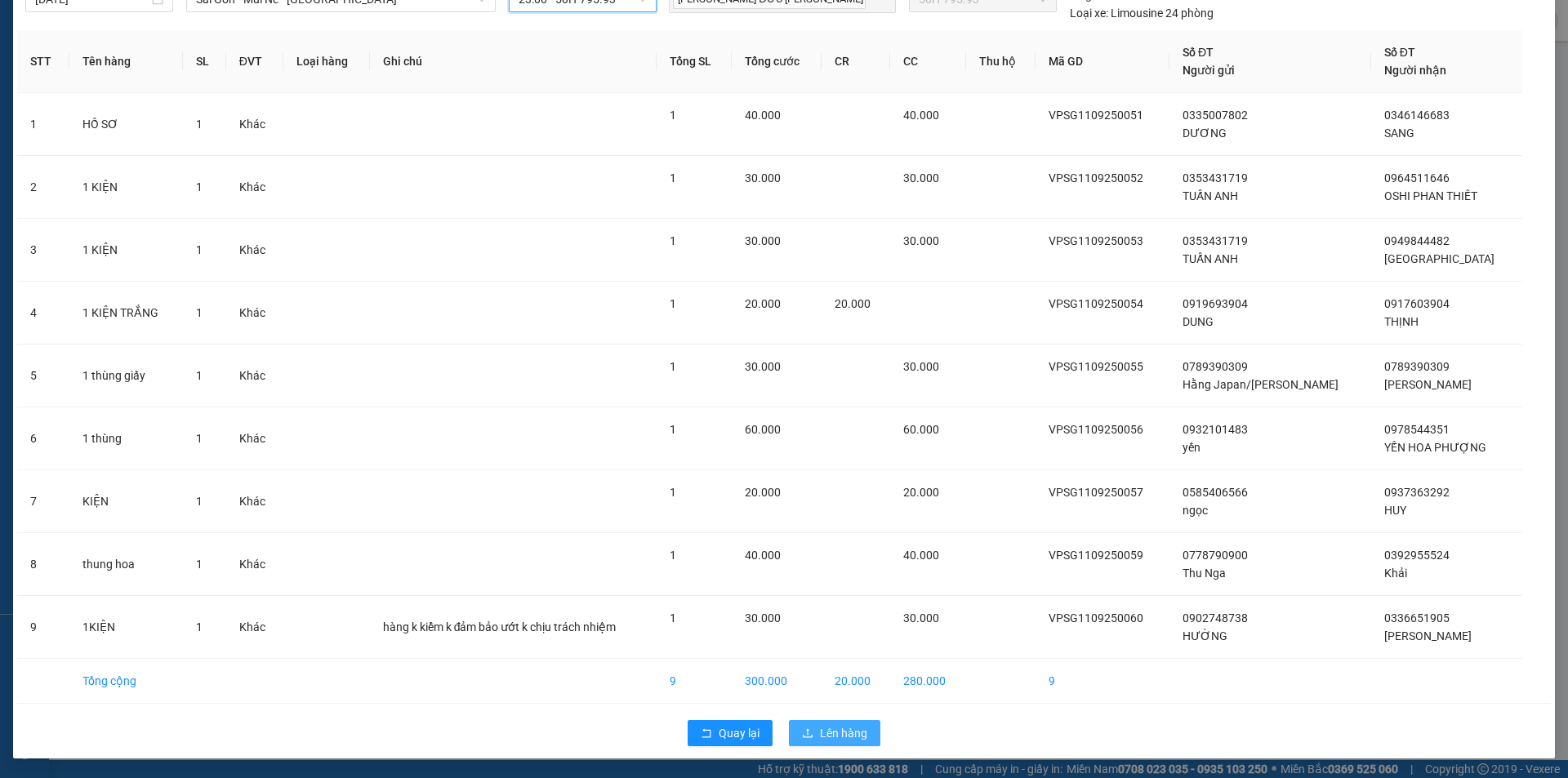
click at [834, 736] on span "Lên hàng" at bounding box center [843, 733] width 47 height 18
